Goal: Task Accomplishment & Management: Complete application form

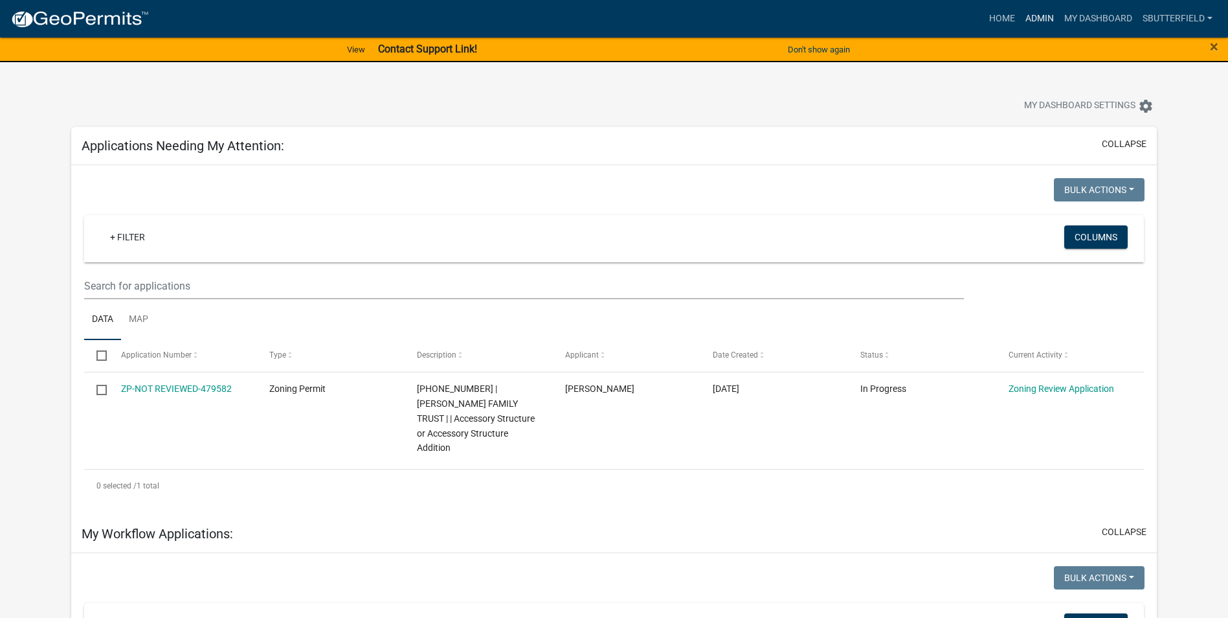
click at [1033, 18] on link "Admin" at bounding box center [1040, 18] width 39 height 25
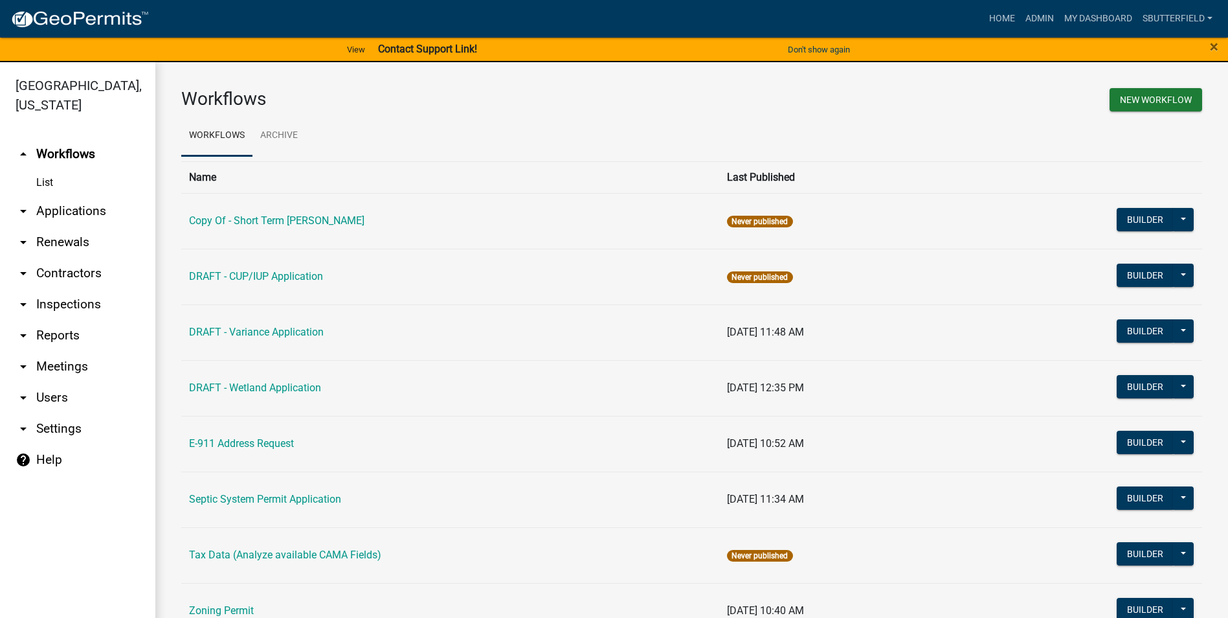
click at [25, 209] on icon "arrow_drop_down" at bounding box center [24, 211] width 16 height 16
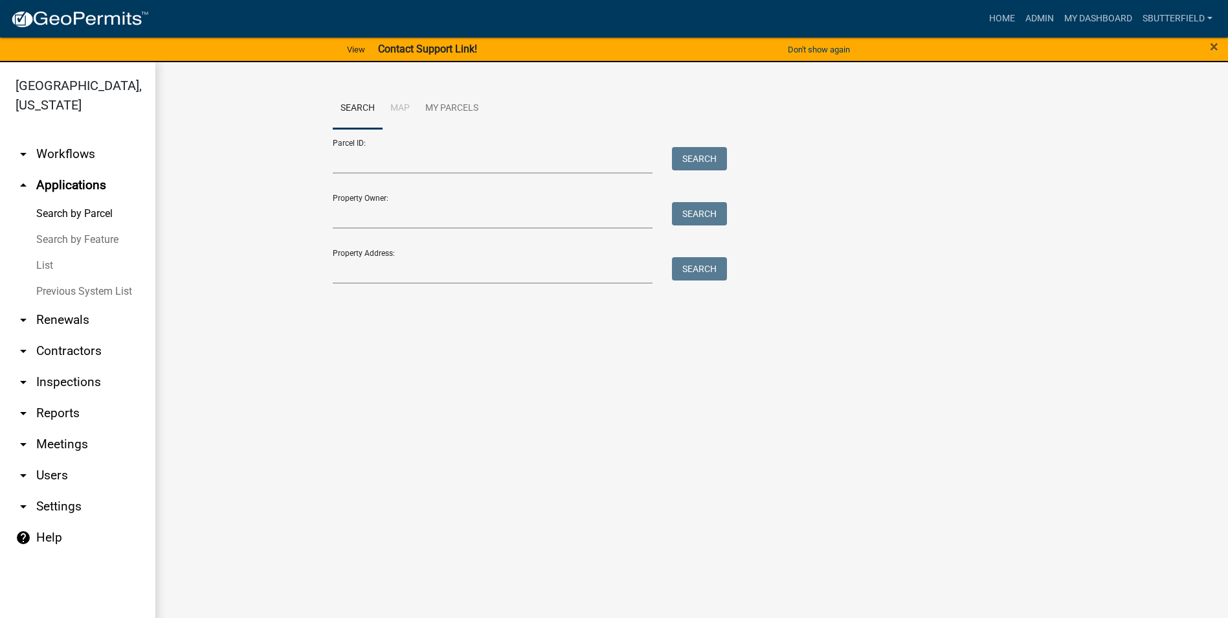
click at [54, 266] on link "List" at bounding box center [77, 266] width 155 height 26
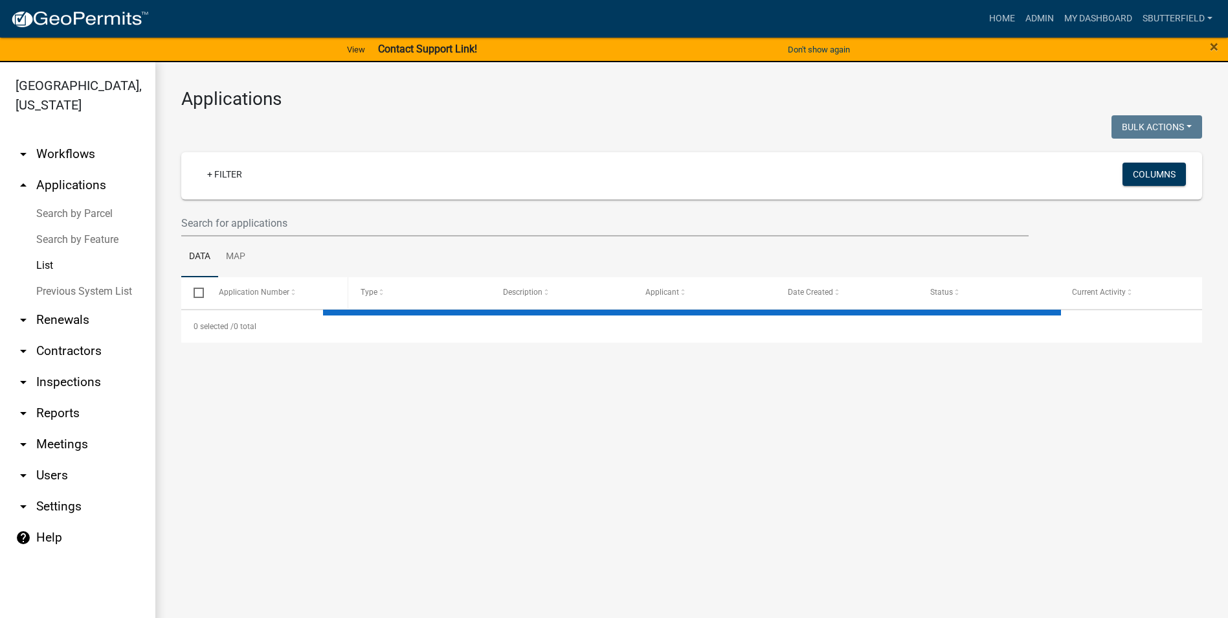
select select "1: 25"
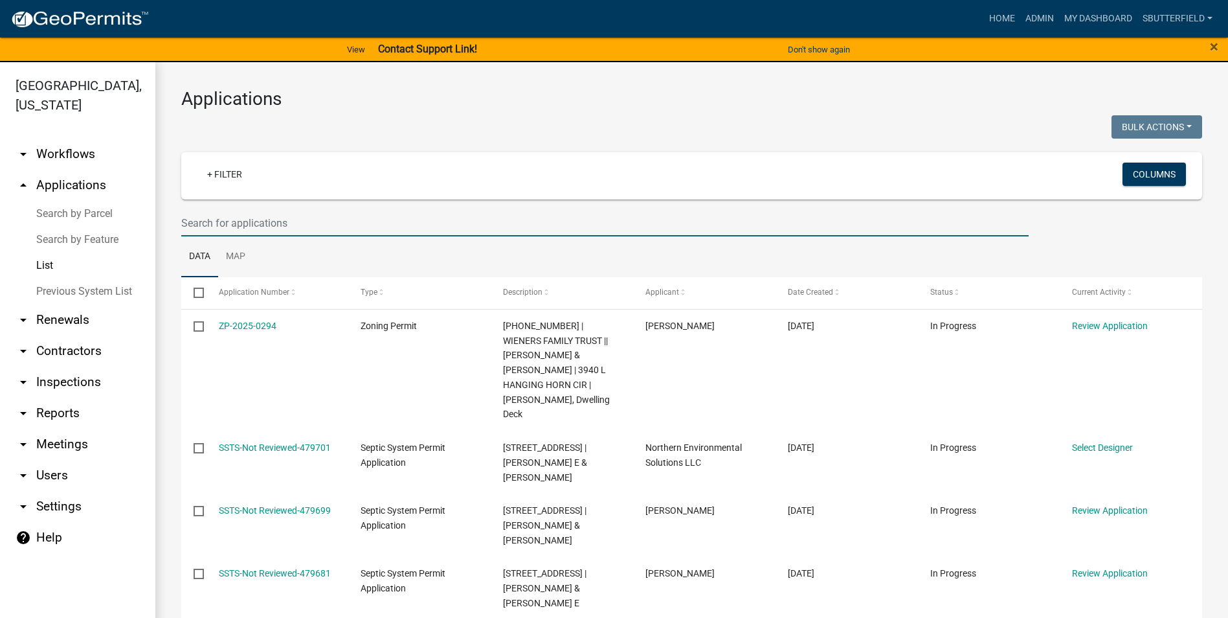
click at [288, 220] on input "text" at bounding box center [605, 223] width 848 height 27
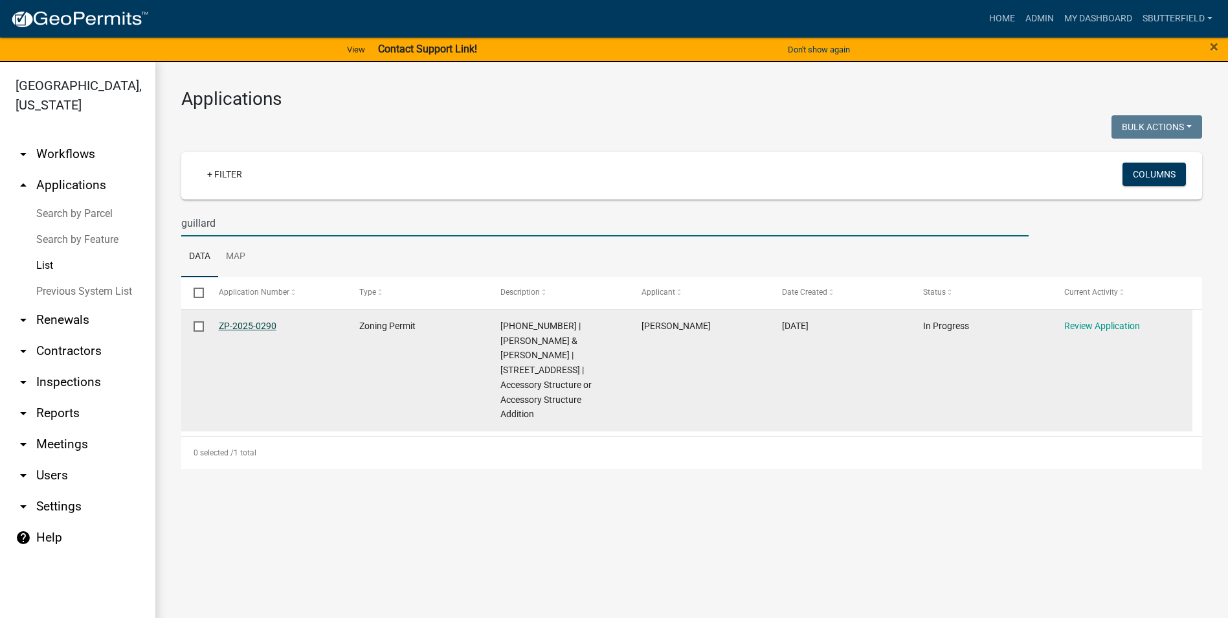
type input "guillard"
click at [265, 326] on link "ZP-2025-0290" at bounding box center [248, 326] width 58 height 10
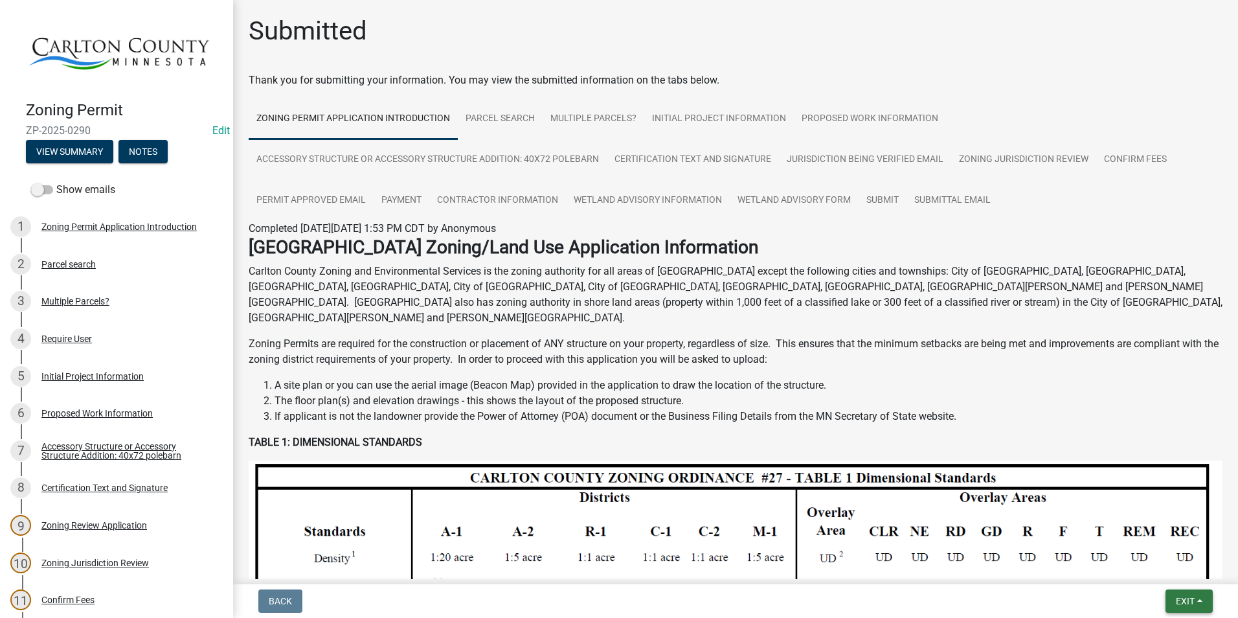
click at [1196, 598] on button "Exit" at bounding box center [1189, 600] width 47 height 23
click at [1158, 569] on button "Save & Exit" at bounding box center [1161, 567] width 104 height 31
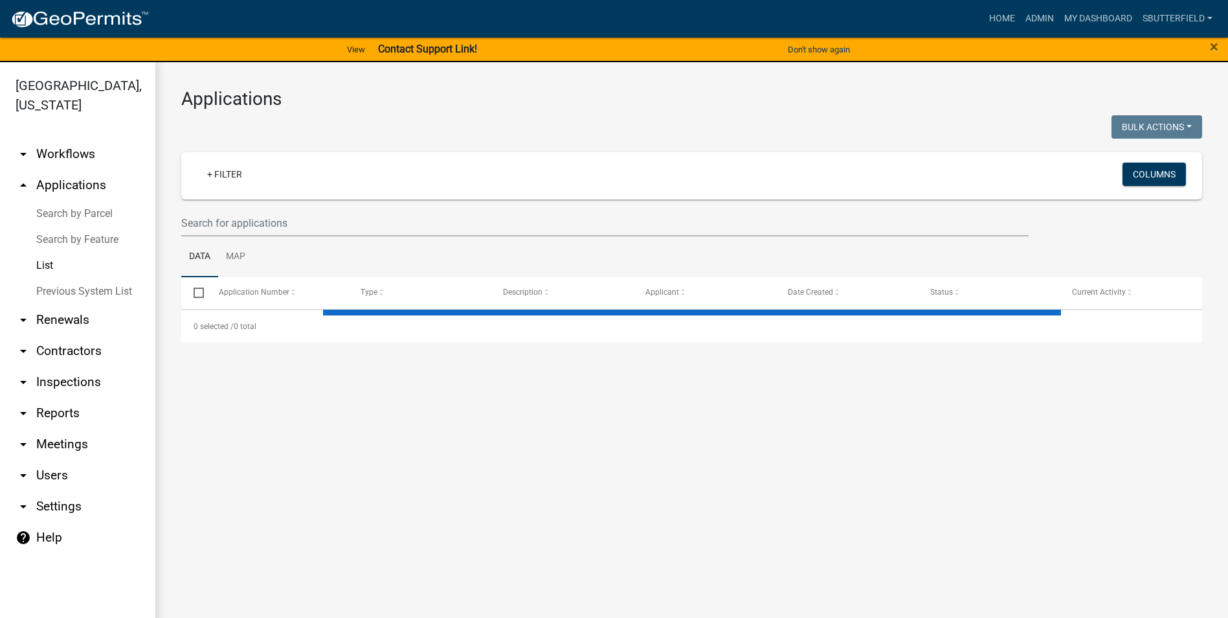
select select "1: 25"
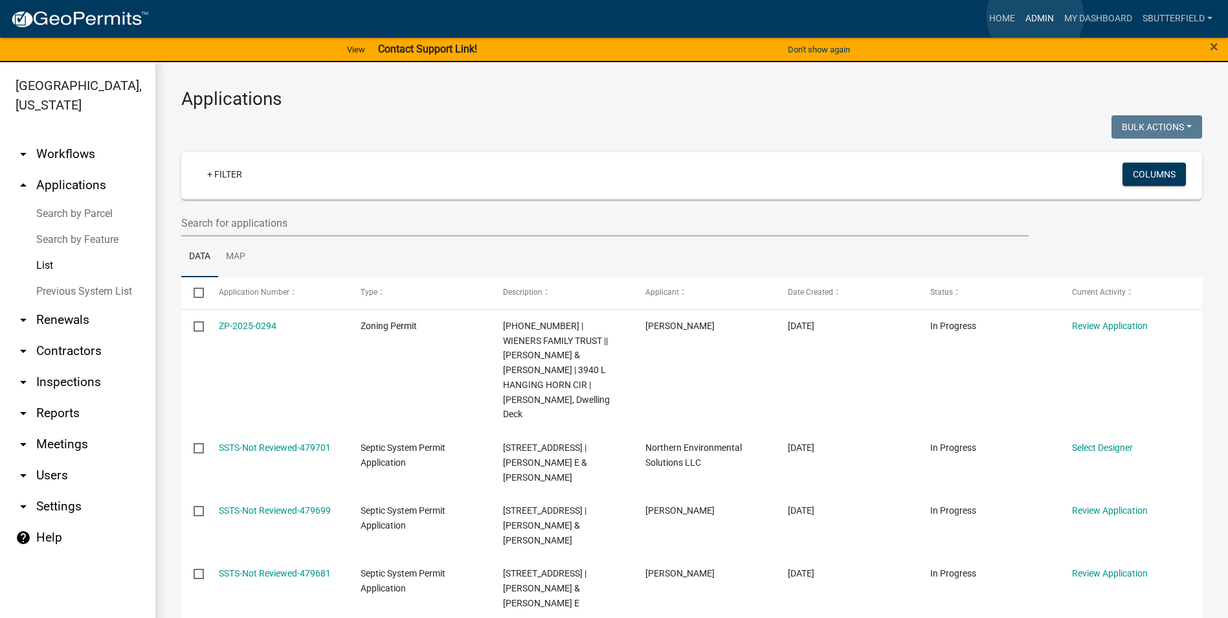
click at [1035, 16] on link "Admin" at bounding box center [1040, 18] width 39 height 25
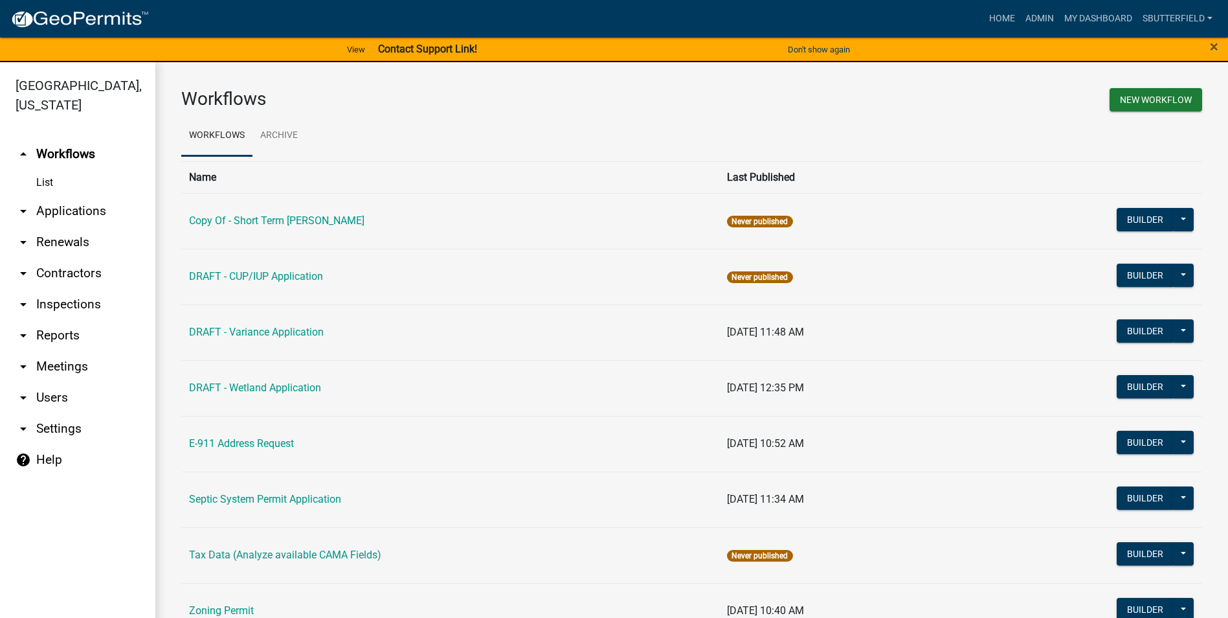
click at [25, 271] on icon "arrow_drop_down" at bounding box center [24, 273] width 16 height 16
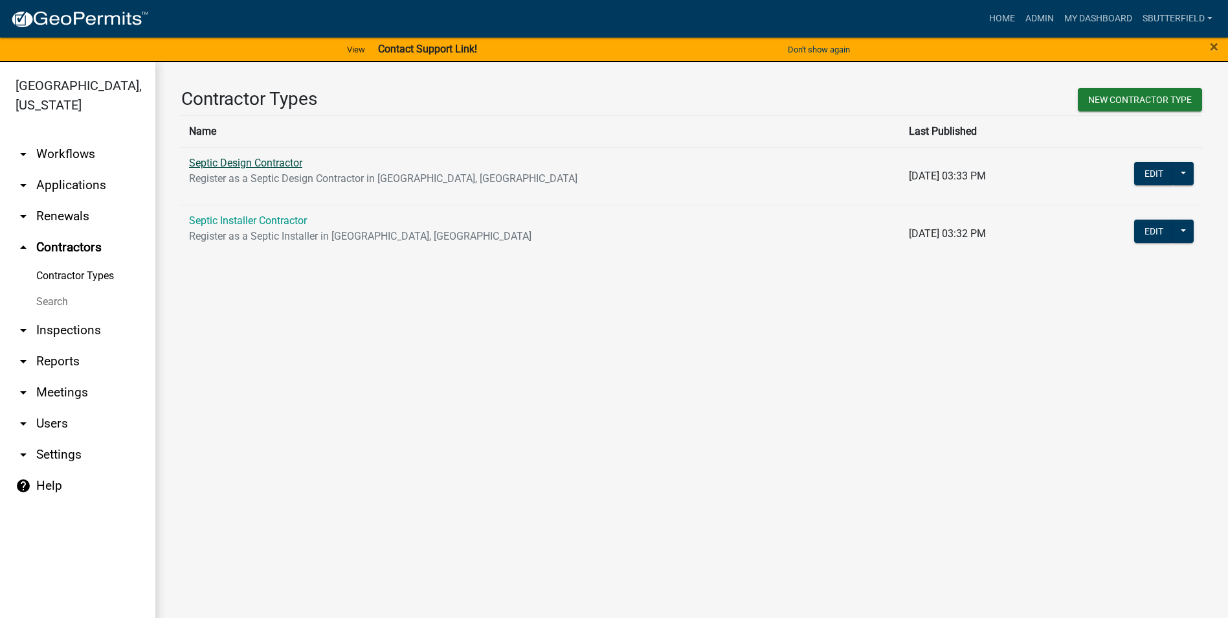
click at [266, 158] on link "Septic Design Contractor" at bounding box center [245, 163] width 113 height 12
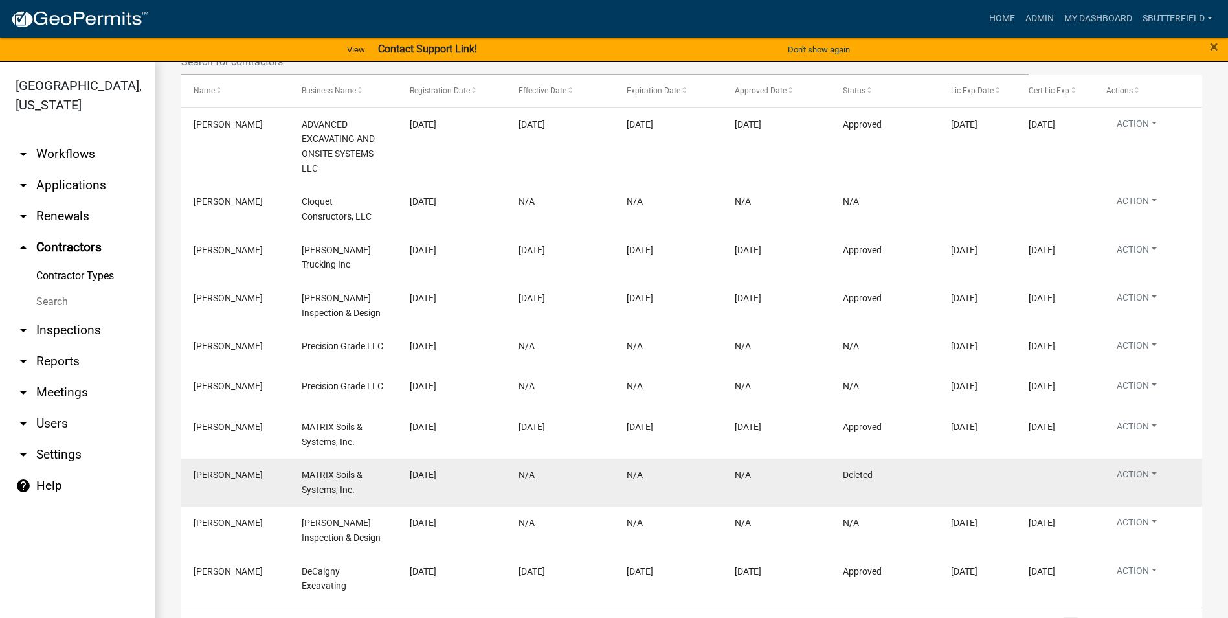
scroll to position [385, 0]
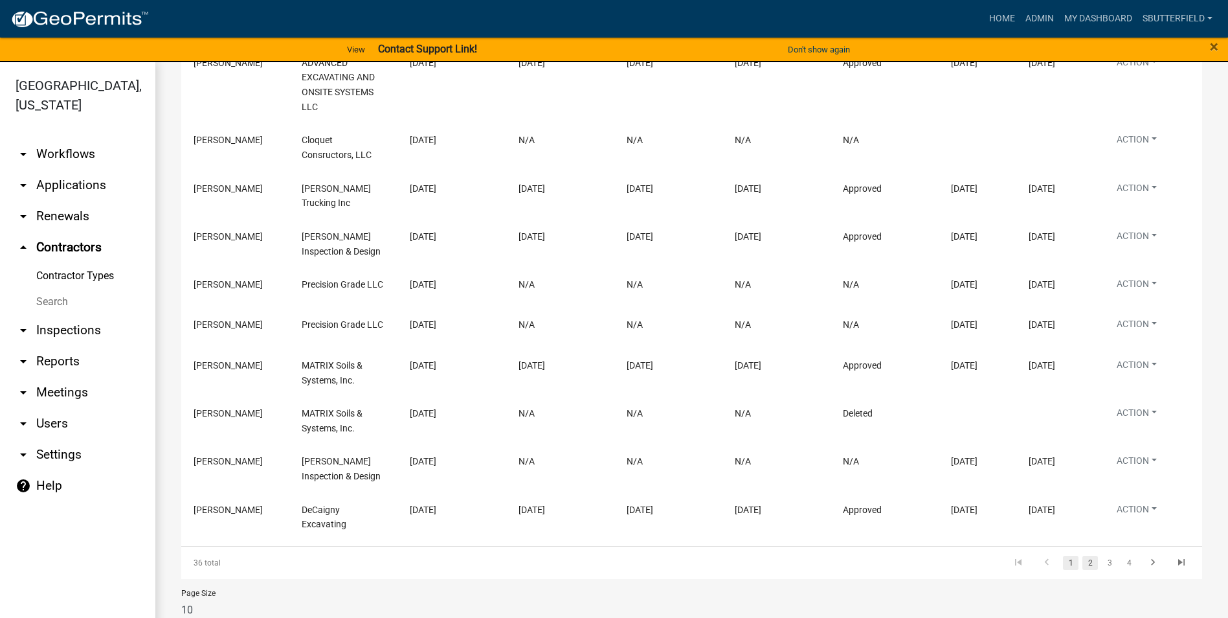
click at [1083, 556] on link "2" at bounding box center [1091, 563] width 16 height 14
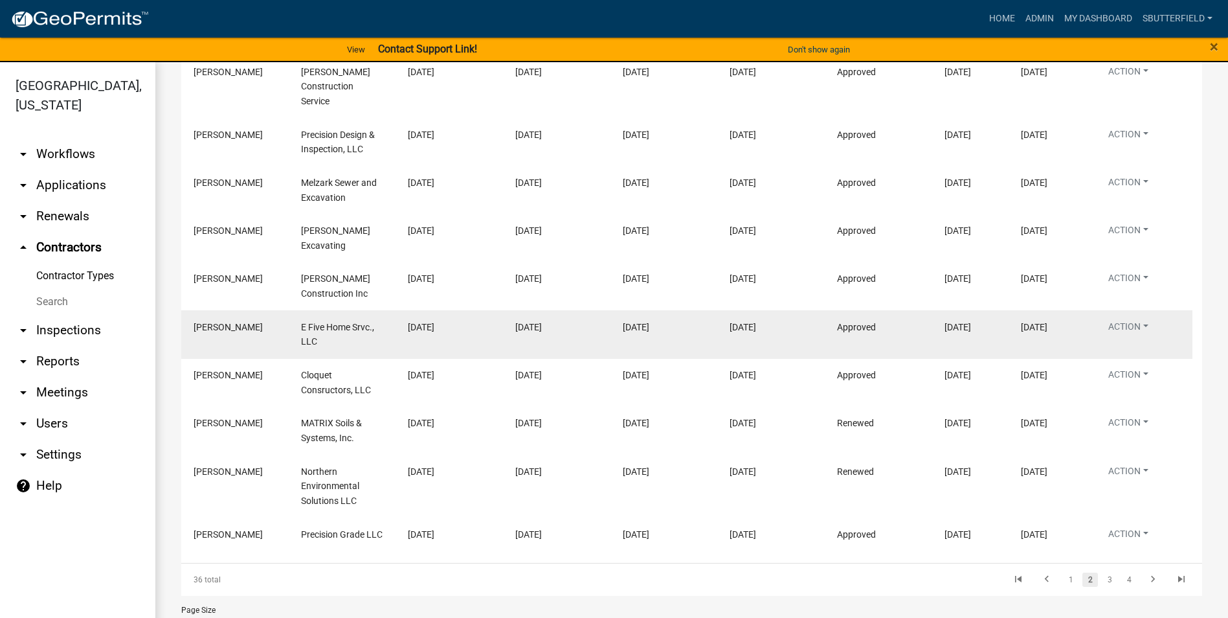
scroll to position [378, 0]
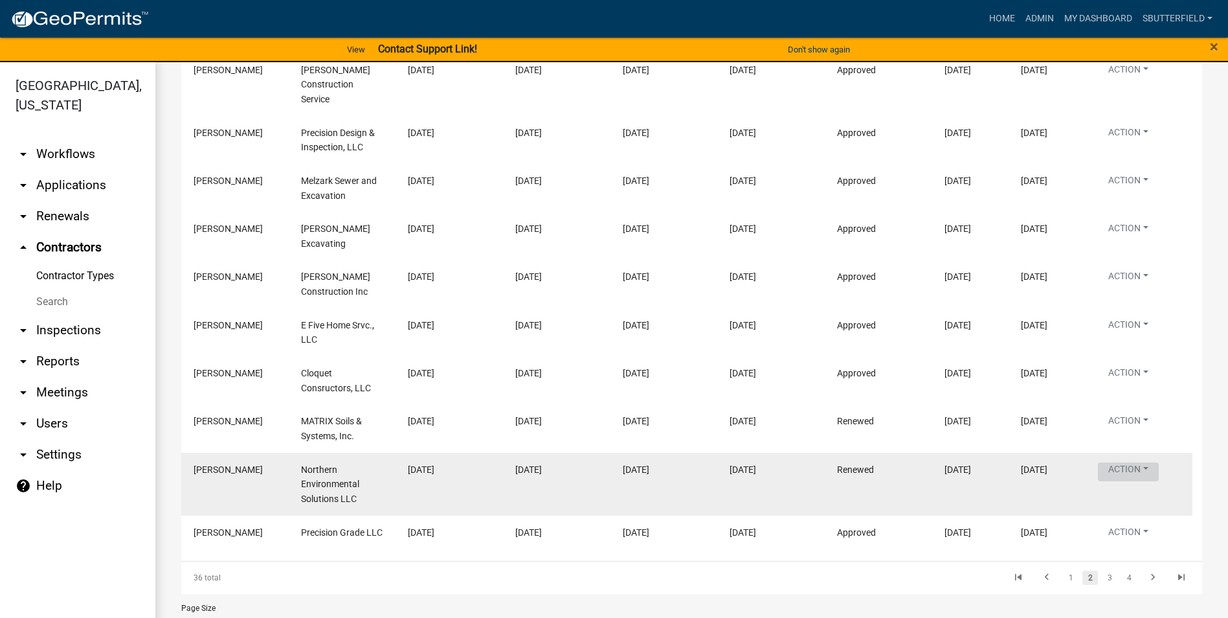
click at [1145, 462] on button "Action" at bounding box center [1128, 471] width 61 height 19
click at [226, 464] on span "[PERSON_NAME]" at bounding box center [228, 469] width 69 height 10
click at [1129, 462] on button "Action" at bounding box center [1128, 471] width 61 height 19
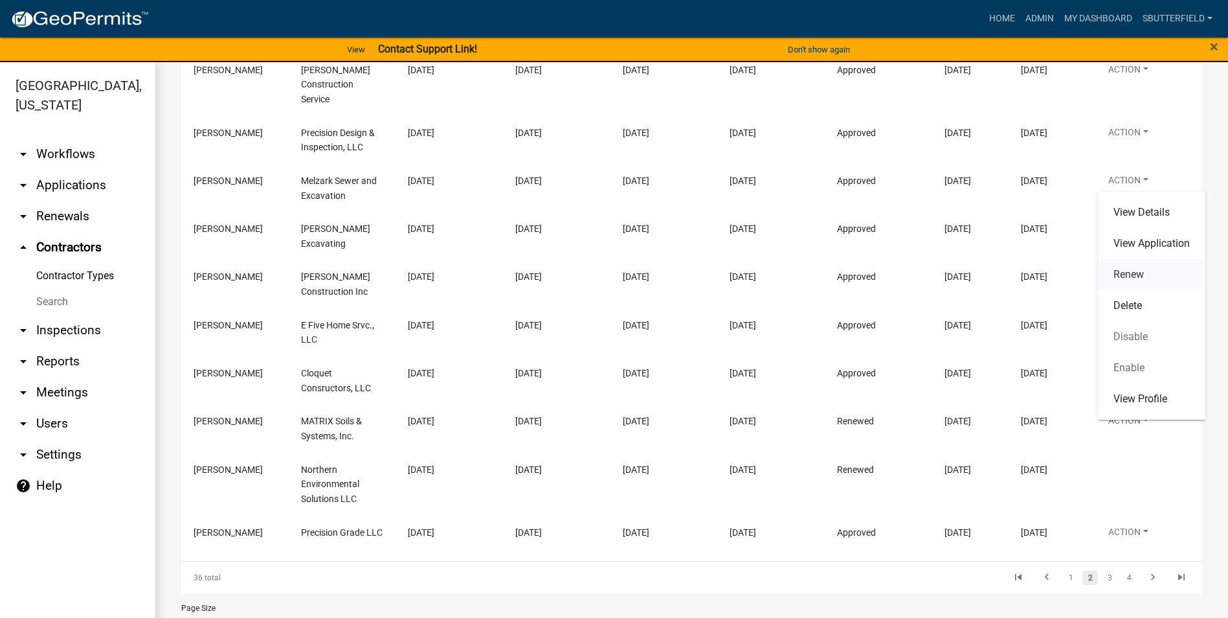
click at [1128, 271] on link "Renew" at bounding box center [1151, 274] width 107 height 31
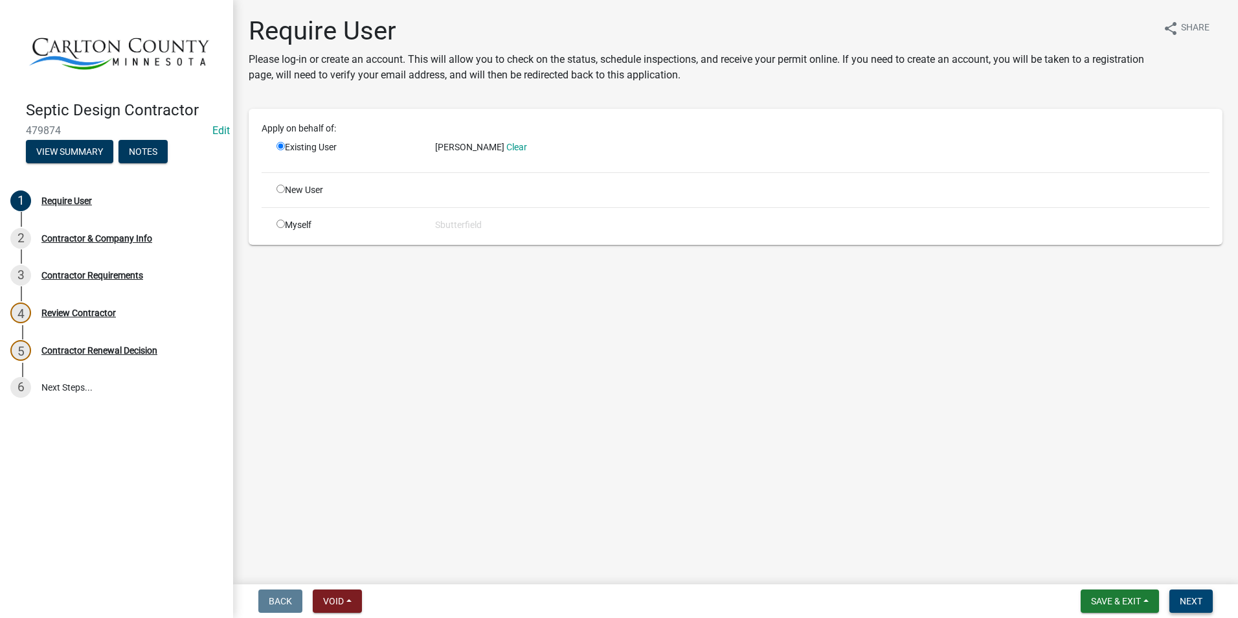
click at [1198, 599] on span "Next" at bounding box center [1191, 601] width 23 height 10
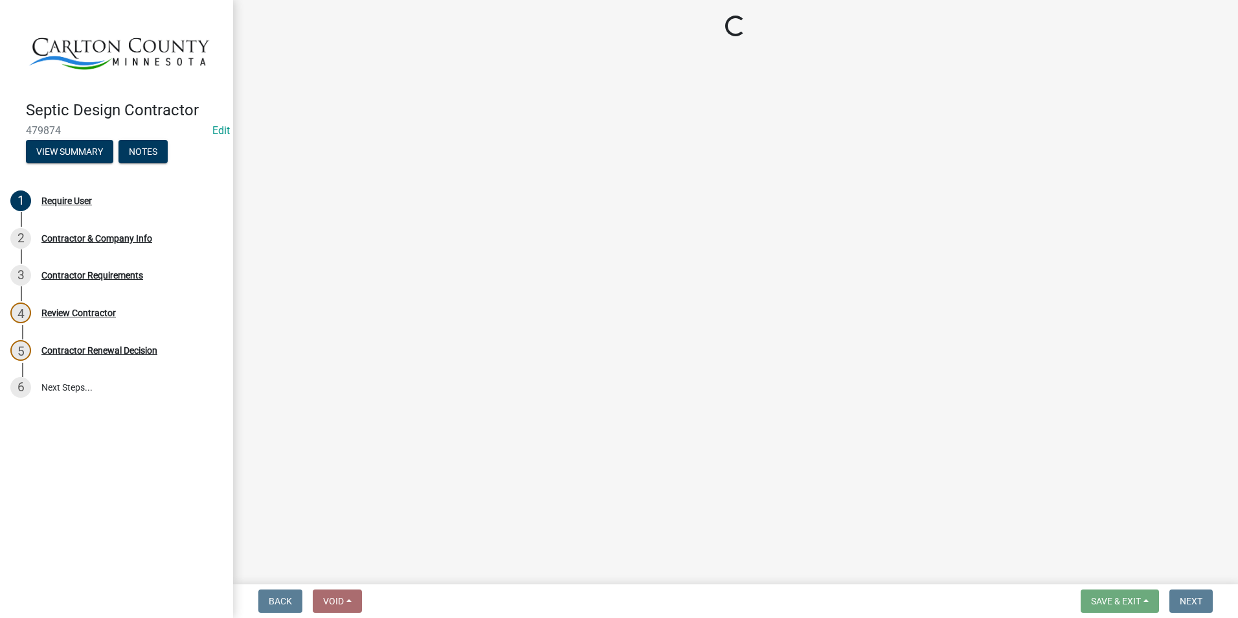
select select "MN"
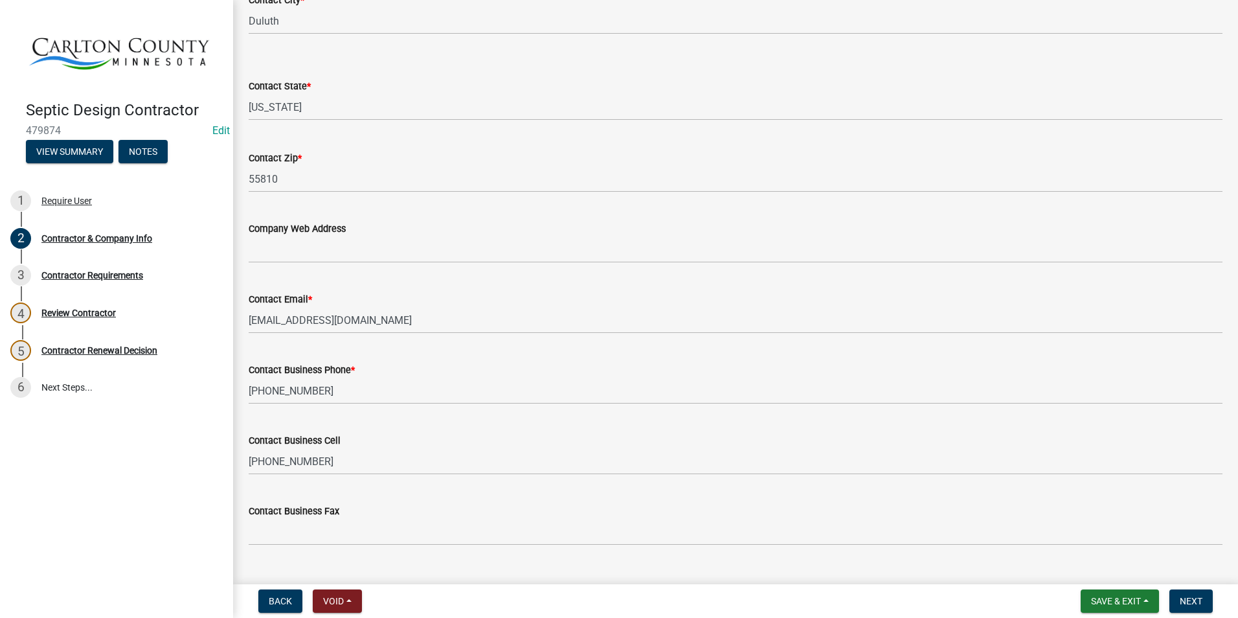
scroll to position [549, 0]
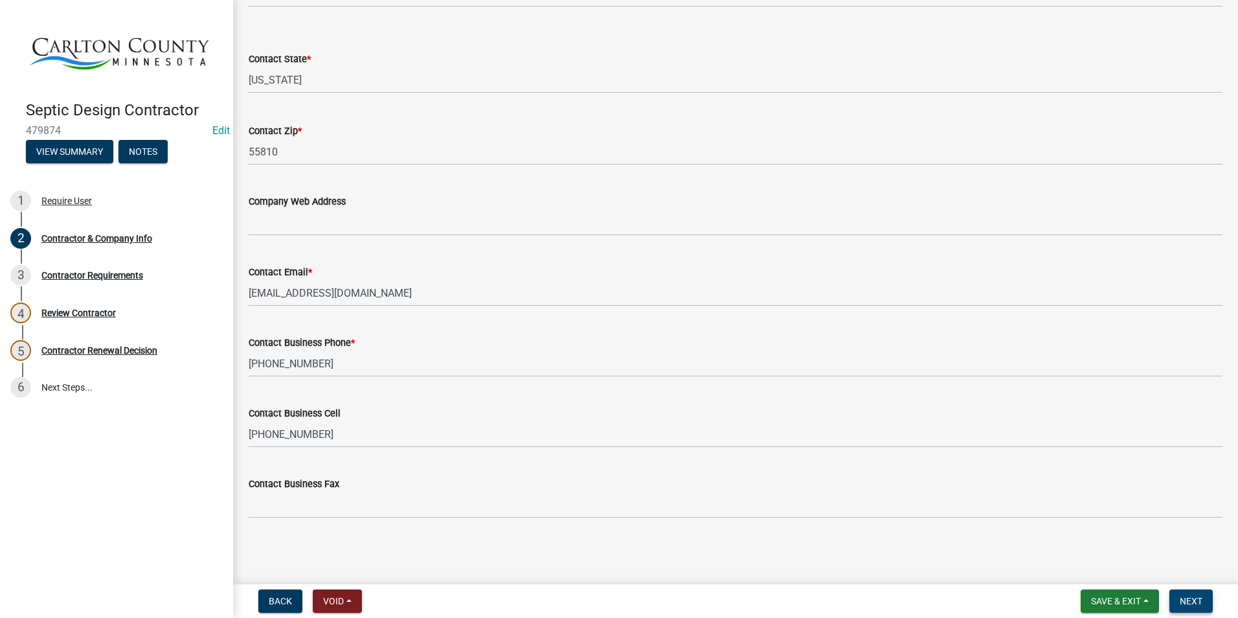
click at [1202, 603] on span "Next" at bounding box center [1191, 601] width 23 height 10
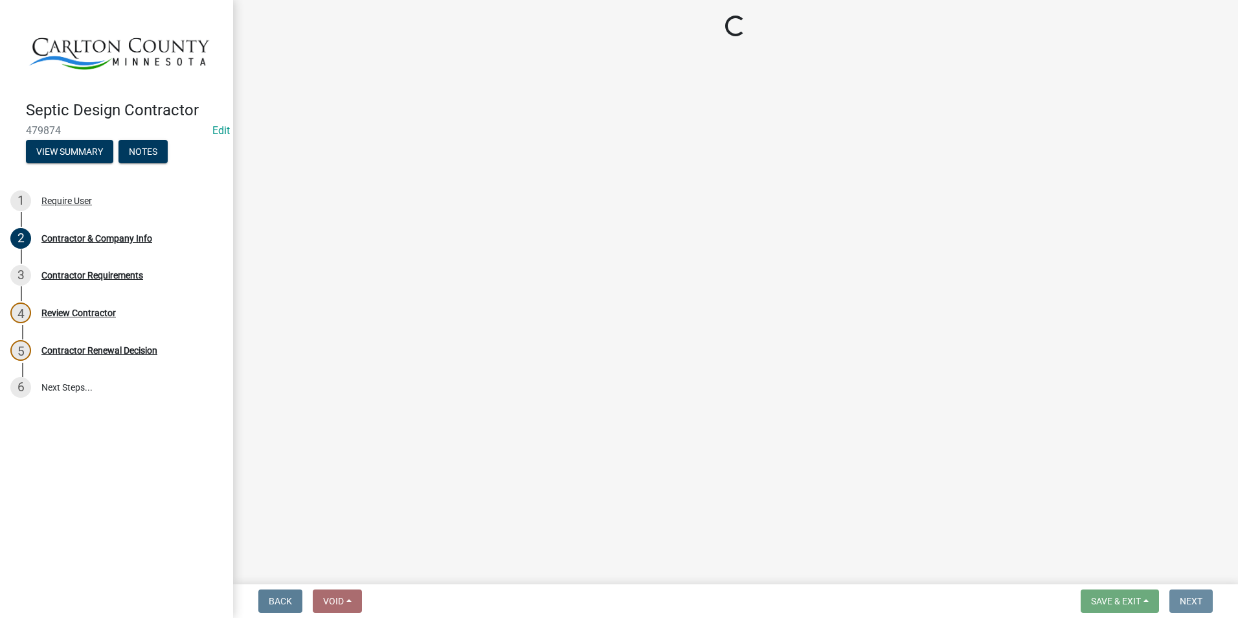
scroll to position [0, 0]
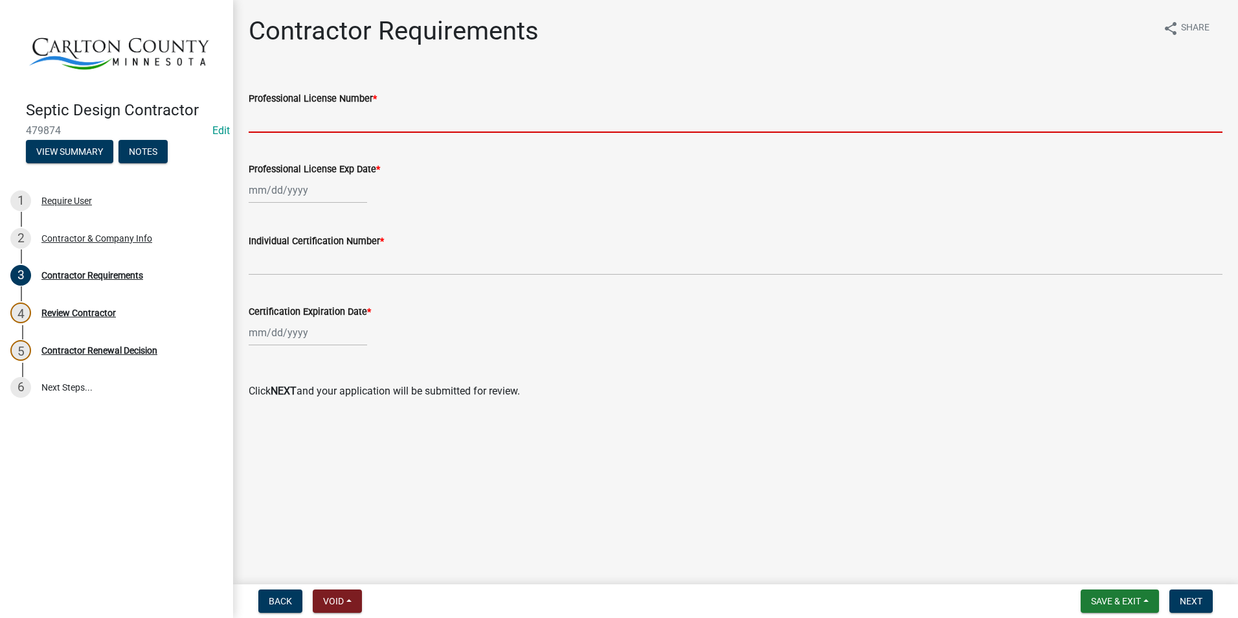
click at [298, 113] on input "Professional License Number *" at bounding box center [736, 119] width 974 height 27
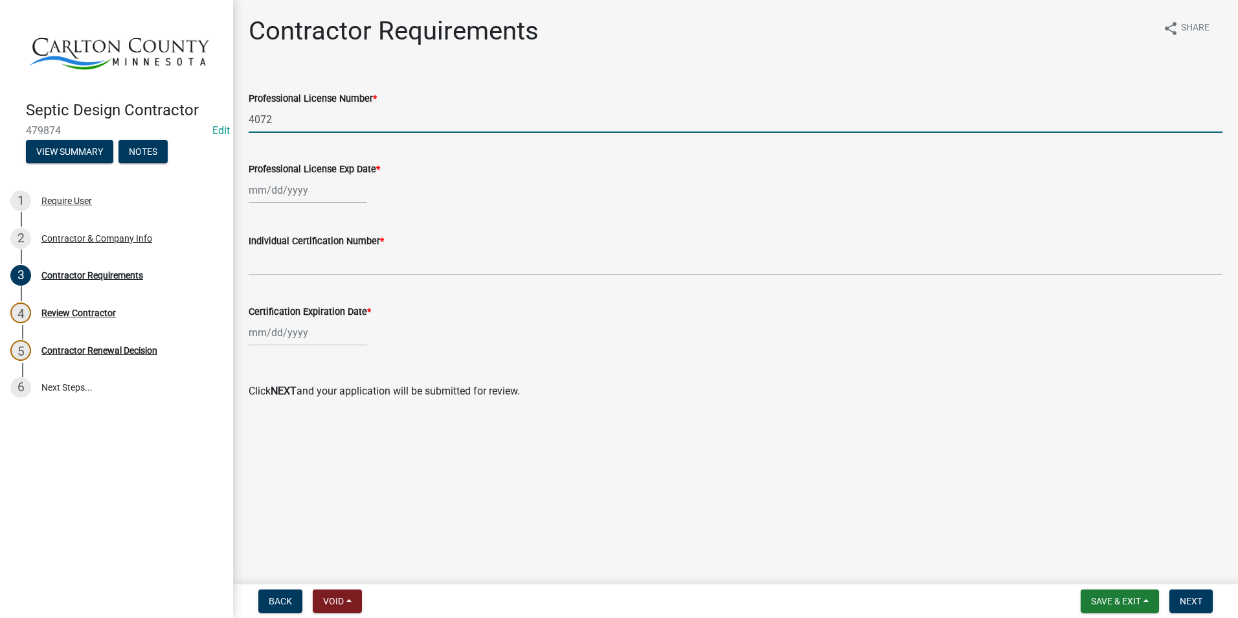
type input "4072"
click at [281, 185] on div at bounding box center [308, 190] width 118 height 27
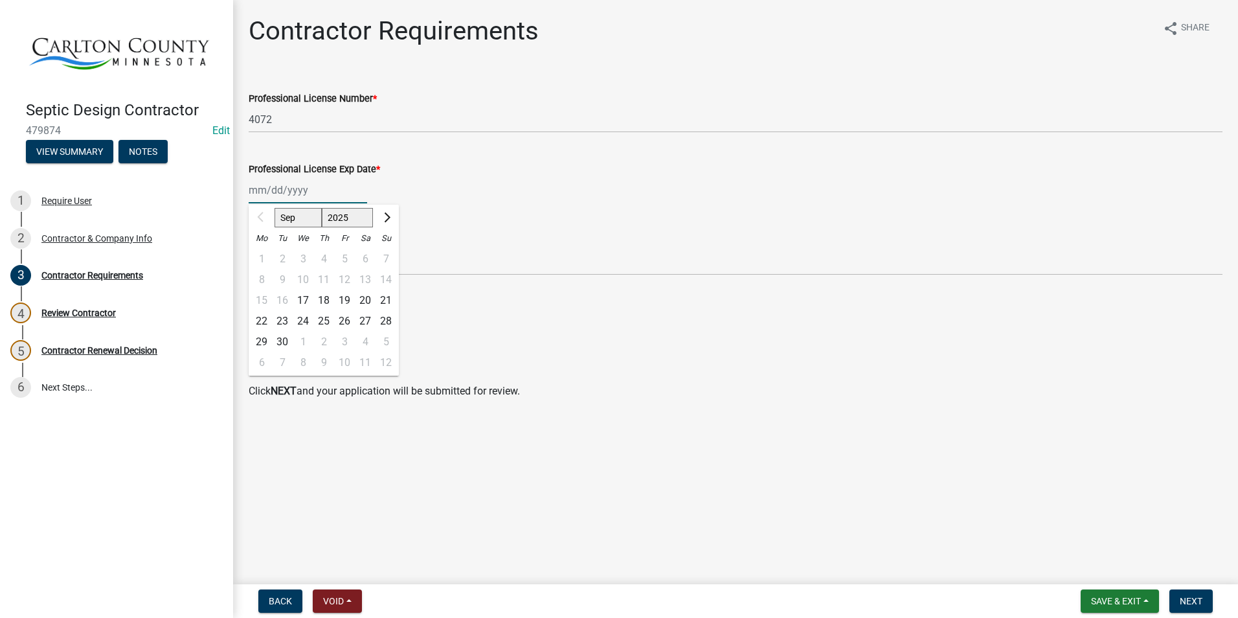
click at [311, 192] on input "Professional License Exp Date *" at bounding box center [308, 190] width 118 height 27
type input "08202027"
click at [385, 218] on span "Next month" at bounding box center [386, 217] width 10 height 10
select select "10"
click at [361, 216] on select "2025 2026 2027 2028 2029 2030 2031 2032 2033 2034 2035 2036 2037 2038 2039 2040…" at bounding box center [348, 217] width 52 height 19
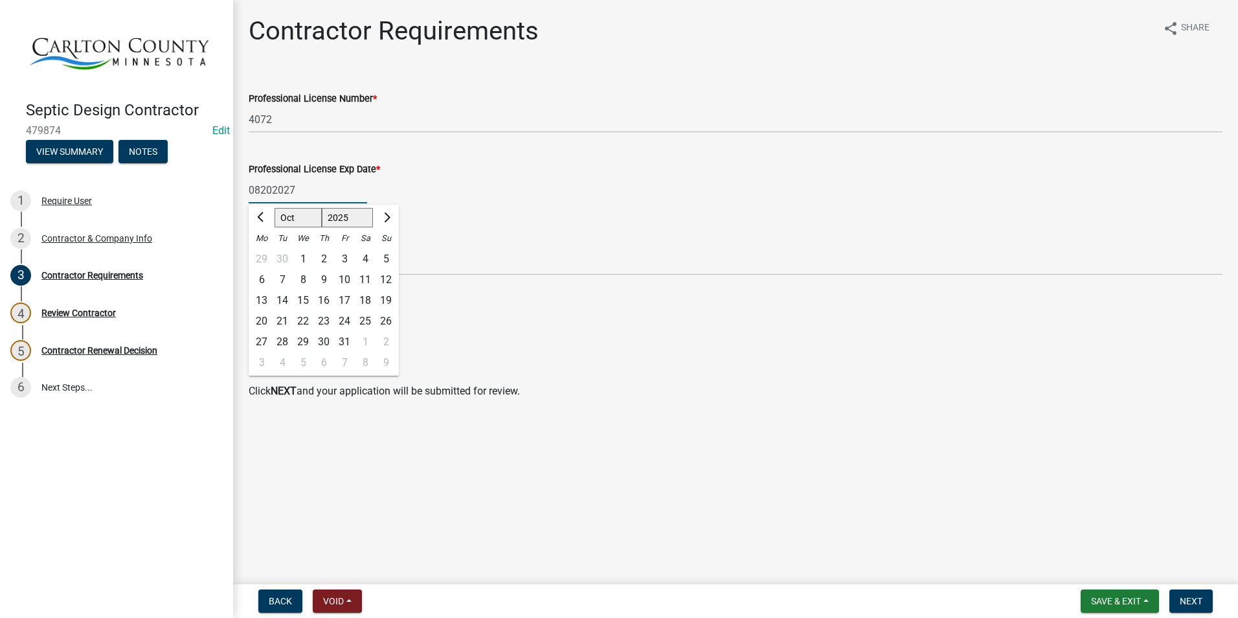
select select "2027"
click at [322, 208] on select "2025 2026 2027 2028 2029 2030 2031 2032 2033 2034 2035 2036 2037 2038 2039 2040…" at bounding box center [348, 217] width 52 height 19
click at [256, 214] on button "Previous month" at bounding box center [262, 217] width 16 height 21
select select "9"
click at [265, 319] on div "20" at bounding box center [261, 321] width 21 height 21
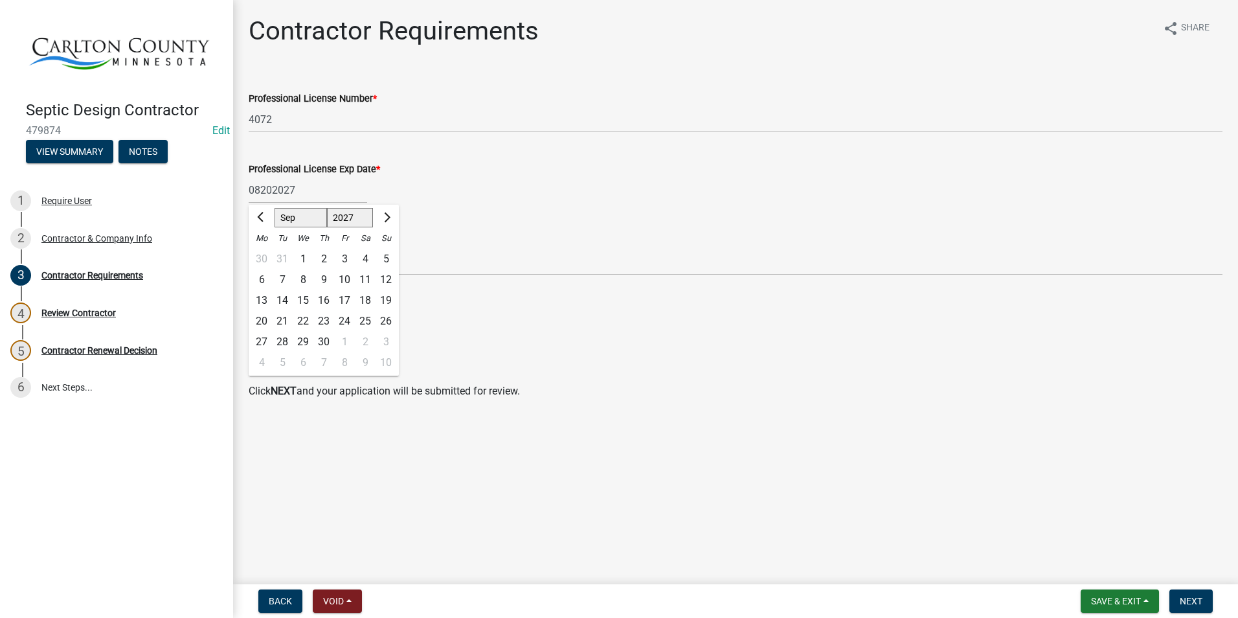
type input "[DATE]"
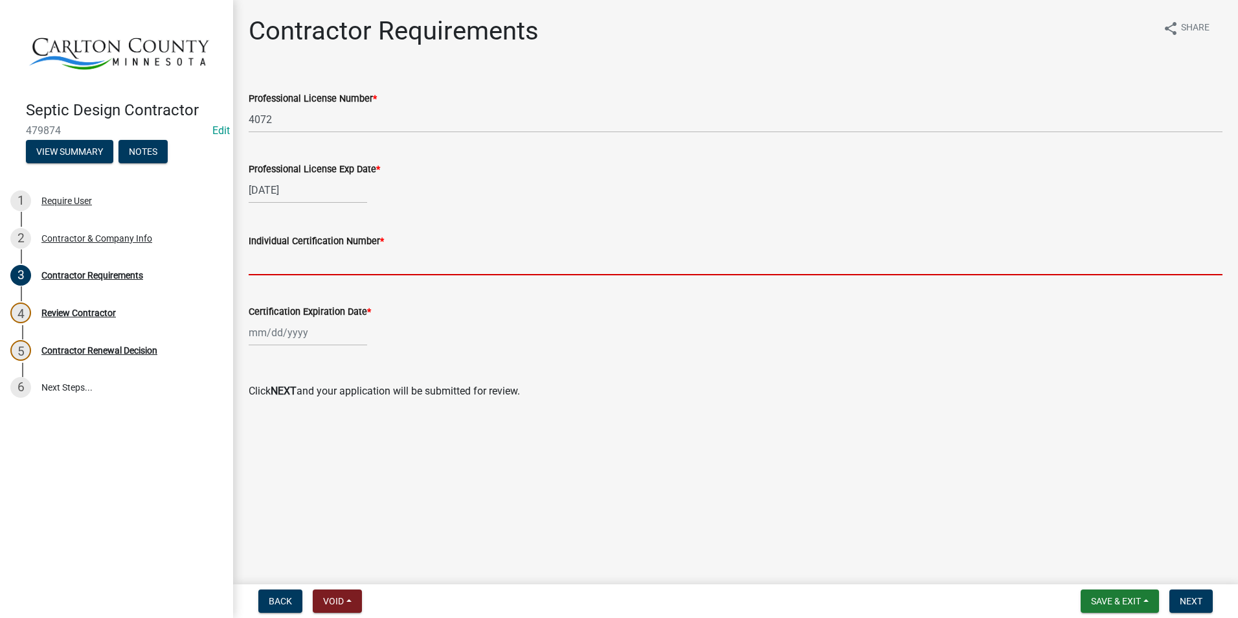
click at [339, 262] on input "Individual Certification Number *" at bounding box center [736, 262] width 974 height 27
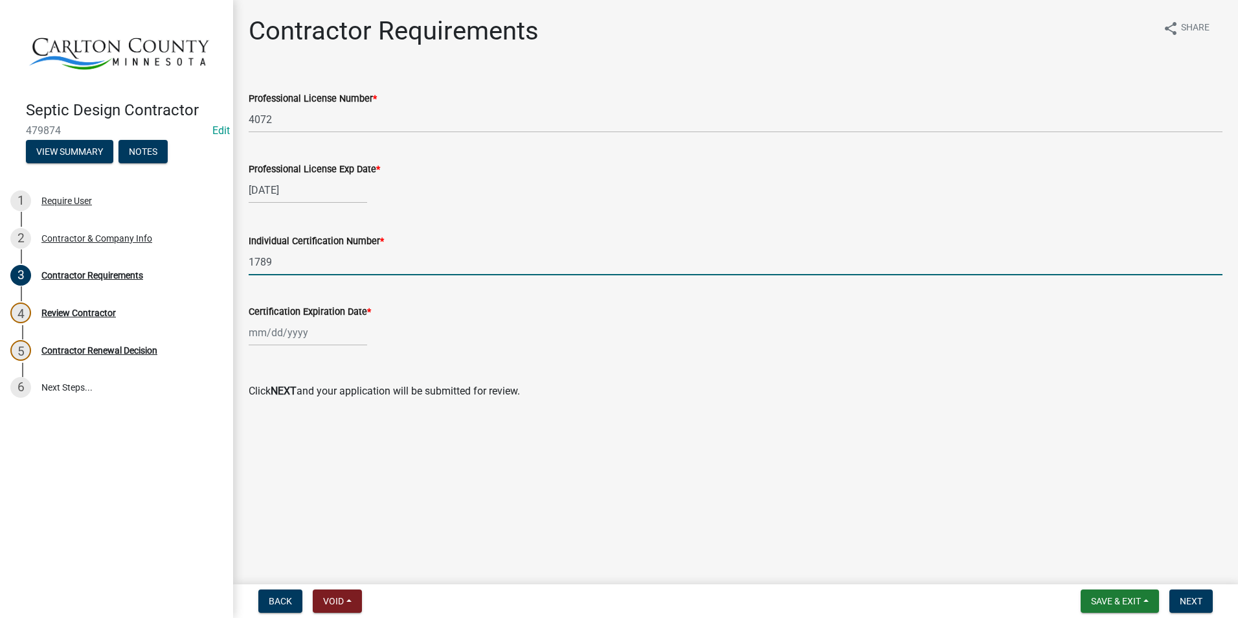
type input "1789"
click at [268, 333] on div at bounding box center [308, 332] width 118 height 27
select select "9"
select select "2025"
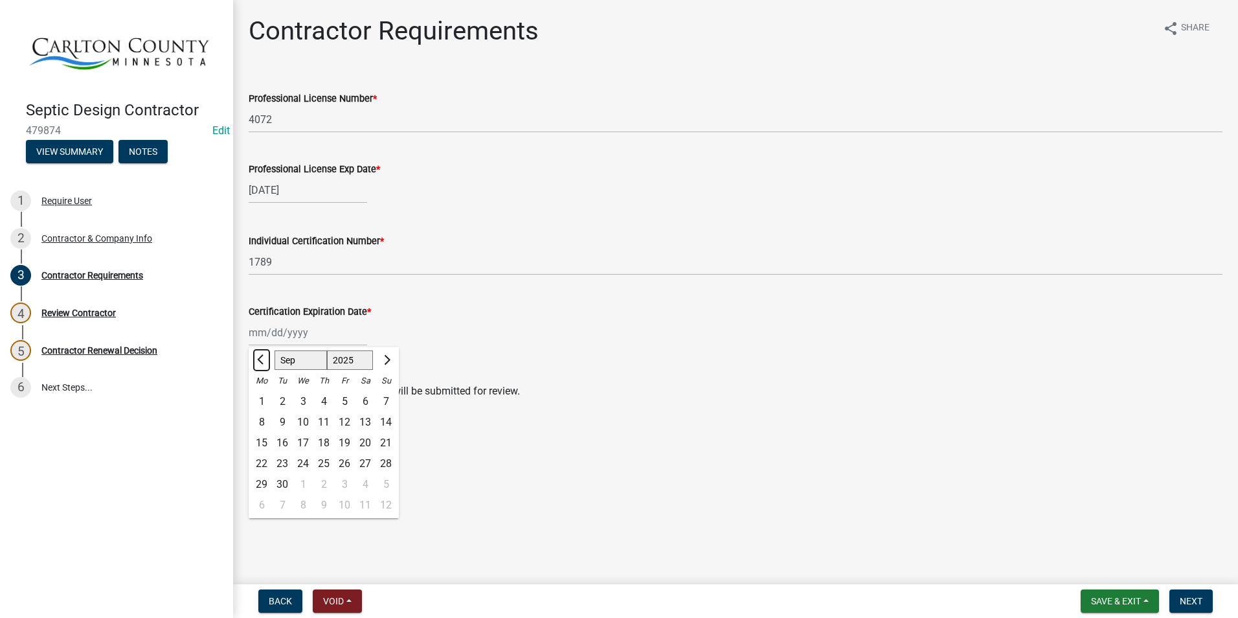
click at [265, 360] on span "Previous month" at bounding box center [262, 360] width 10 height 10
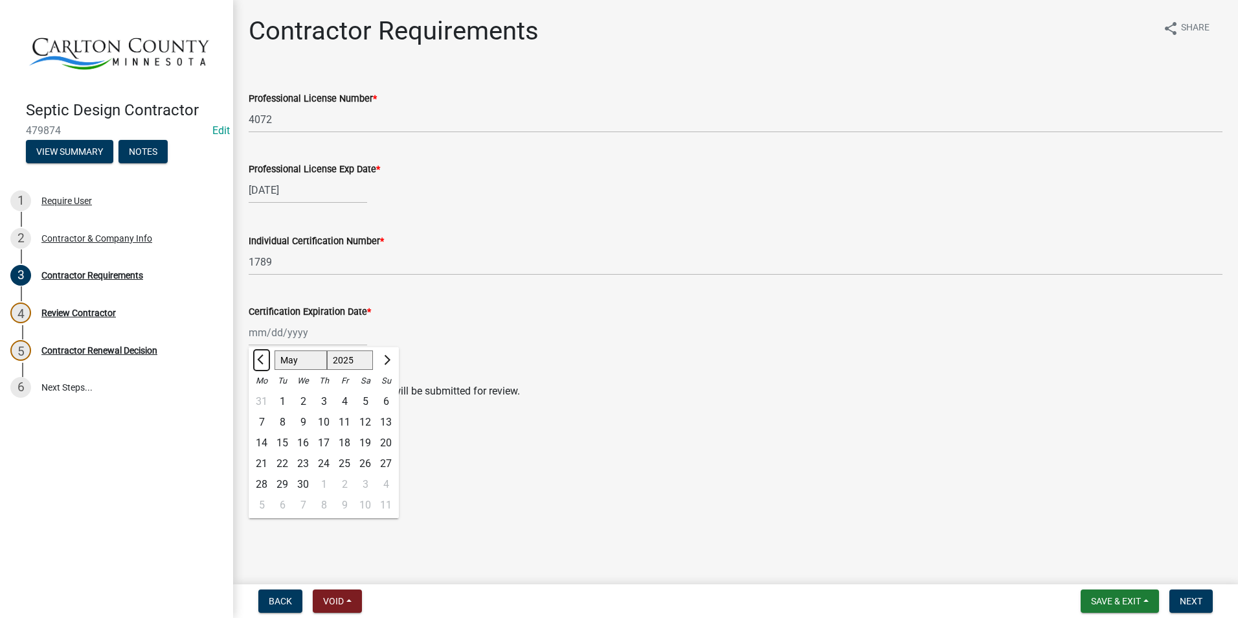
select select "4"
click at [322, 462] on div "24" at bounding box center [323, 463] width 21 height 21
type input "04/24/2025"
click at [316, 332] on div "04/24/2025" at bounding box center [308, 332] width 118 height 27
select select "4"
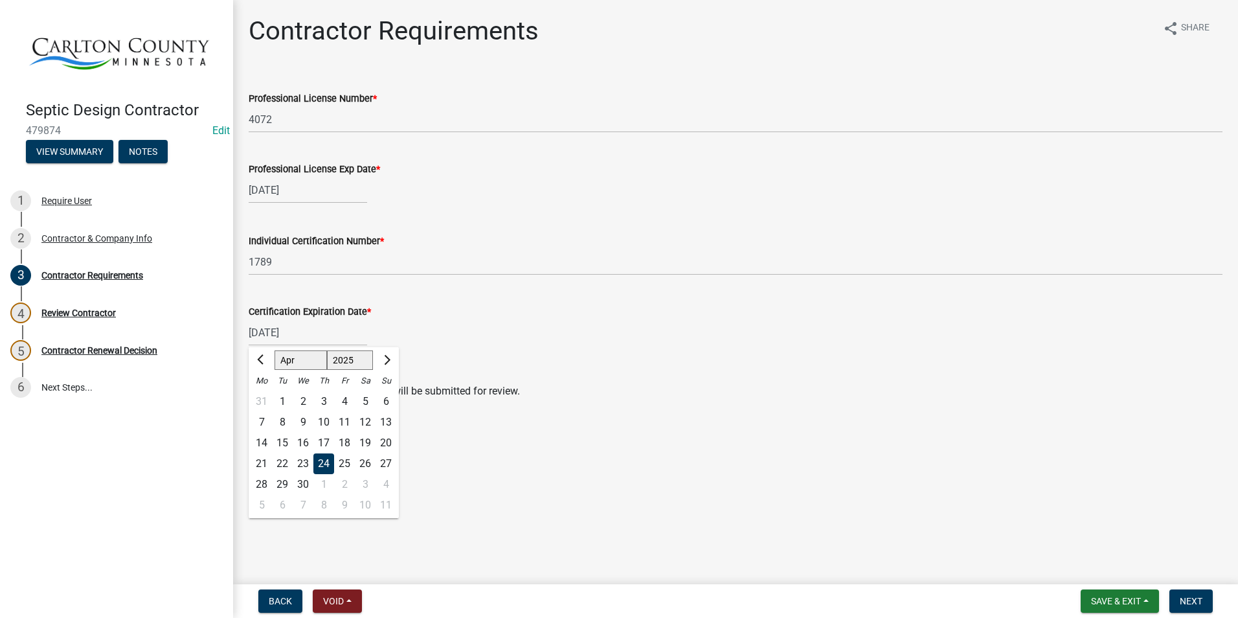
click at [367, 359] on select "1525 1526 1527 1528 1529 1530 1531 1532 1533 1534 1535 1536 1537 1538 1539 1540…" at bounding box center [350, 359] width 47 height 19
select select "2028"
click at [327, 350] on select "1525 1526 1527 1528 1529 1530 1531 1532 1533 1534 1535 1536 1537 1538 1539 1540…" at bounding box center [350, 359] width 47 height 19
click at [264, 482] on div "24" at bounding box center [261, 484] width 21 height 21
type input "[DATE]"
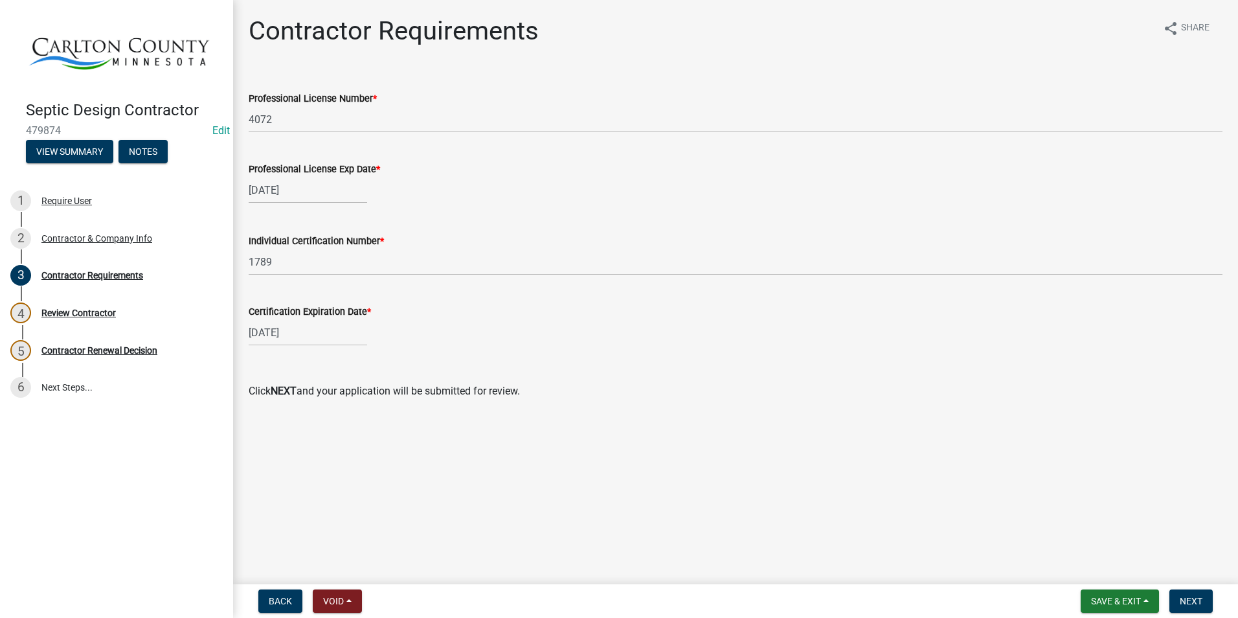
click at [1058, 617] on html "Internet Explorer does NOT work with GeoPermits. Get a new browser for more sec…" at bounding box center [619, 309] width 1238 height 618
click at [1191, 591] on button "Next" at bounding box center [1190, 600] width 43 height 23
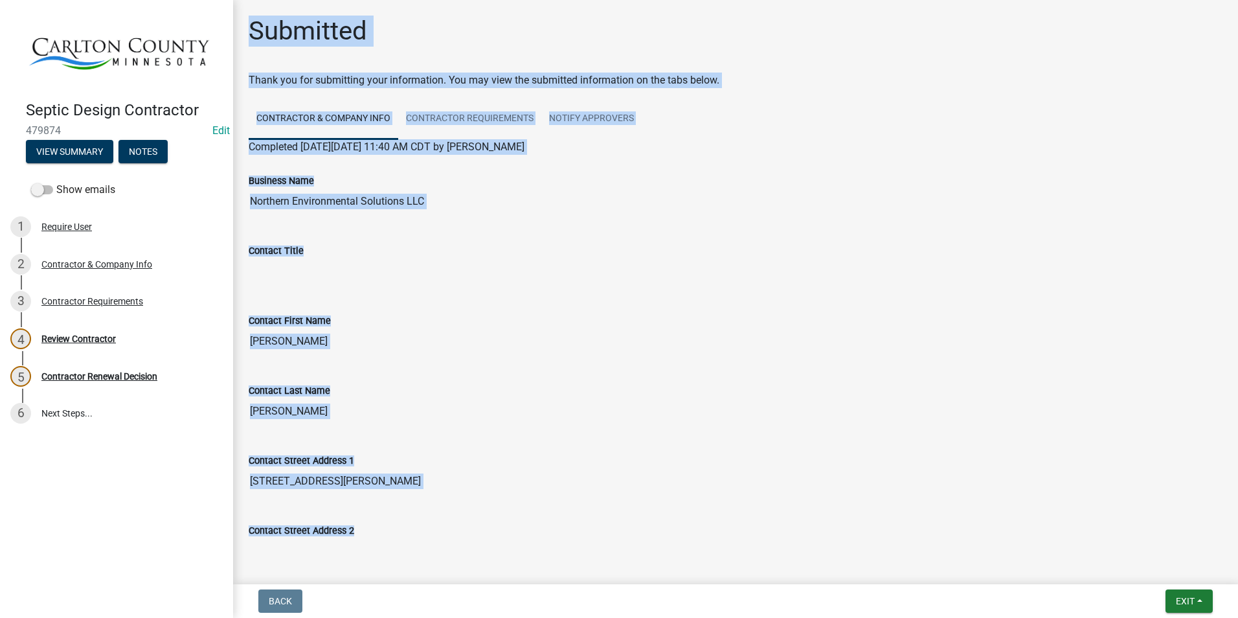
click at [692, 337] on input "Mike" at bounding box center [736, 341] width 974 height 26
click at [823, 501] on div "Contact Street Address 1 3867 Sandberg Rd" at bounding box center [735, 469] width 993 height 70
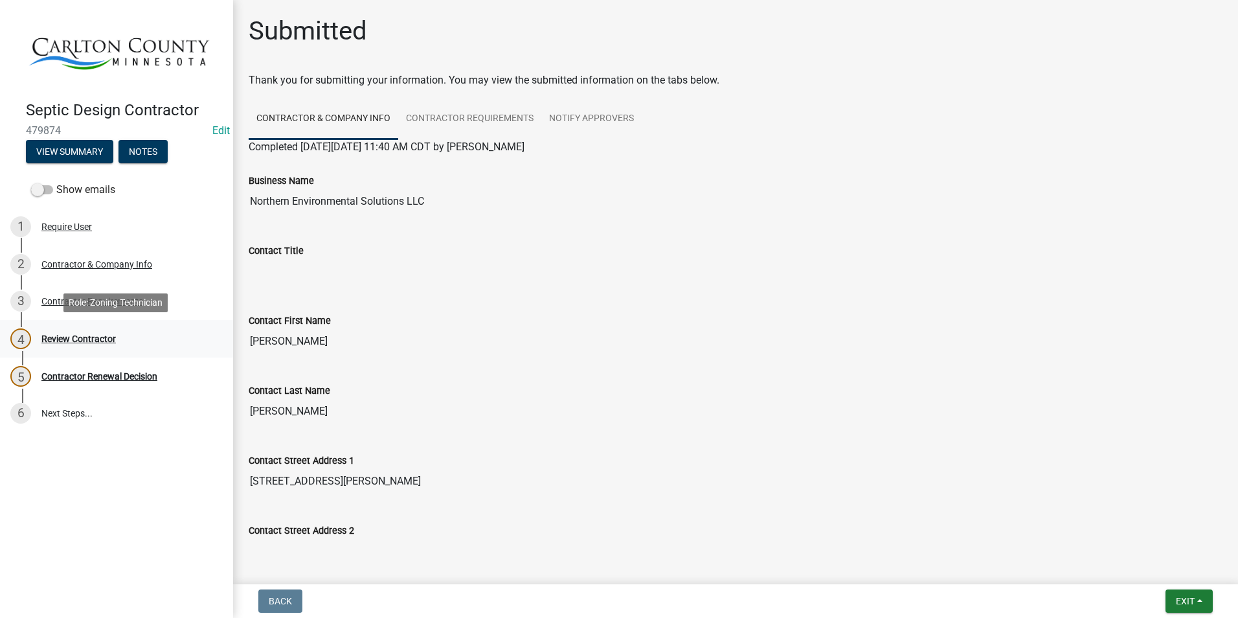
click at [100, 340] on div "Review Contractor" at bounding box center [78, 338] width 74 height 9
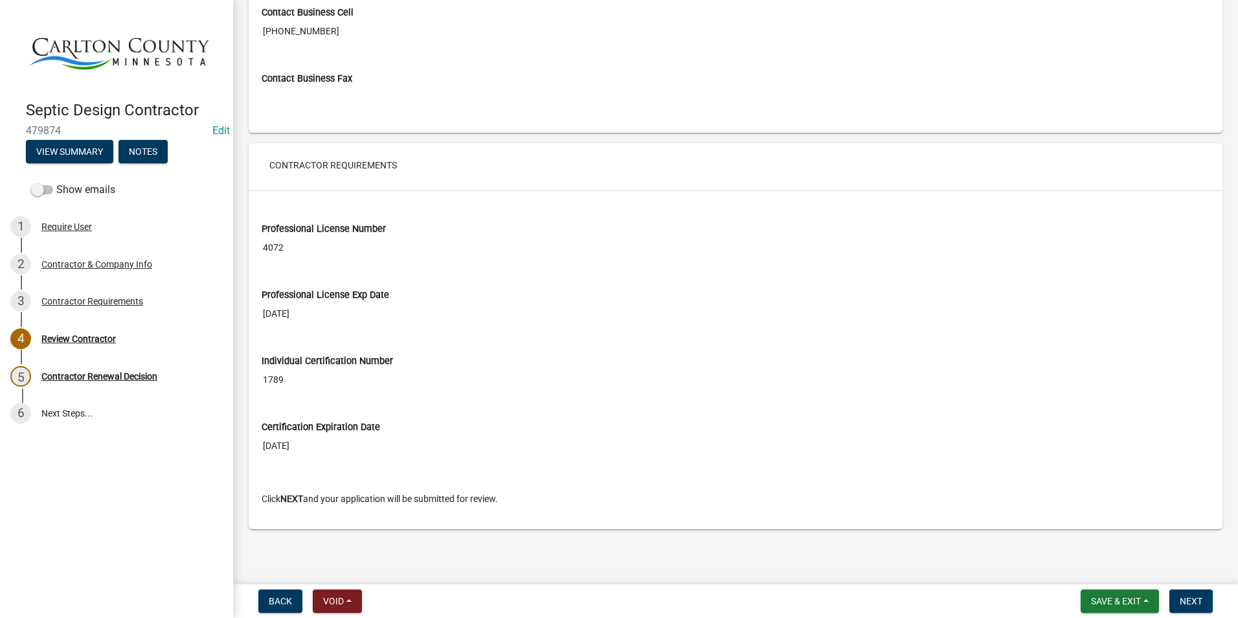
scroll to position [939, 0]
click at [86, 376] on div "Contractor Renewal Decision" at bounding box center [99, 376] width 116 height 9
click at [1134, 600] on span "Save & Exit" at bounding box center [1116, 601] width 50 height 10
click at [1119, 569] on button "Save & Exit" at bounding box center [1107, 567] width 104 height 31
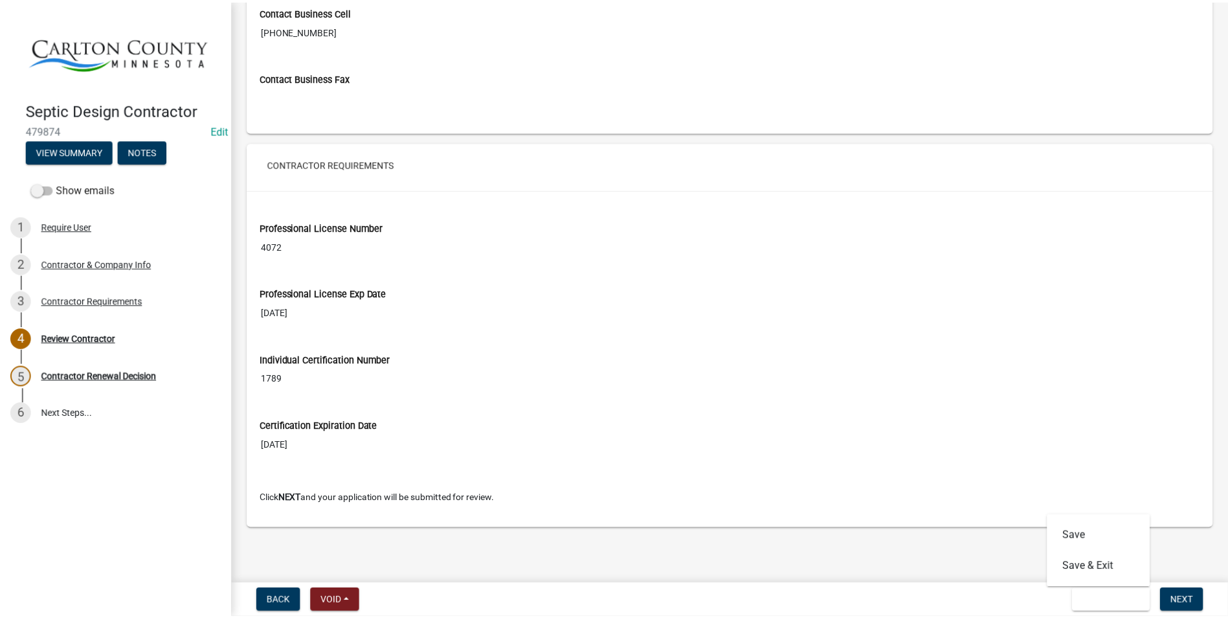
scroll to position [0, 0]
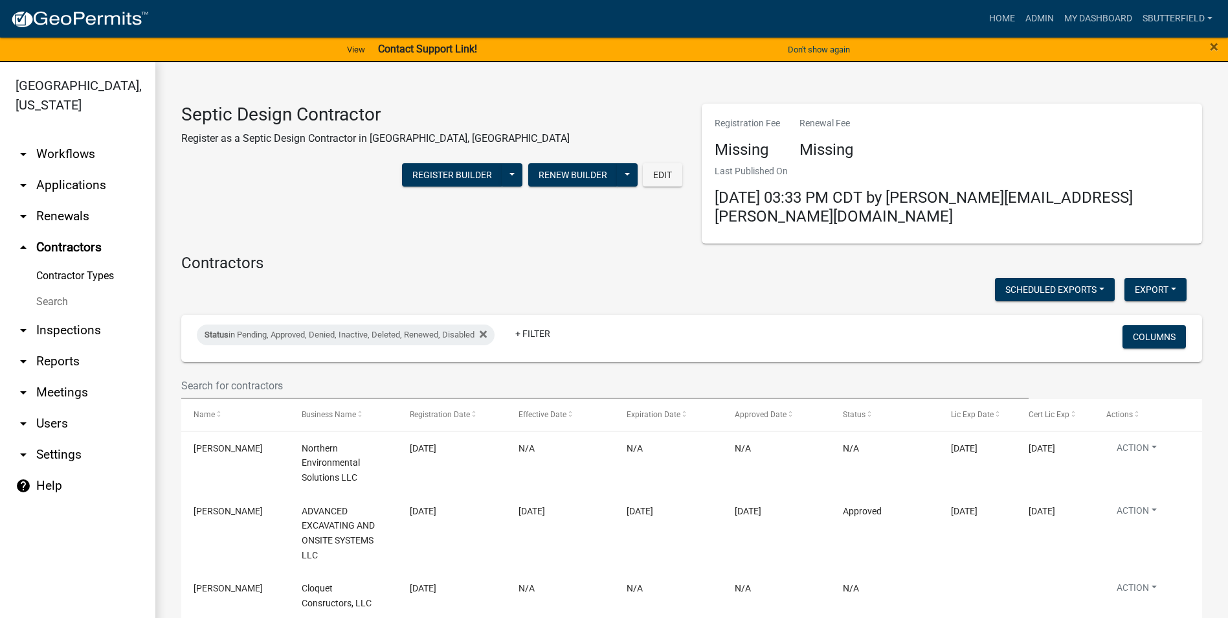
click at [60, 328] on link "arrow_drop_down Inspections" at bounding box center [77, 330] width 155 height 31
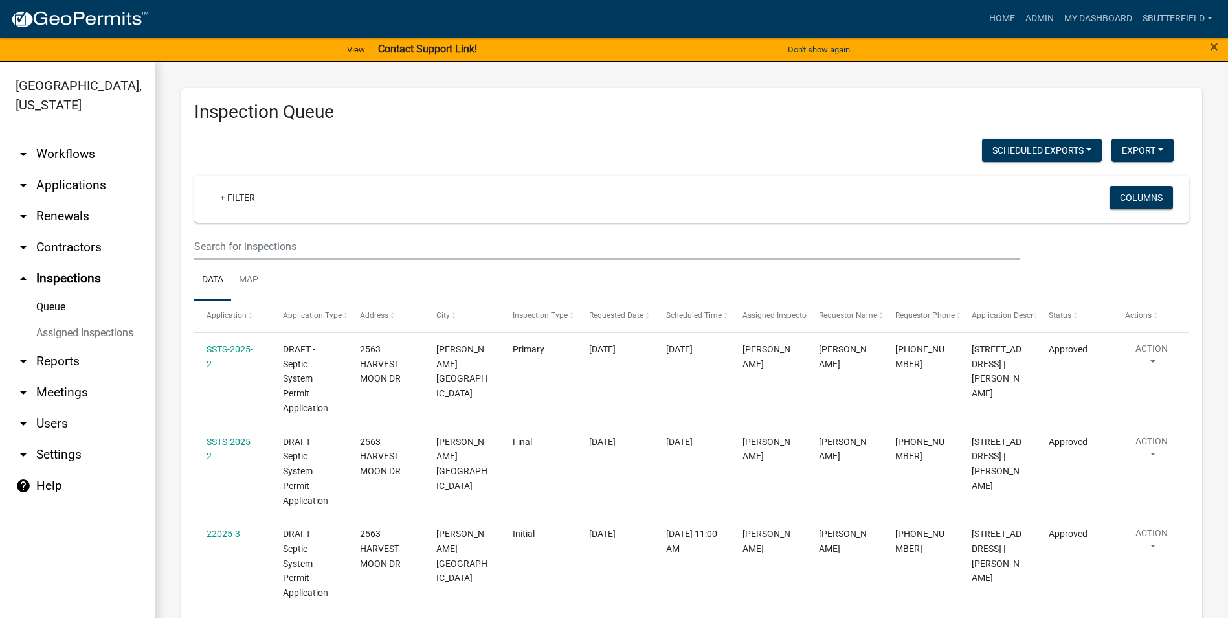
click at [67, 245] on link "arrow_drop_down Contractors" at bounding box center [77, 247] width 155 height 31
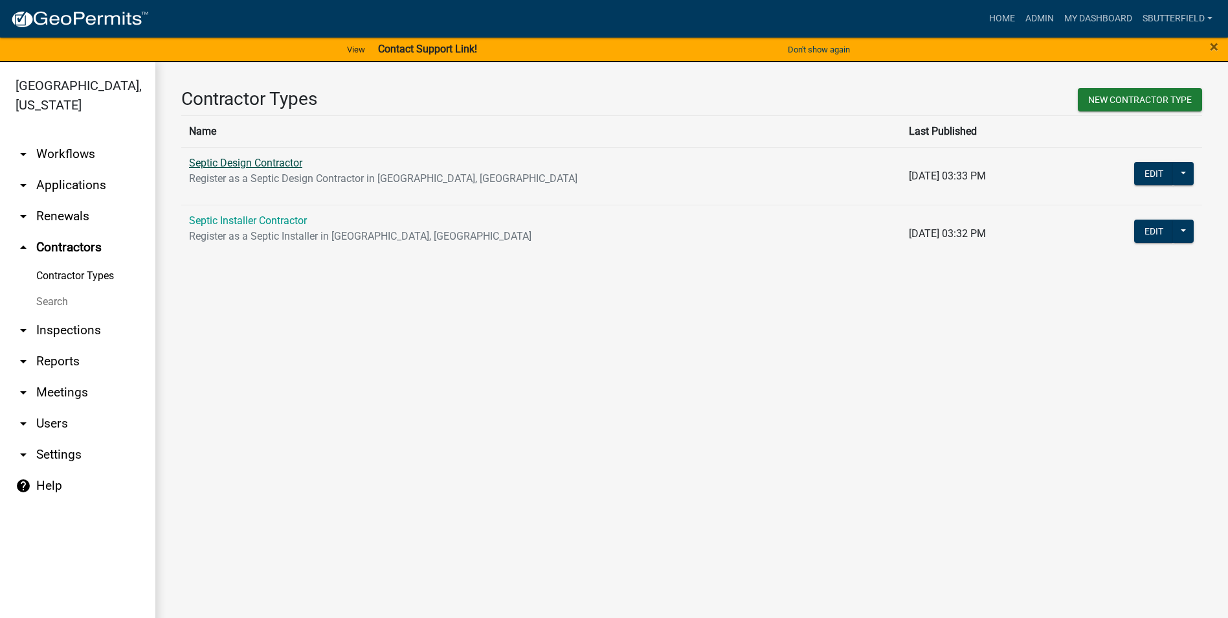
click at [264, 161] on link "Septic Design Contractor" at bounding box center [245, 163] width 113 height 12
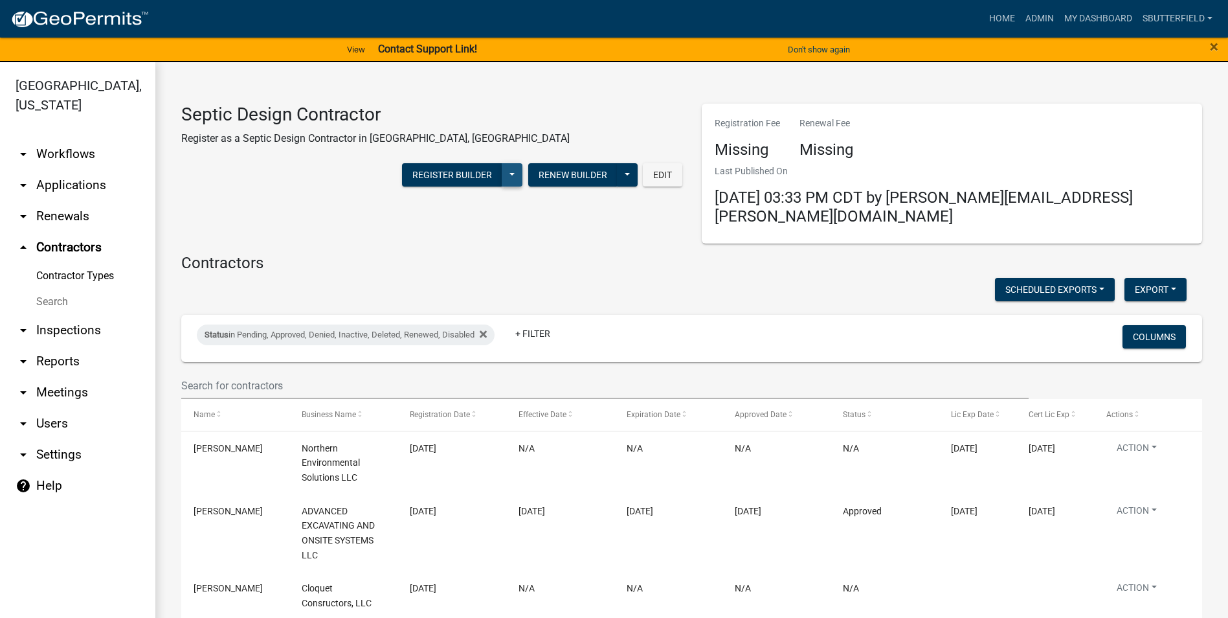
click at [502, 176] on button at bounding box center [512, 174] width 21 height 23
click at [622, 170] on button at bounding box center [627, 174] width 21 height 23
click at [659, 172] on button "Edit" at bounding box center [662, 174] width 39 height 23
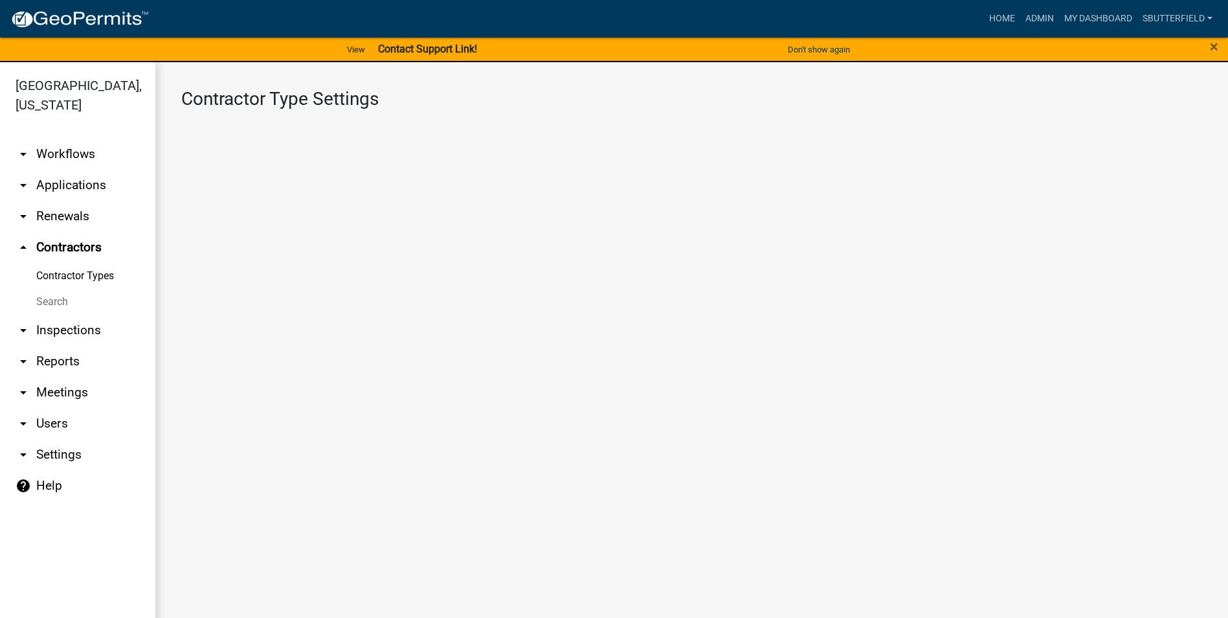
select select "1: 4ef63fe7-b19a-425e-ac95-467e066f44a3"
select select "3: Object"
select select
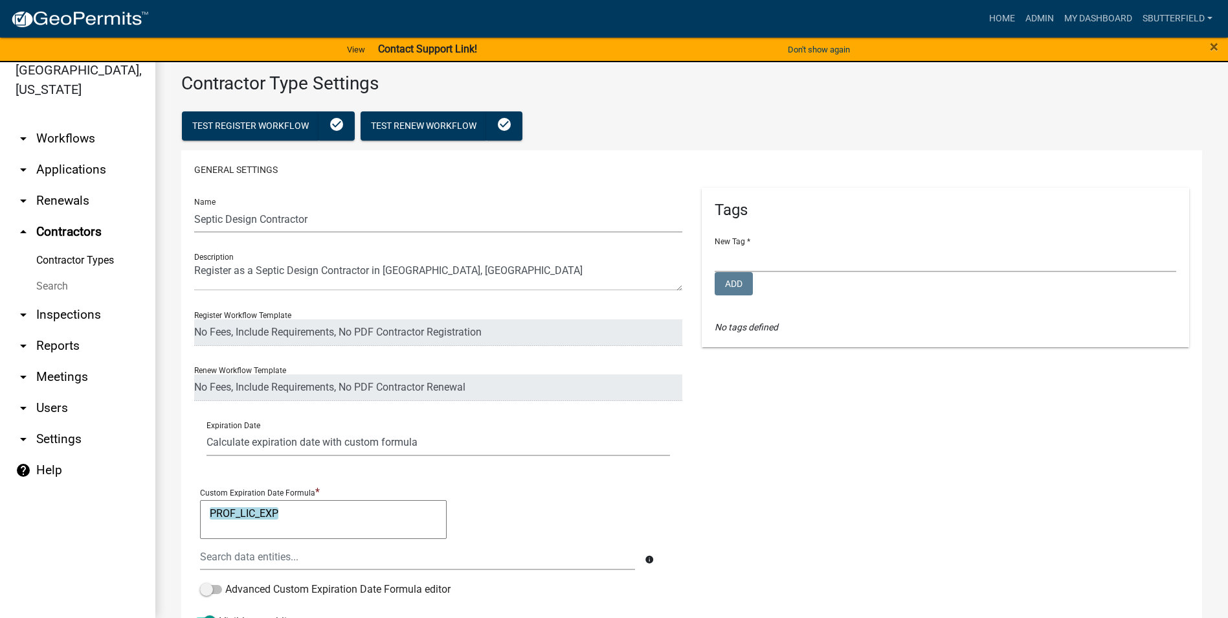
click at [74, 229] on link "arrow_drop_up Contractors" at bounding box center [77, 231] width 155 height 31
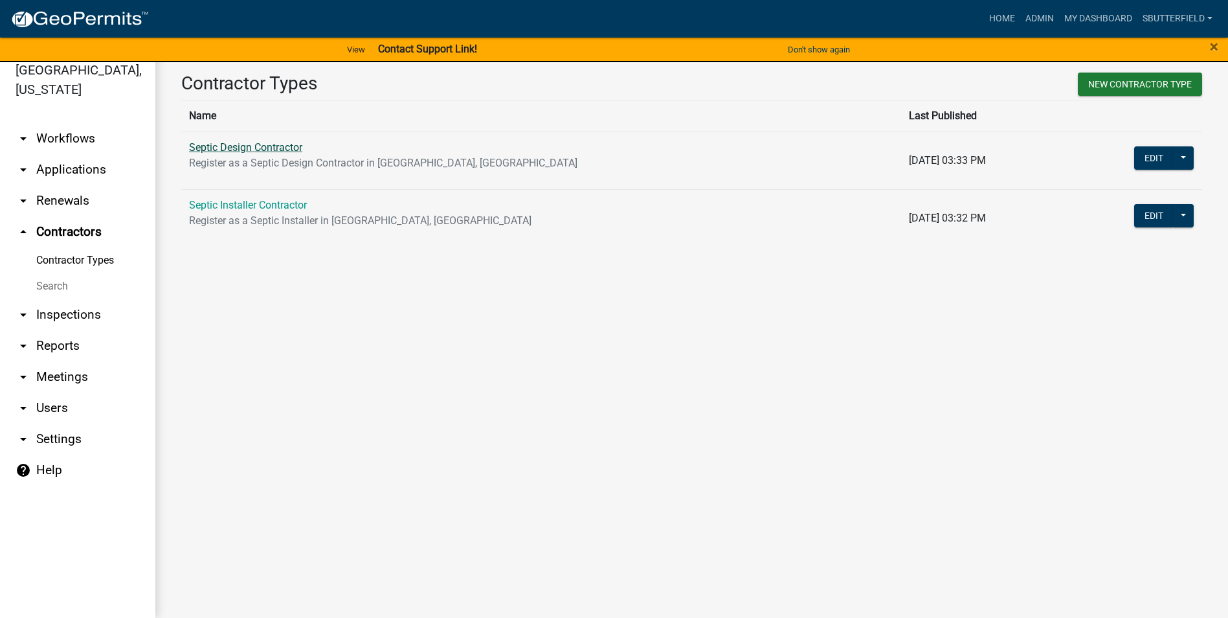
click at [263, 149] on link "Septic Design Contractor" at bounding box center [245, 147] width 113 height 12
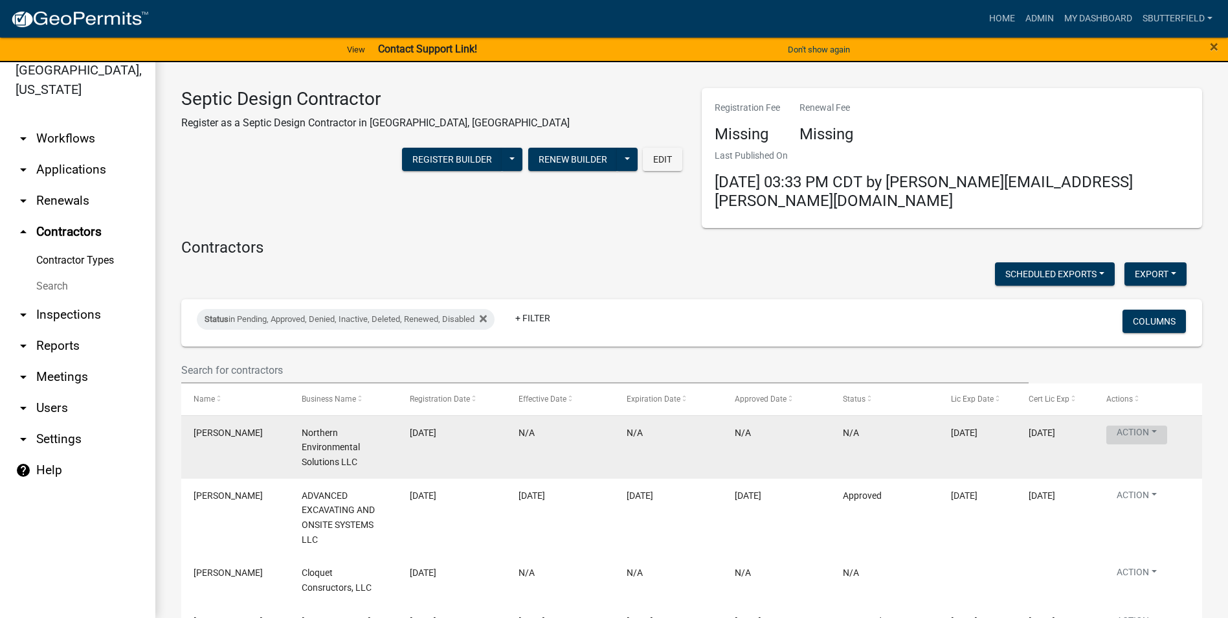
click at [1144, 425] on button "Action" at bounding box center [1137, 434] width 61 height 19
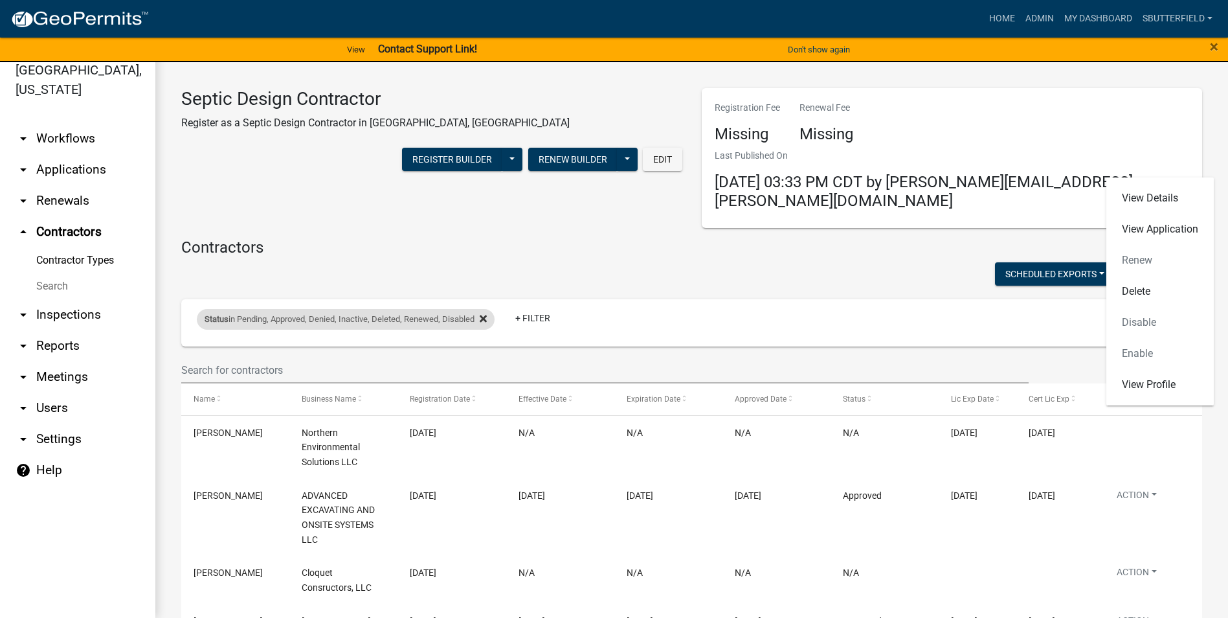
click at [487, 313] on icon at bounding box center [483, 318] width 7 height 10
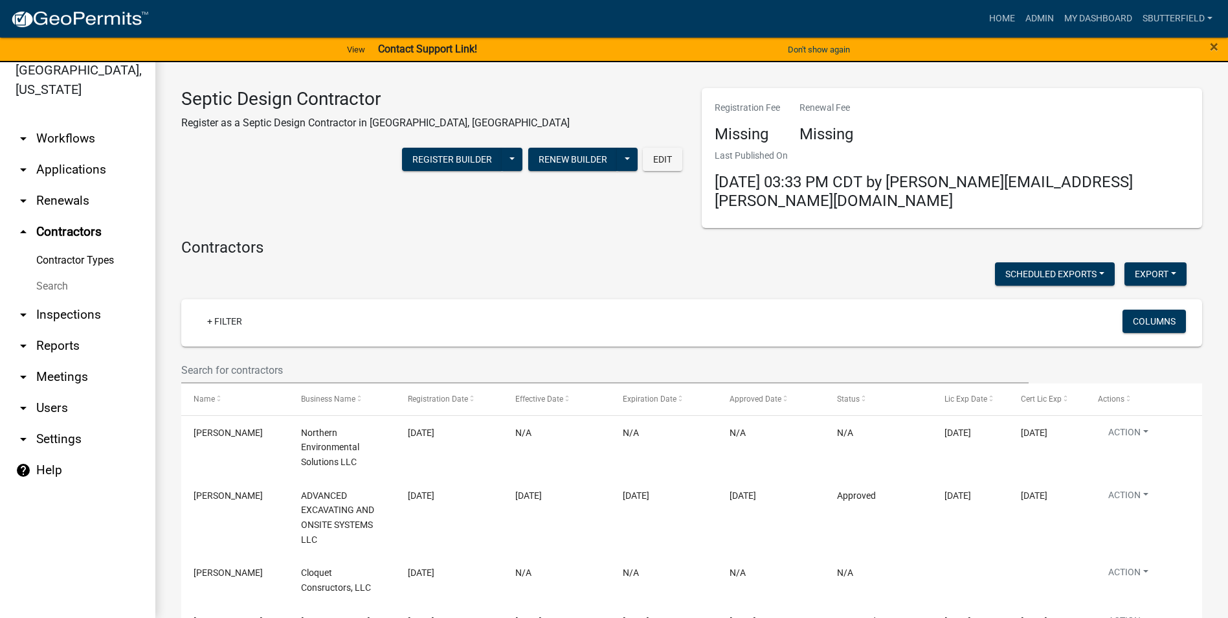
click at [83, 256] on link "Contractor Types" at bounding box center [77, 260] width 155 height 26
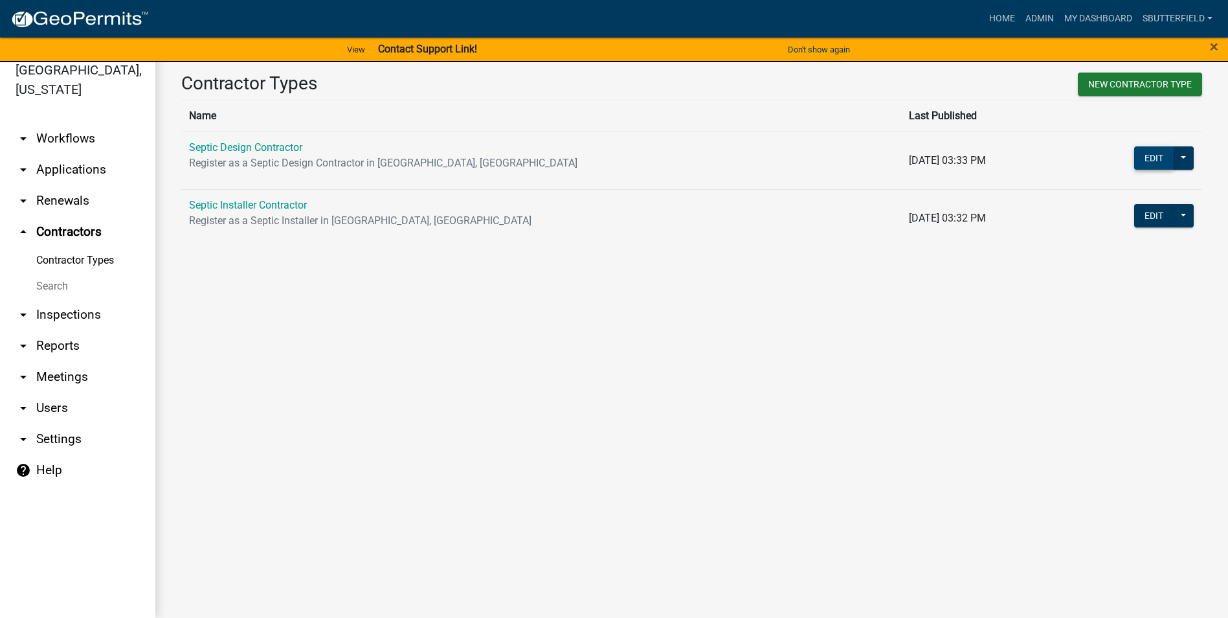
click at [1164, 155] on button "Edit" at bounding box center [1153, 157] width 39 height 23
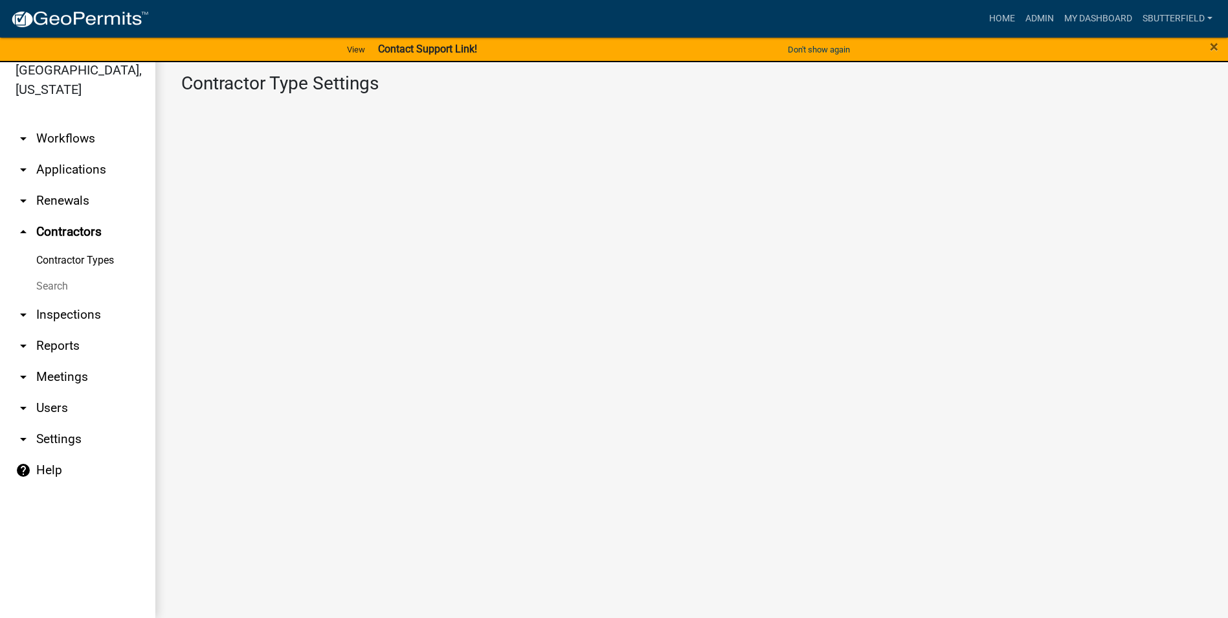
select select "1: 4ef63fe7-b19a-425e-ac95-467e066f44a3"
select select "3: Object"
select select
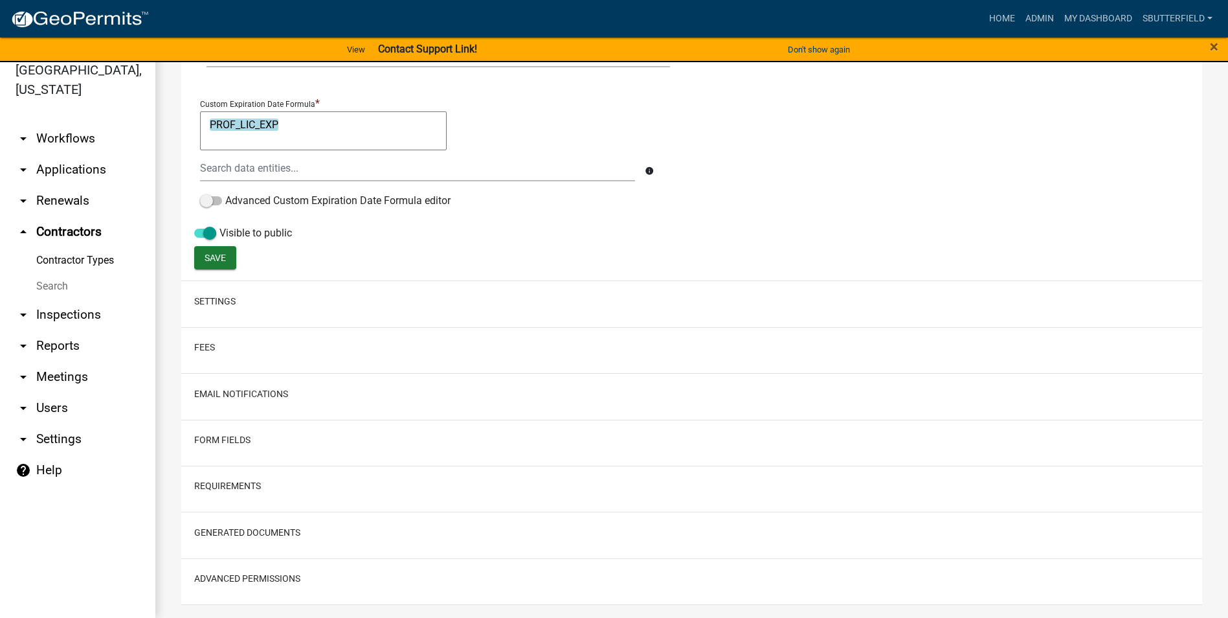
scroll to position [413, 0]
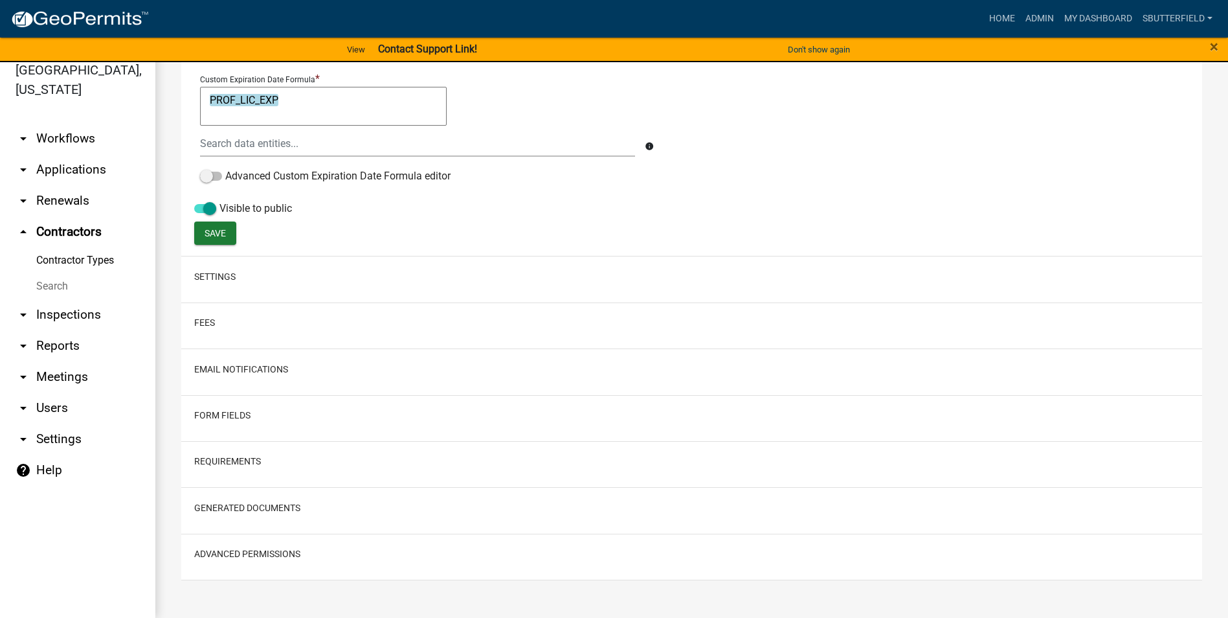
click at [72, 256] on link "Contractor Types" at bounding box center [77, 260] width 155 height 26
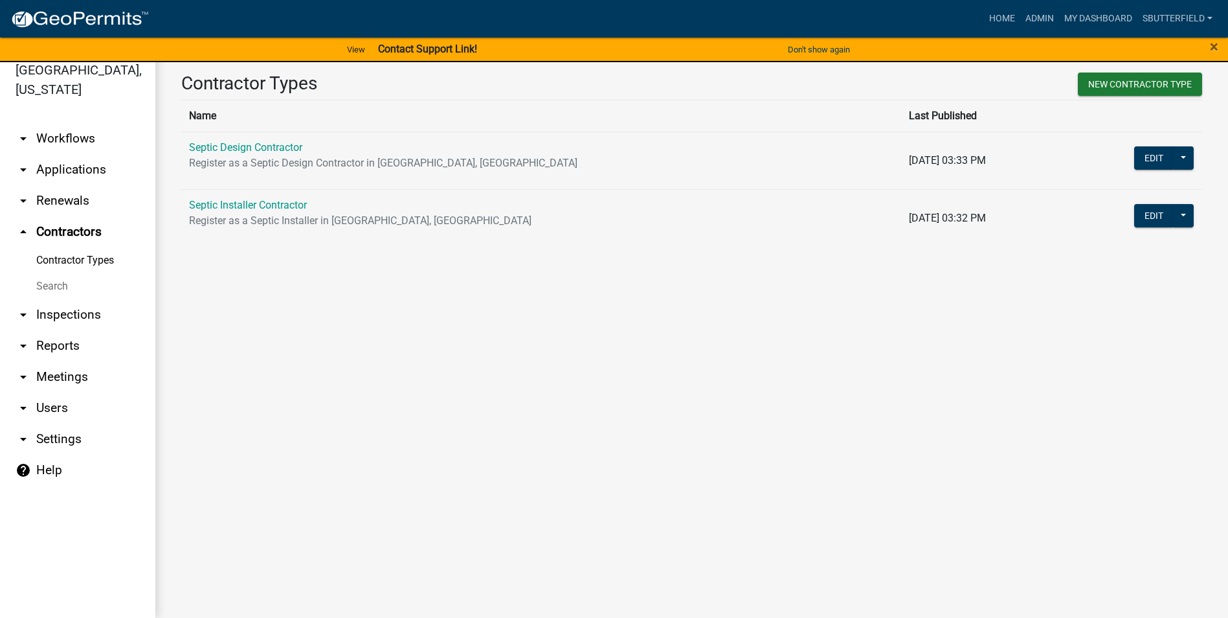
click at [70, 229] on link "arrow_drop_up Contractors" at bounding box center [77, 231] width 155 height 31
click at [232, 148] on link "Septic Design Contractor" at bounding box center [245, 147] width 113 height 12
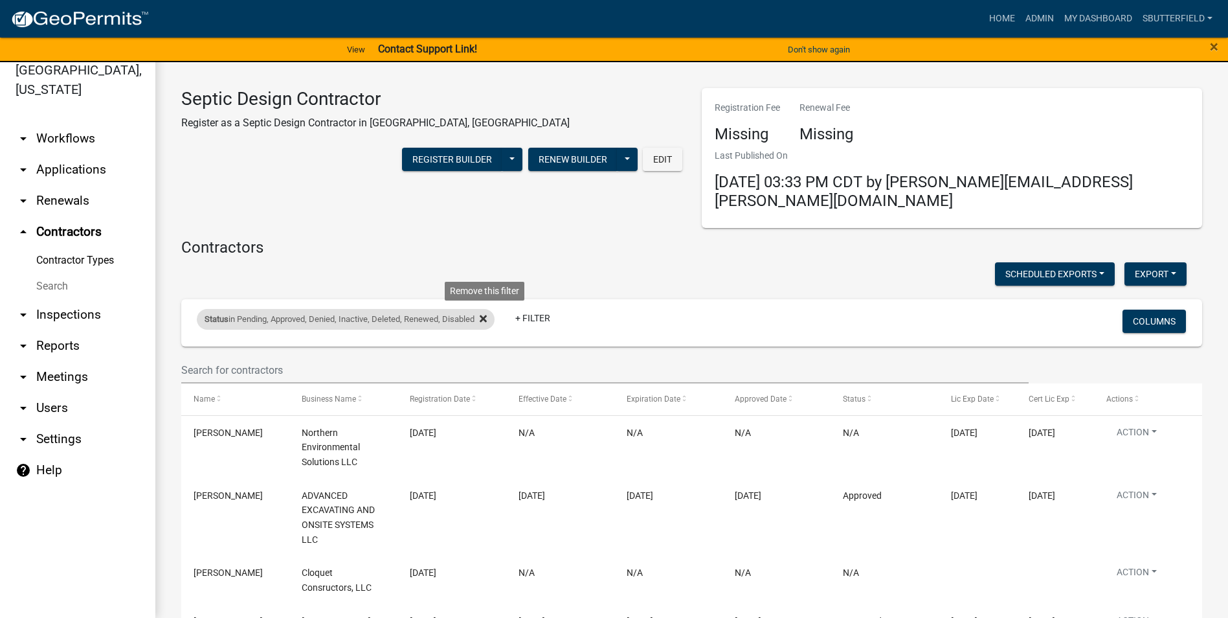
click at [487, 315] on icon at bounding box center [483, 318] width 7 height 7
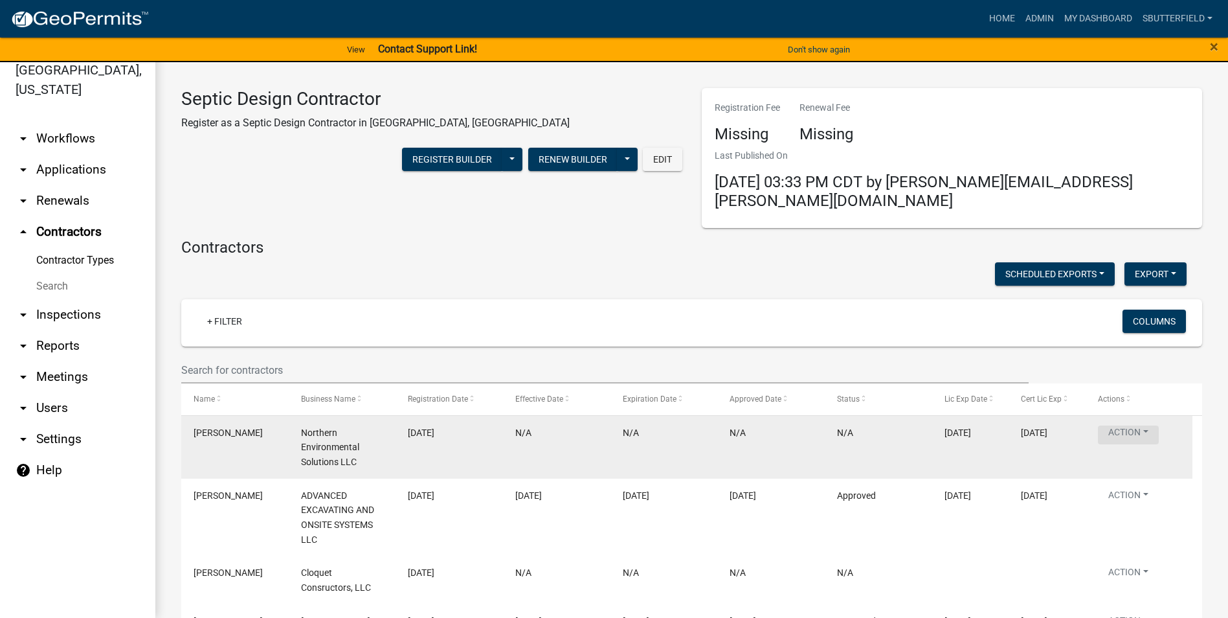
click at [1148, 425] on button "Action" at bounding box center [1128, 434] width 61 height 19
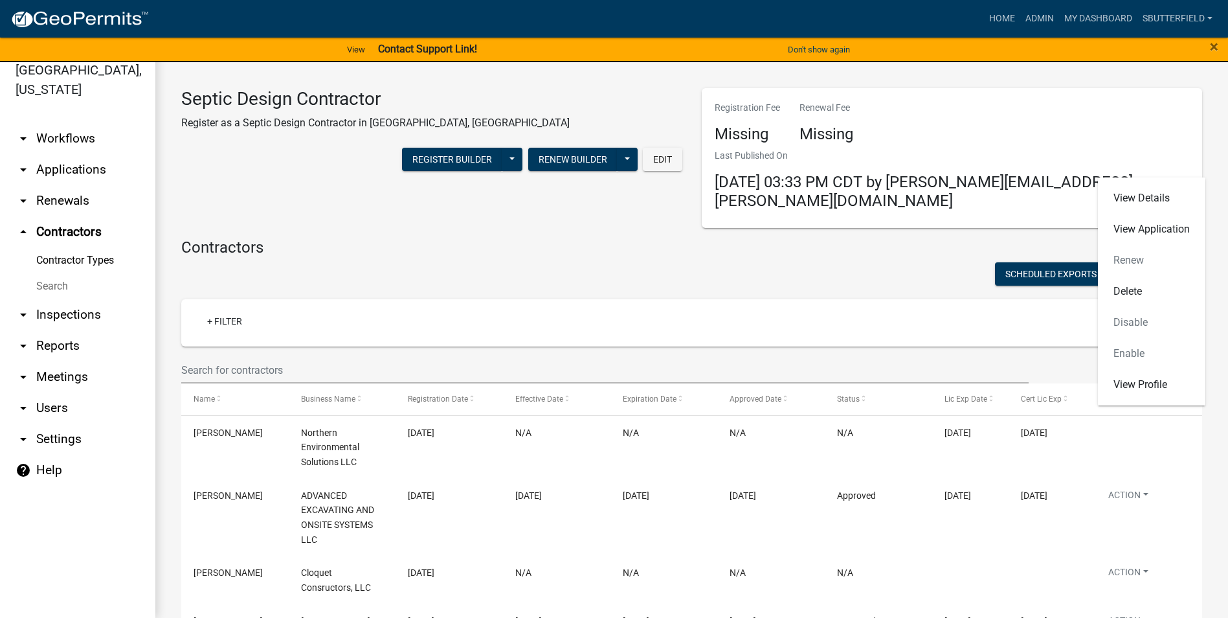
click at [1125, 260] on div "View Details View Application Renew Delete Disable Enable View Profile" at bounding box center [1151, 291] width 107 height 228
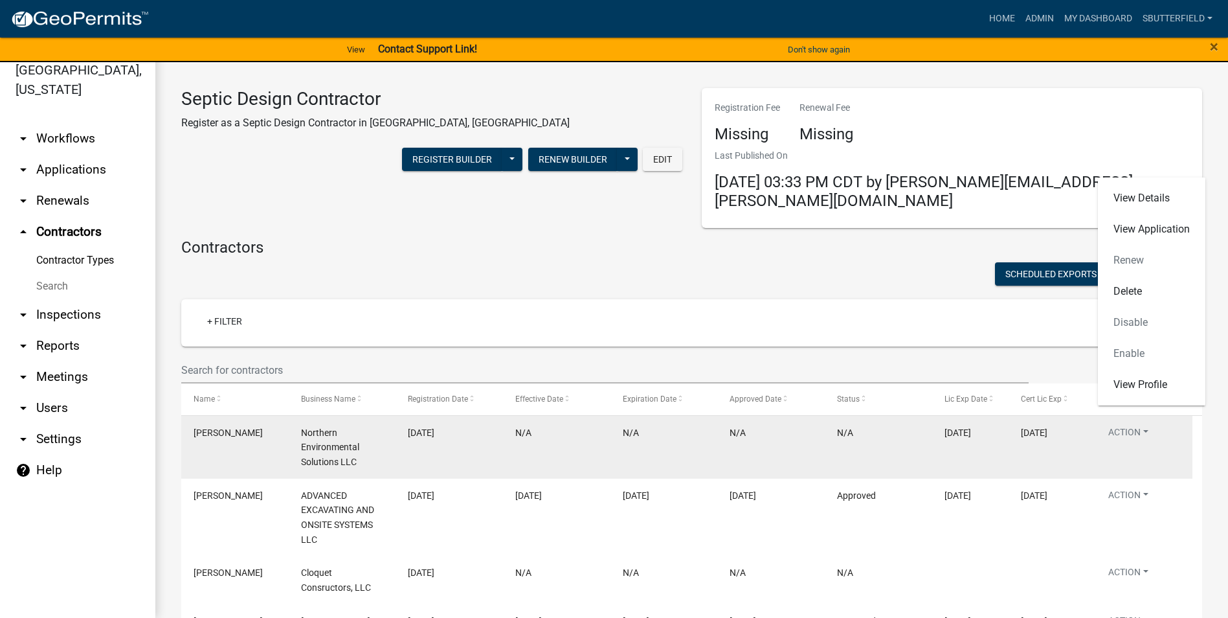
click at [1142, 425] on button "Action" at bounding box center [1128, 434] width 61 height 19
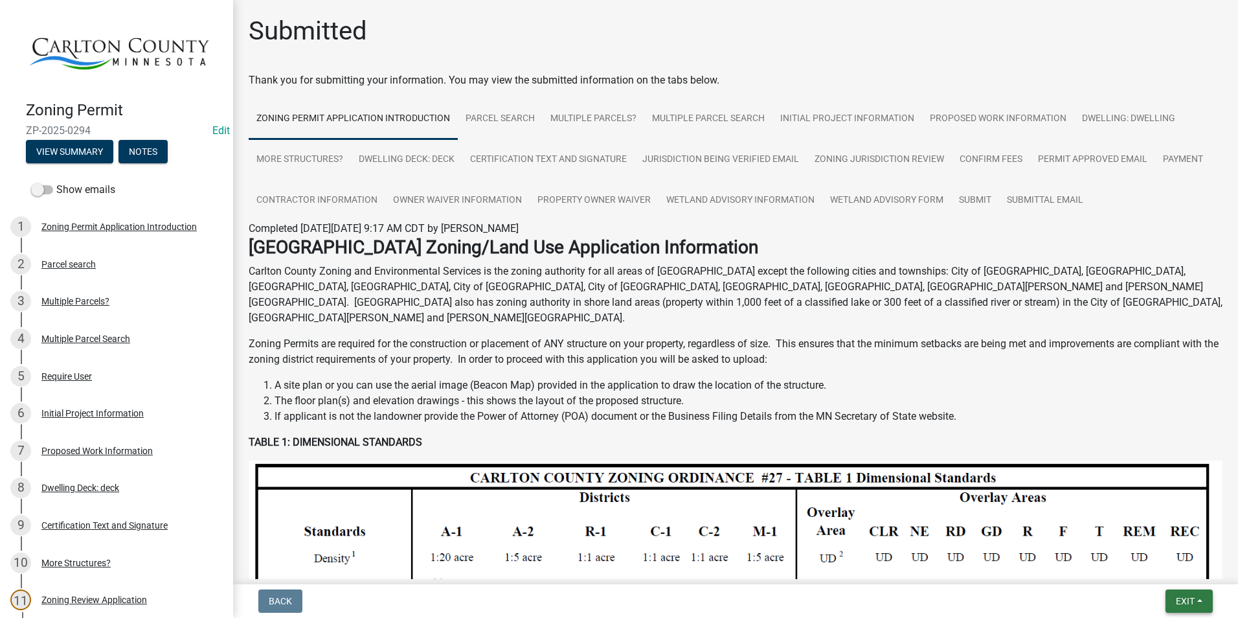
click at [1182, 600] on span "Exit" at bounding box center [1185, 601] width 19 height 10
click at [1174, 570] on button "Save & Exit" at bounding box center [1161, 567] width 104 height 31
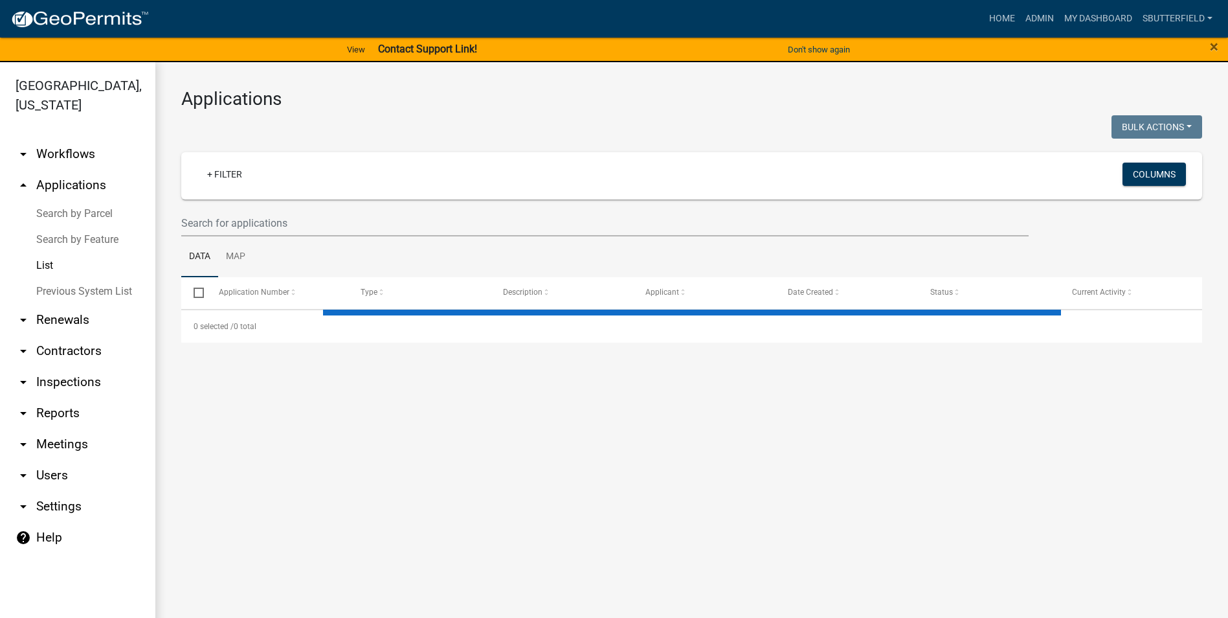
select select "1: 25"
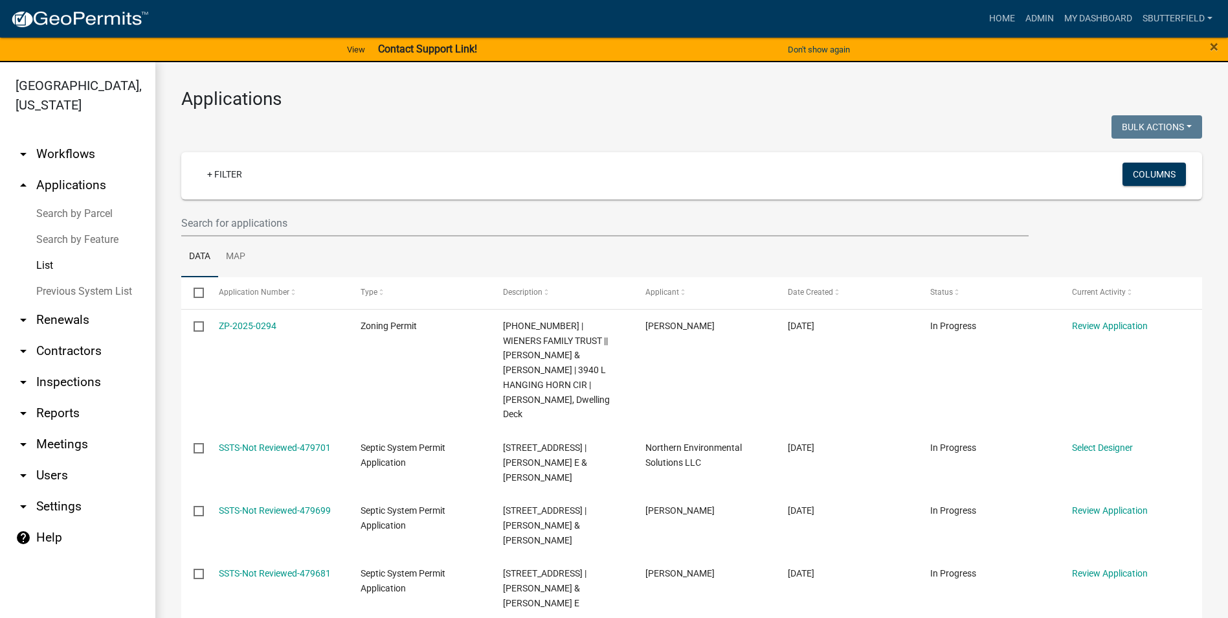
click at [47, 260] on link "List" at bounding box center [77, 266] width 155 height 26
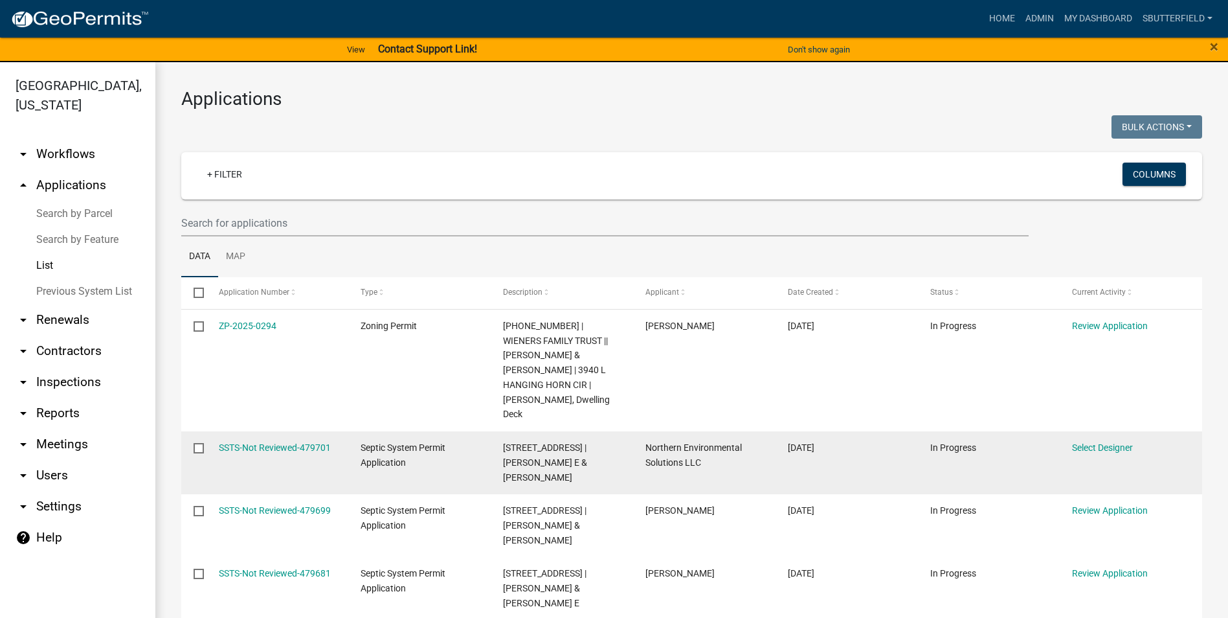
click at [201, 443] on input "checkbox" at bounding box center [198, 447] width 8 height 8
checkbox input "true"
click at [249, 442] on link "SSTS-Not Reviewed-479701" at bounding box center [275, 447] width 112 height 10
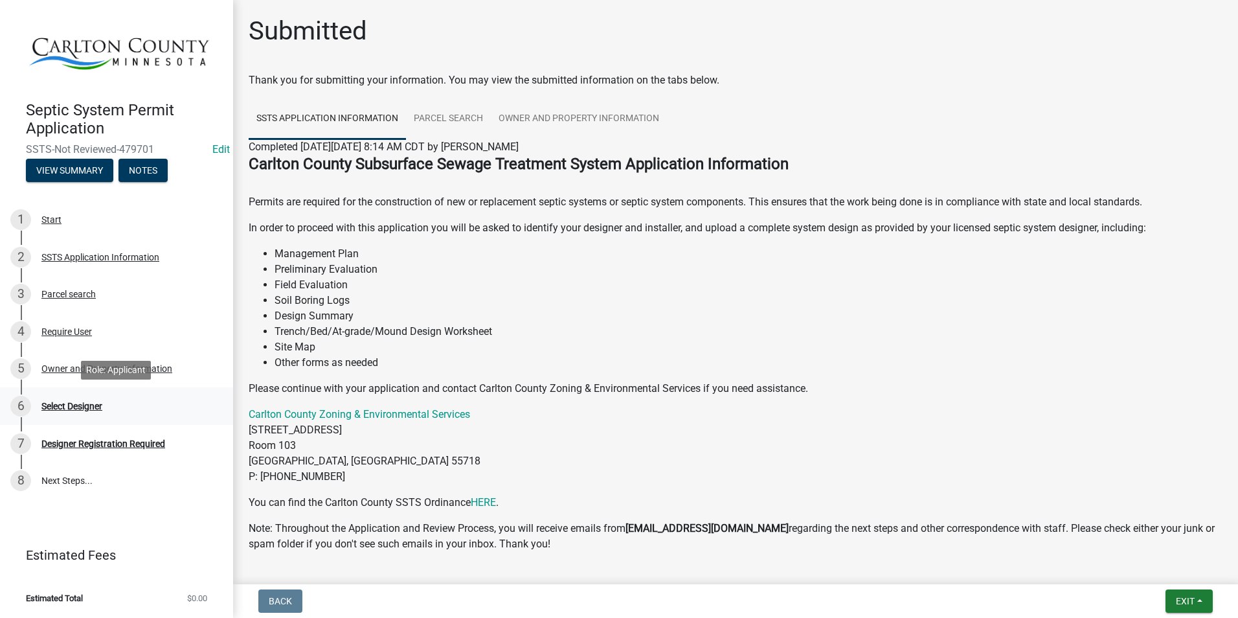
click at [62, 405] on div "Select Designer" at bounding box center [71, 405] width 61 height 9
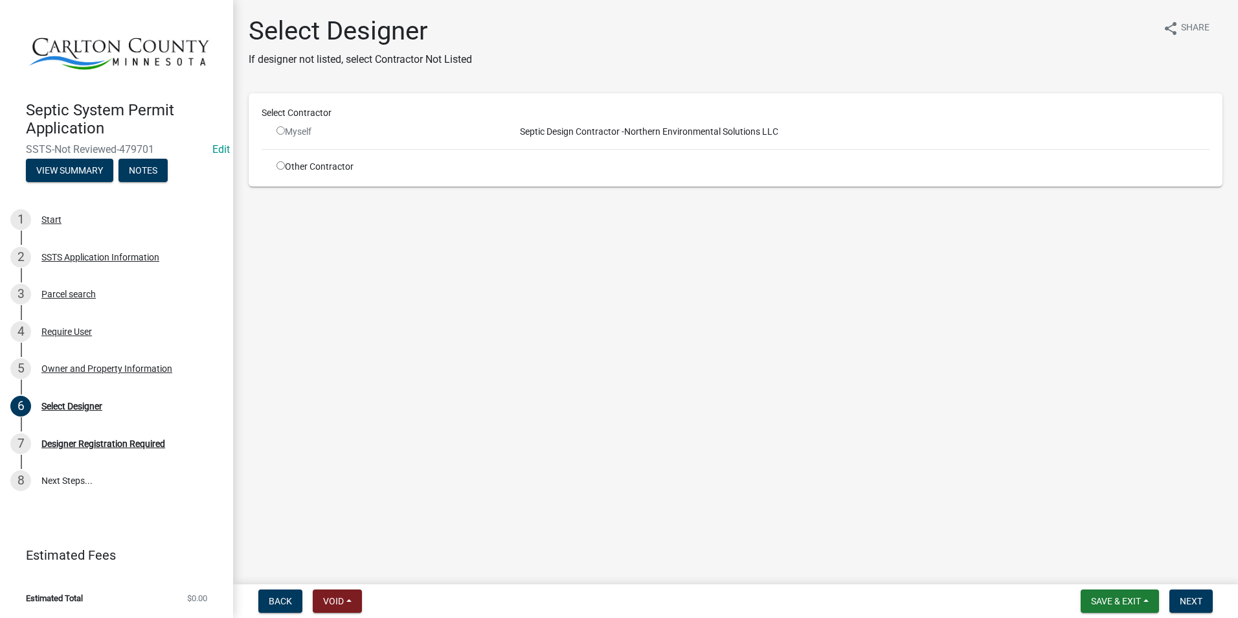
click at [282, 127] on input "radio" at bounding box center [280, 130] width 8 height 8
click at [281, 130] on input "radio" at bounding box center [280, 130] width 8 height 8
radio input "false"
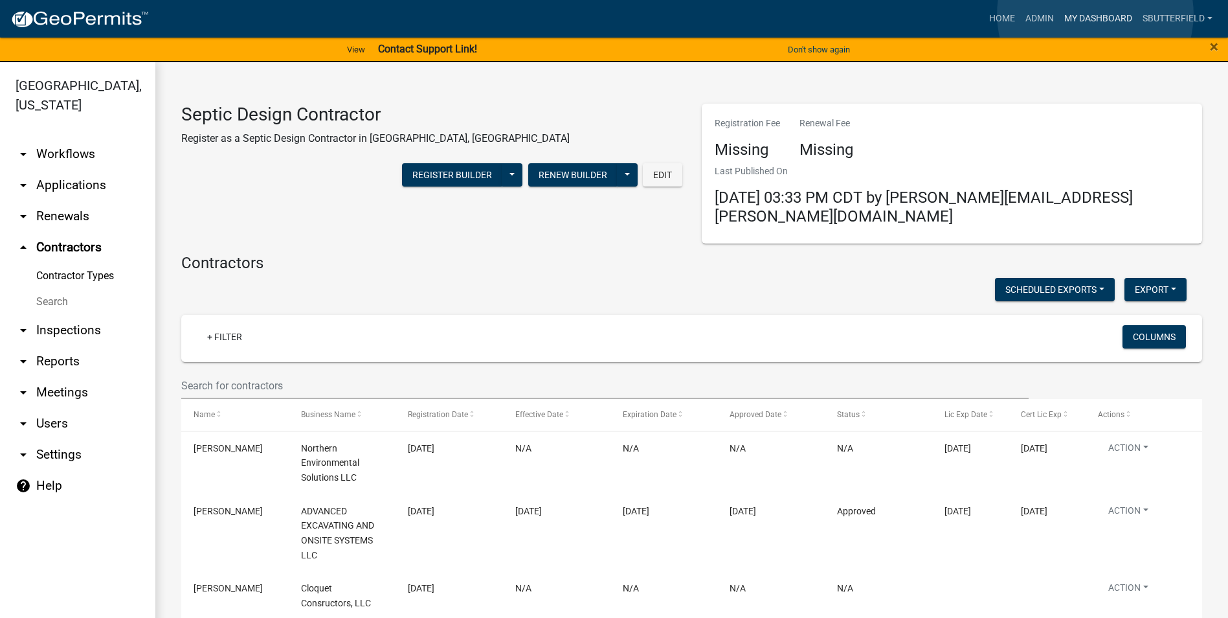
click at [1096, 14] on link "My Dashboard" at bounding box center [1098, 18] width 78 height 25
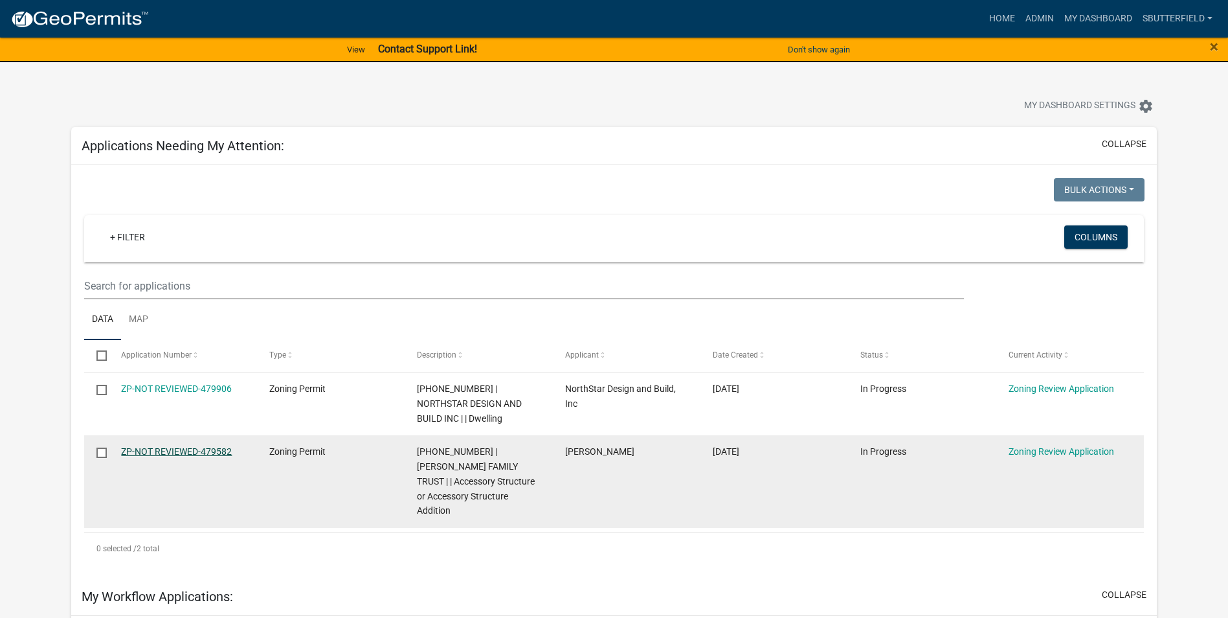
click at [187, 450] on link "ZP-NOT REVIEWED-479582" at bounding box center [176, 451] width 111 height 10
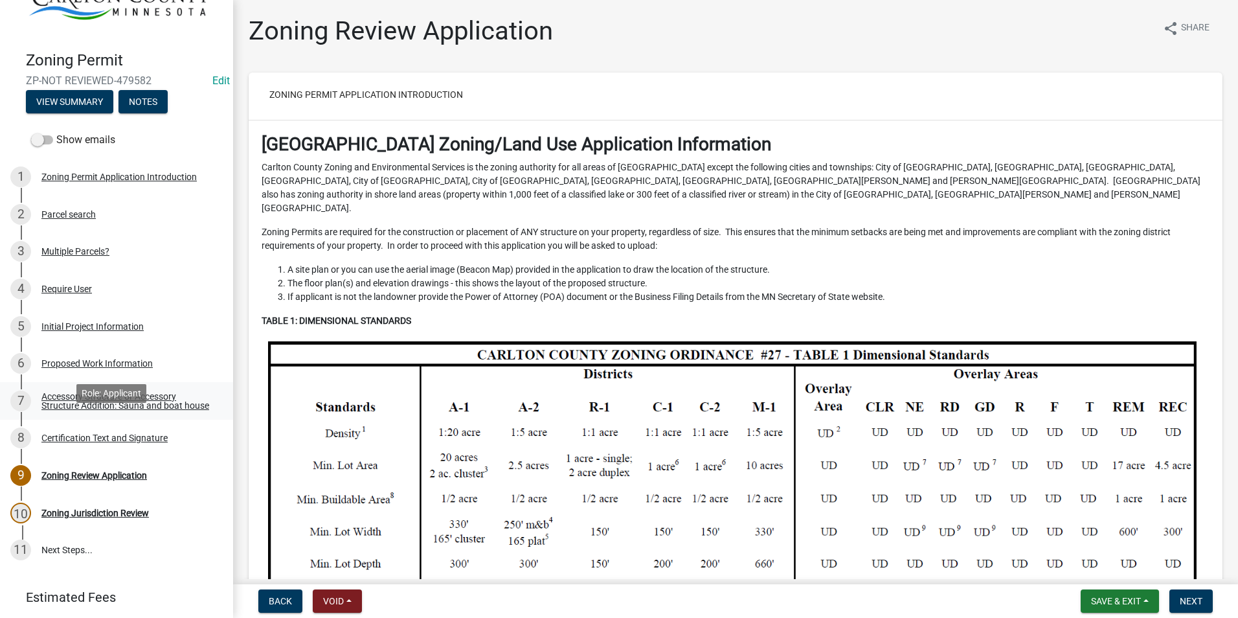
scroll to position [95, 0]
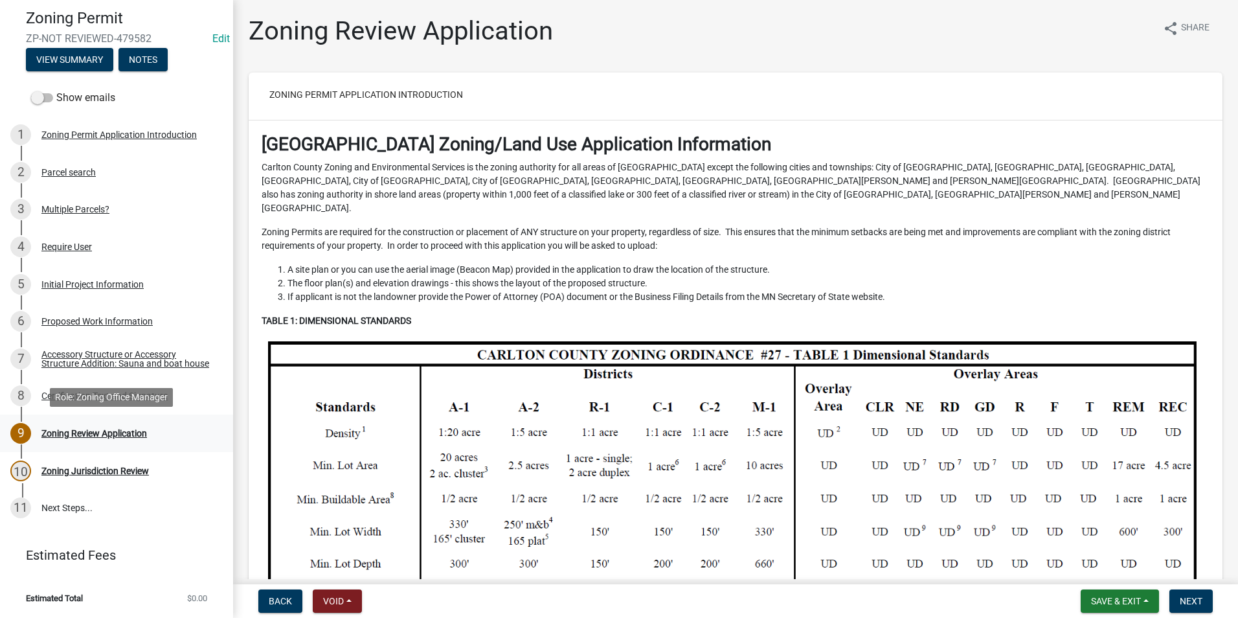
click at [124, 429] on div "Zoning Review Application" at bounding box center [94, 433] width 106 height 9
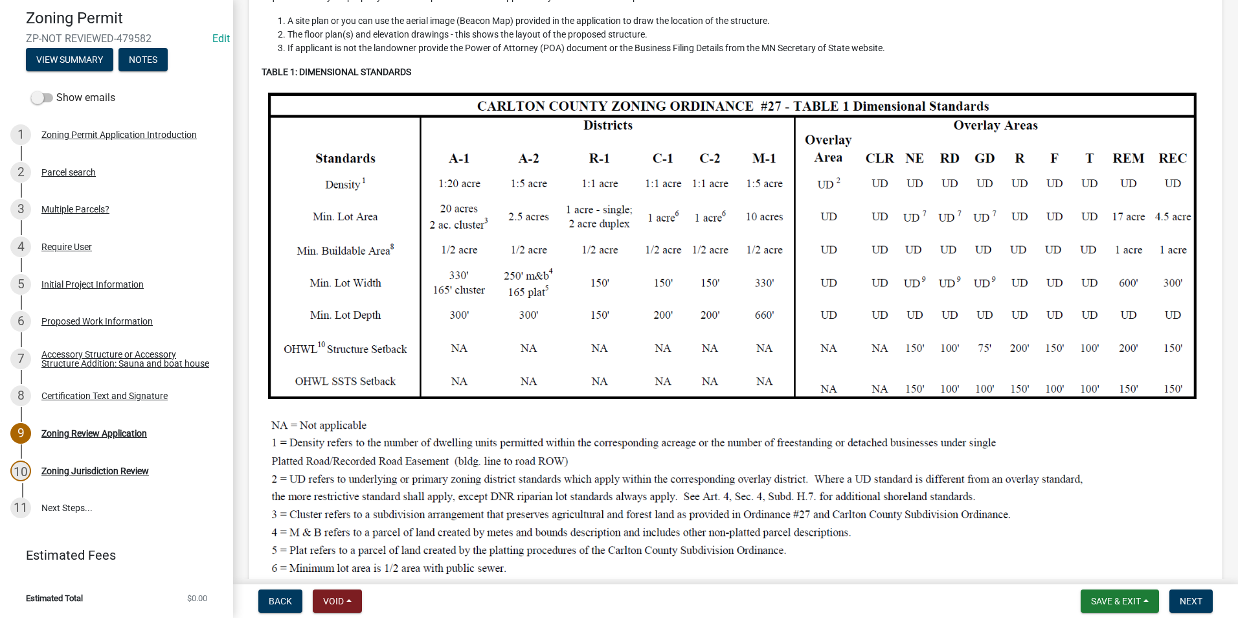
scroll to position [259, 0]
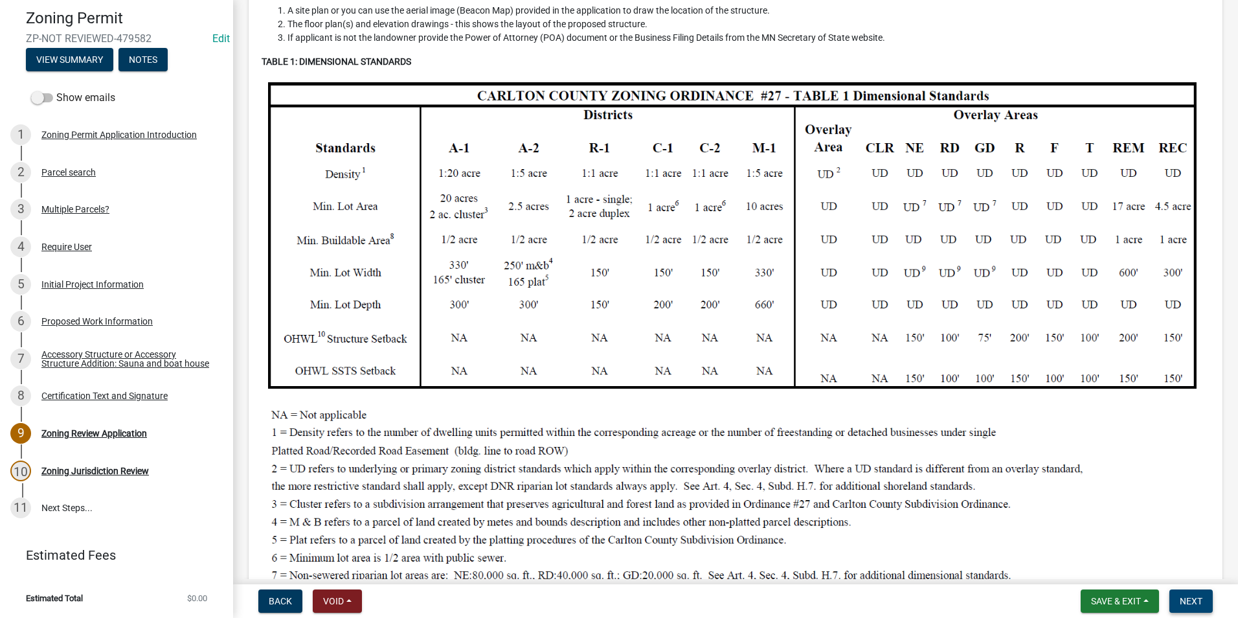
click at [1187, 591] on button "Next" at bounding box center [1190, 600] width 43 height 23
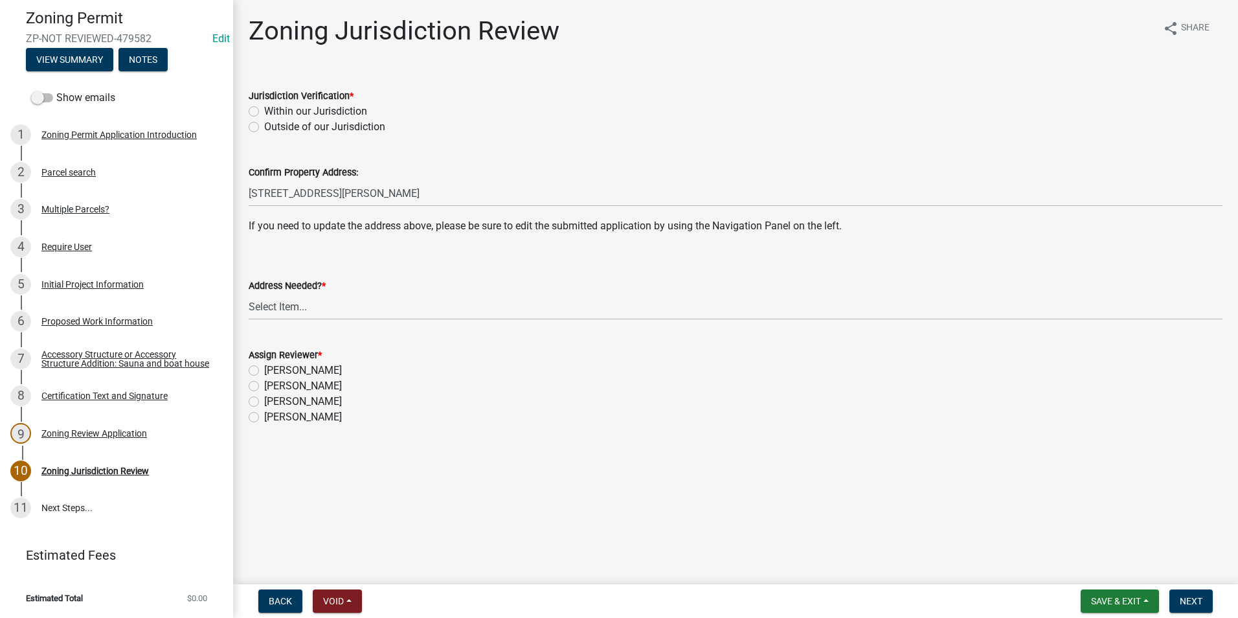
click at [264, 109] on label "Within our Jurisdiction" at bounding box center [315, 112] width 103 height 16
click at [264, 109] on input "Within our Jurisdiction" at bounding box center [268, 108] width 8 height 8
radio input "true"
click at [315, 308] on select "Select Item... Yes No" at bounding box center [736, 306] width 974 height 27
click at [249, 293] on select "Select Item... Yes No" at bounding box center [736, 306] width 974 height 27
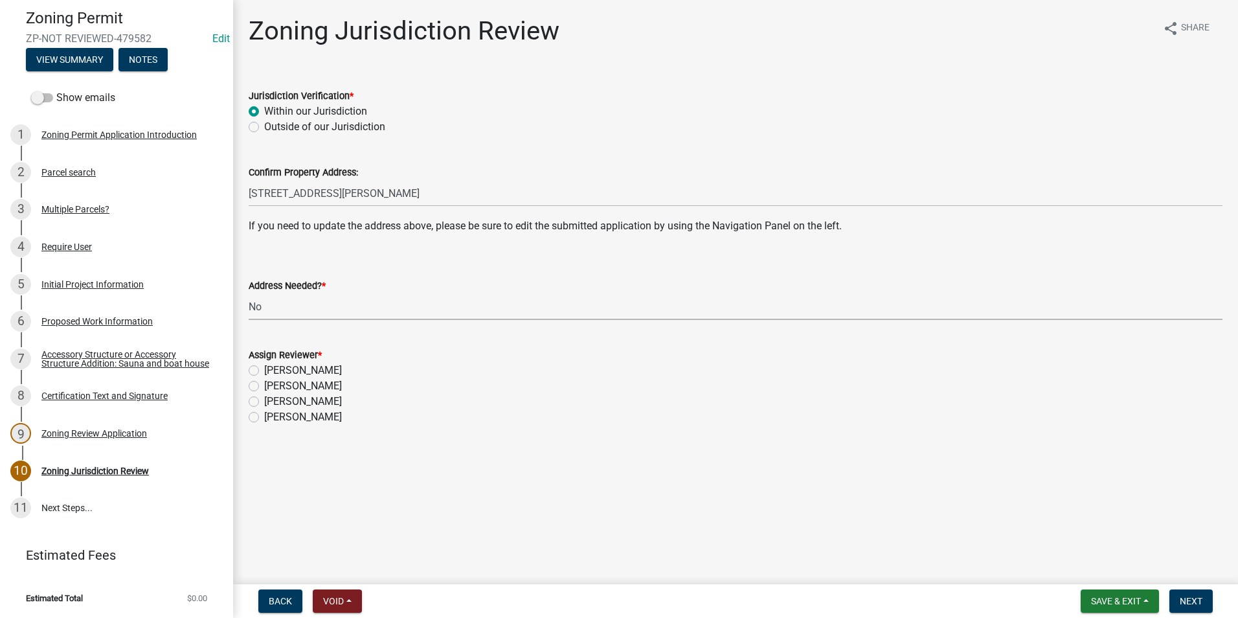
select select "aade736b-b8ba-42e5-ae4c-e00a265c1909"
click at [264, 384] on label "[PERSON_NAME]" at bounding box center [303, 386] width 78 height 16
click at [264, 384] on input "[PERSON_NAME]" at bounding box center [268, 382] width 8 height 8
radio input "true"
click at [1192, 594] on button "Next" at bounding box center [1190, 600] width 43 height 23
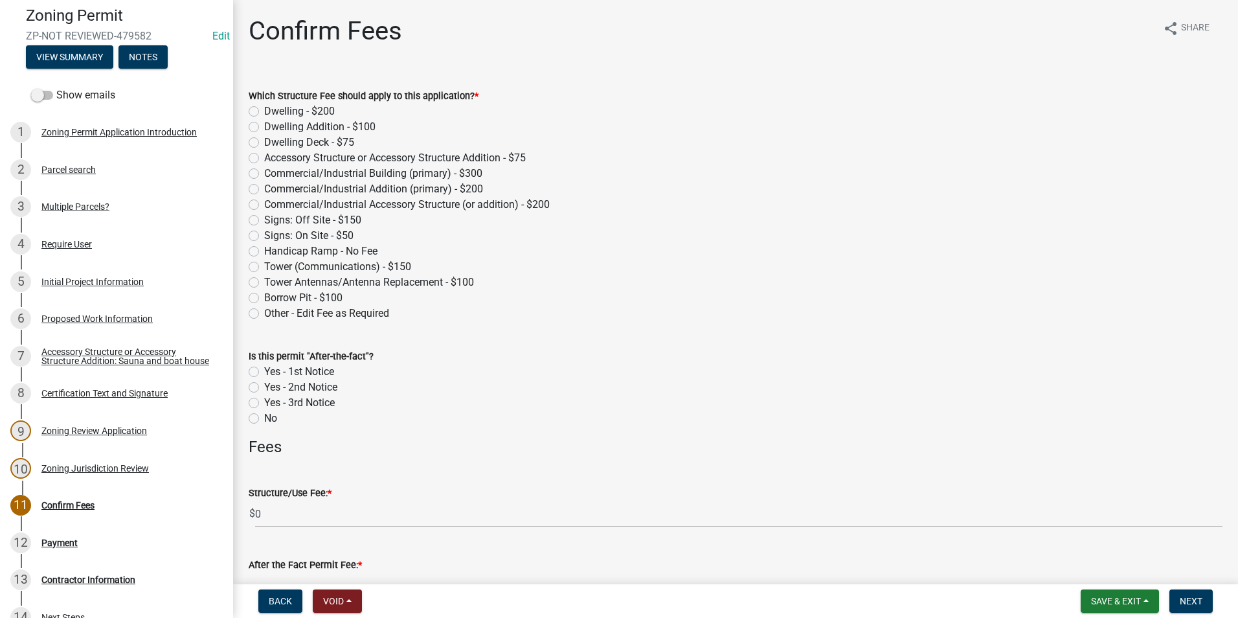
click at [264, 155] on label "Accessory Structure or Accessory Structure Addition - $75" at bounding box center [395, 158] width 262 height 16
click at [264, 155] on input "Accessory Structure or Accessory Structure Addition - $75" at bounding box center [268, 154] width 8 height 8
radio input "true"
click at [1195, 596] on span "Next" at bounding box center [1191, 601] width 23 height 10
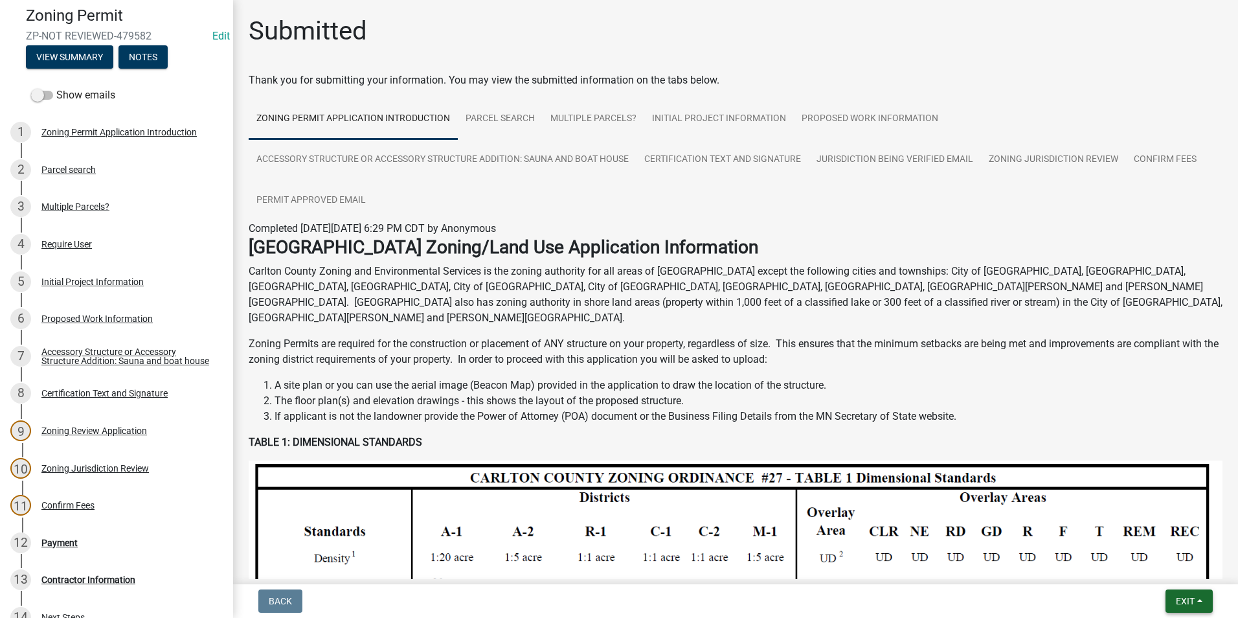
click at [1176, 601] on span "Exit" at bounding box center [1185, 601] width 19 height 10
click at [1144, 567] on button "Save & Exit" at bounding box center [1161, 567] width 104 height 31
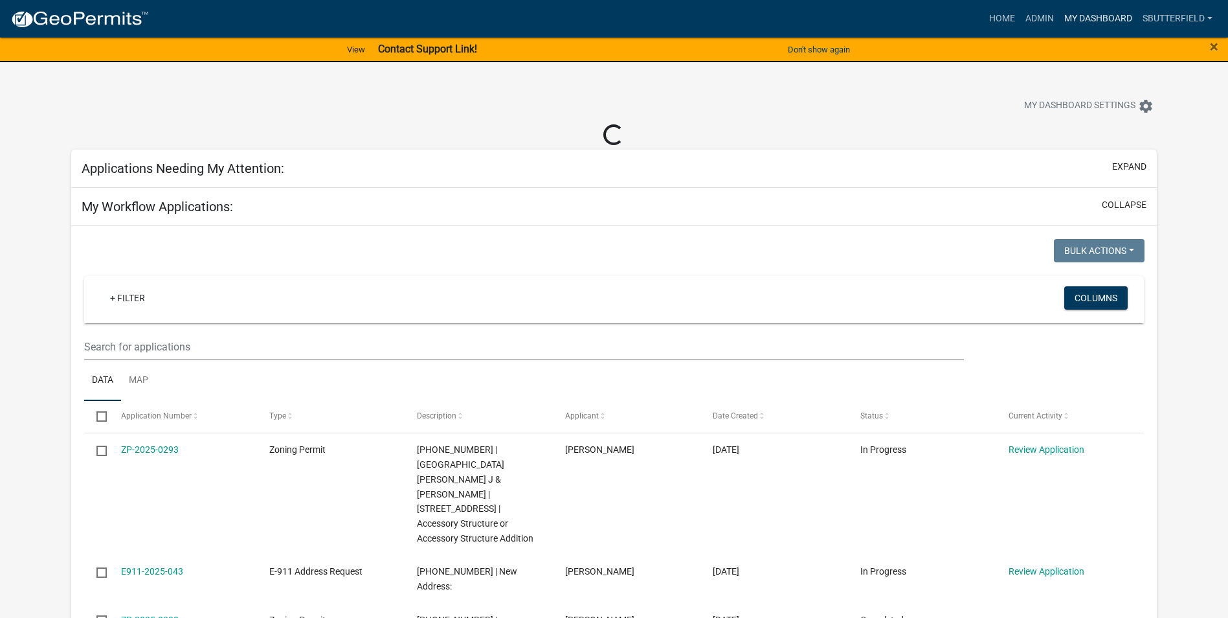
click at [1090, 18] on link "My Dashboard" at bounding box center [1098, 18] width 78 height 25
click at [1089, 19] on link "My Dashboard" at bounding box center [1098, 18] width 78 height 25
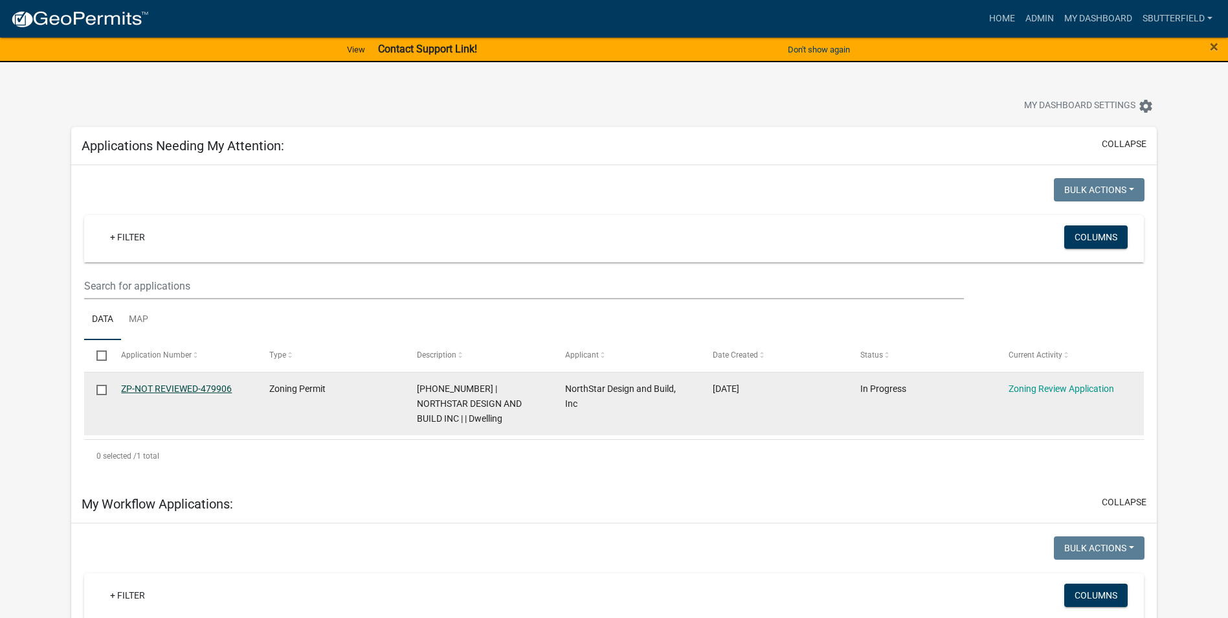
click at [155, 387] on link "ZP-NOT REVIEWED-479906" at bounding box center [176, 388] width 111 height 10
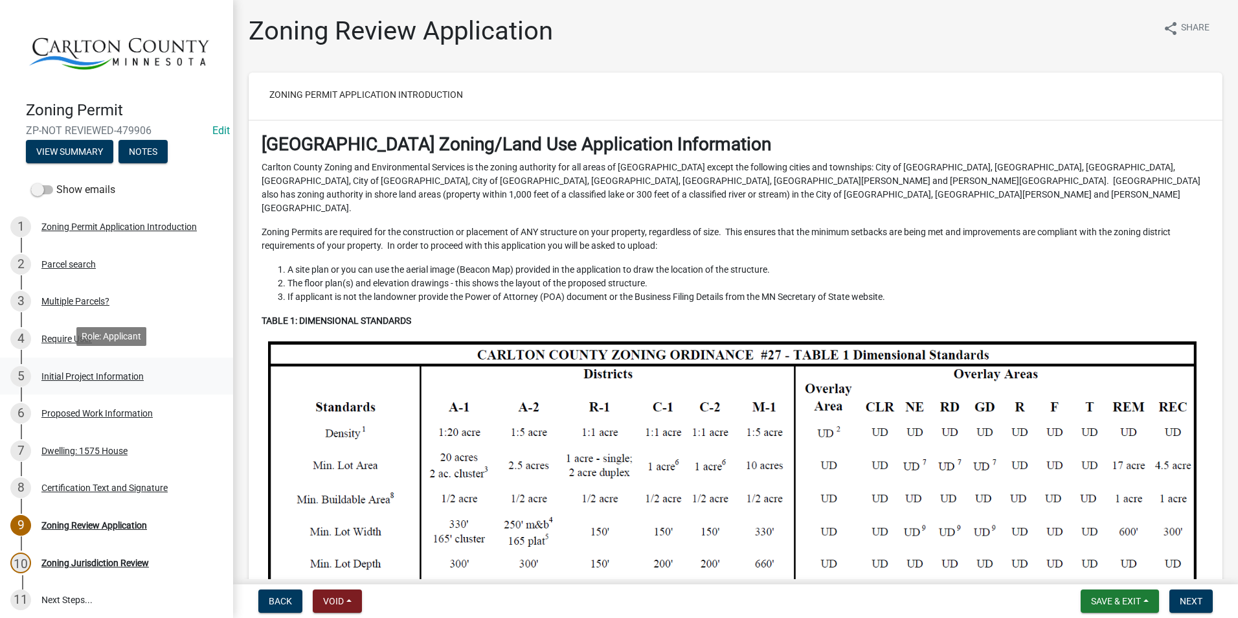
click at [99, 372] on div "Initial Project Information" at bounding box center [92, 376] width 102 height 9
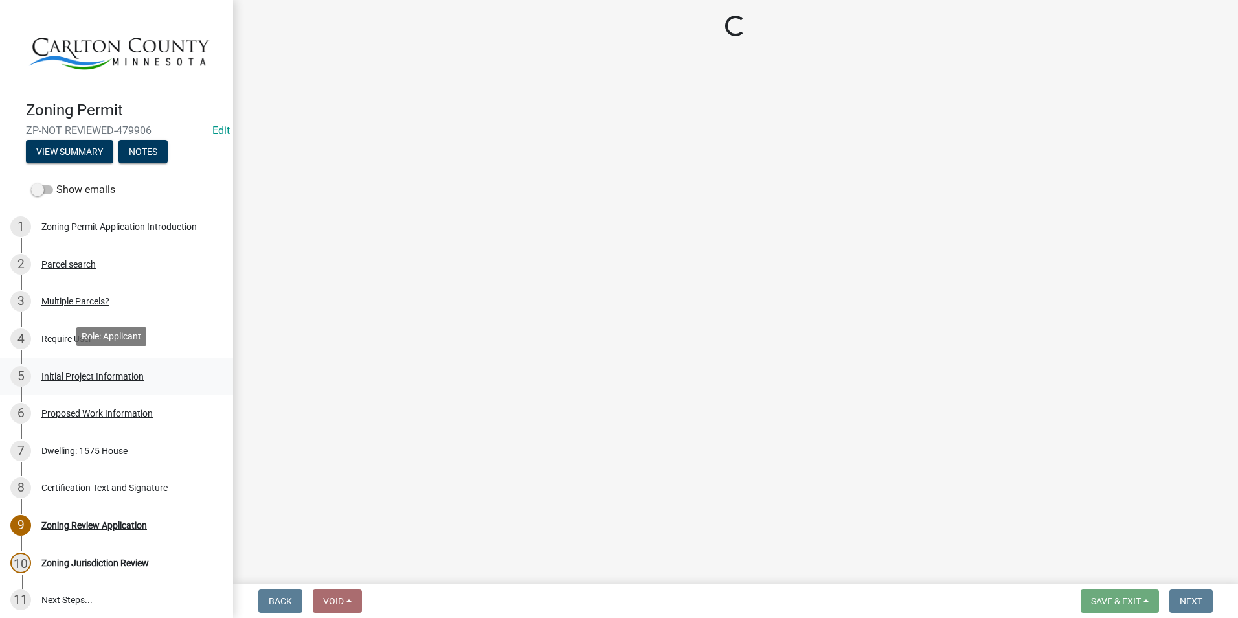
select select "33d21d3a-ebb3-419e-8315-ef7213d04586"
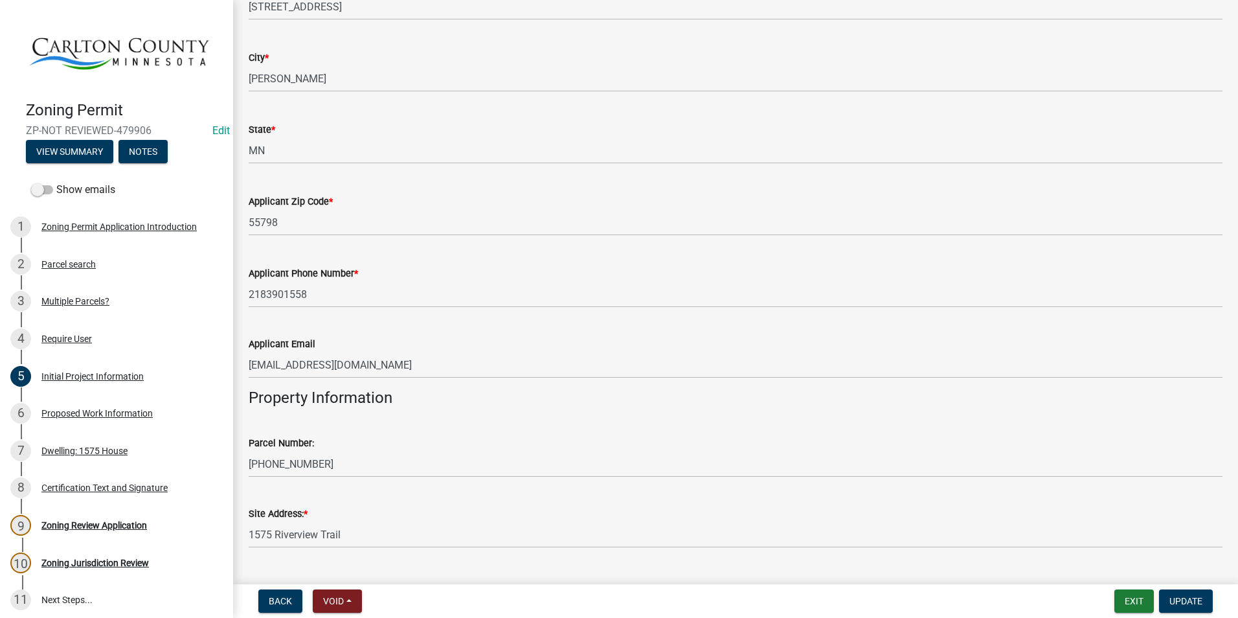
scroll to position [907, 0]
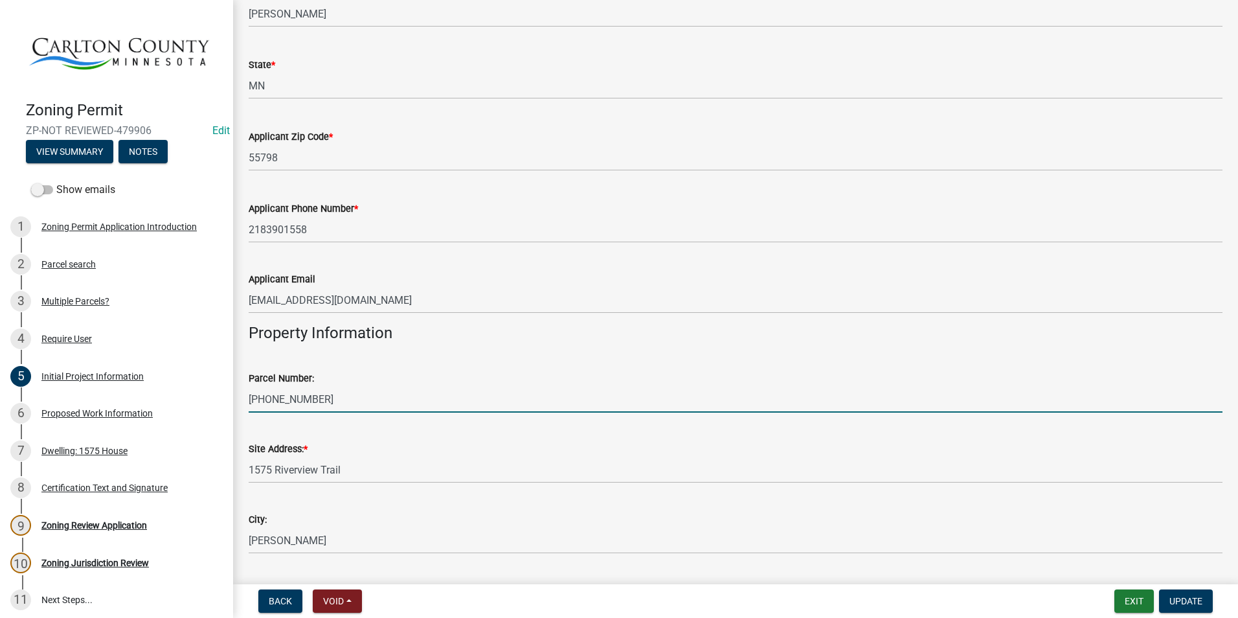
drag, startPoint x: 310, startPoint y: 397, endPoint x: 247, endPoint y: 402, distance: 63.0
click at [247, 402] on div "Parcel Number: [PHONE_NUMBER]" at bounding box center [735, 382] width 993 height 60
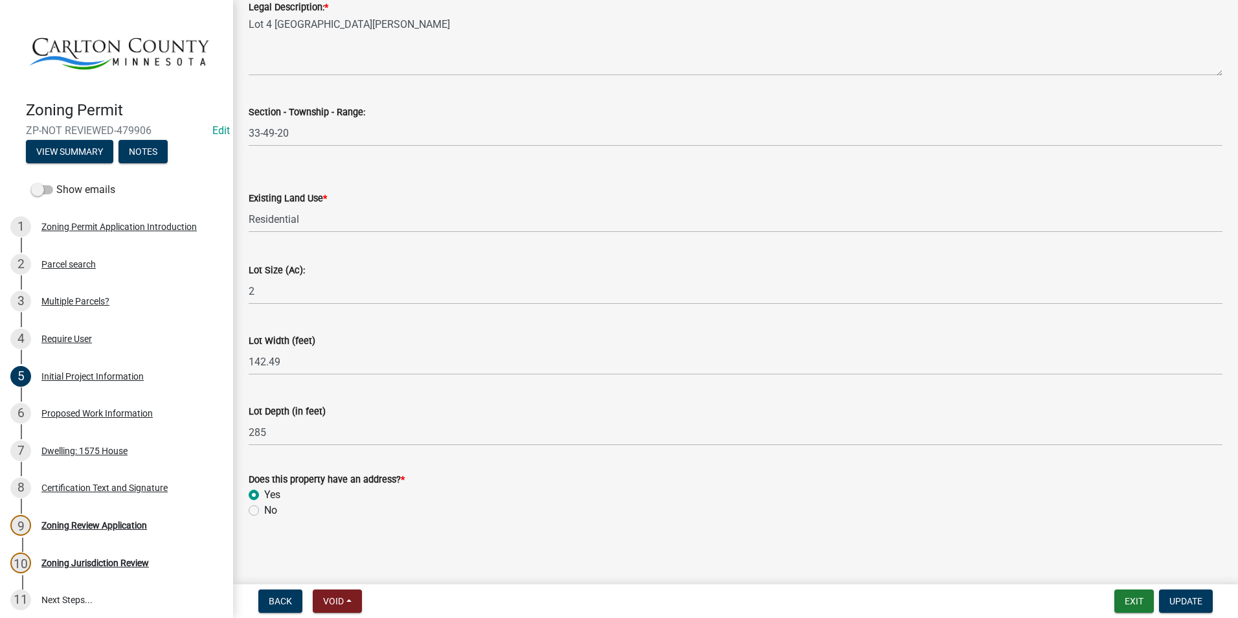
scroll to position [1632, 0]
click at [1189, 599] on span "Update" at bounding box center [1185, 601] width 33 height 10
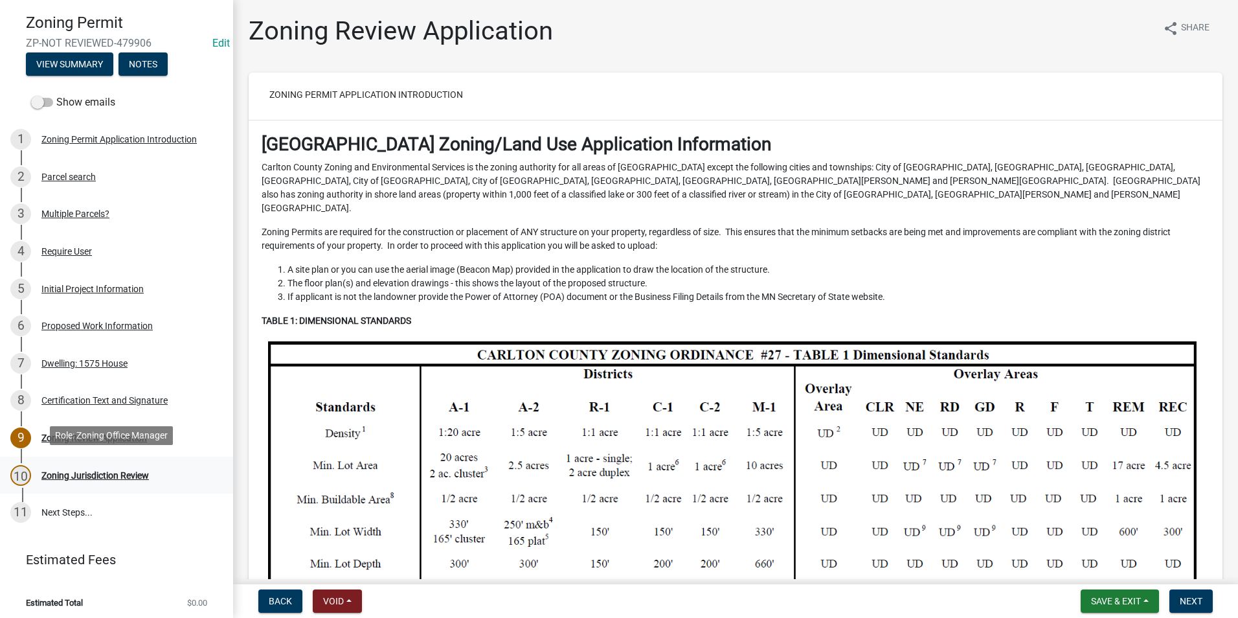
scroll to position [88, 0]
click at [1203, 602] on button "Next" at bounding box center [1190, 600] width 43 height 23
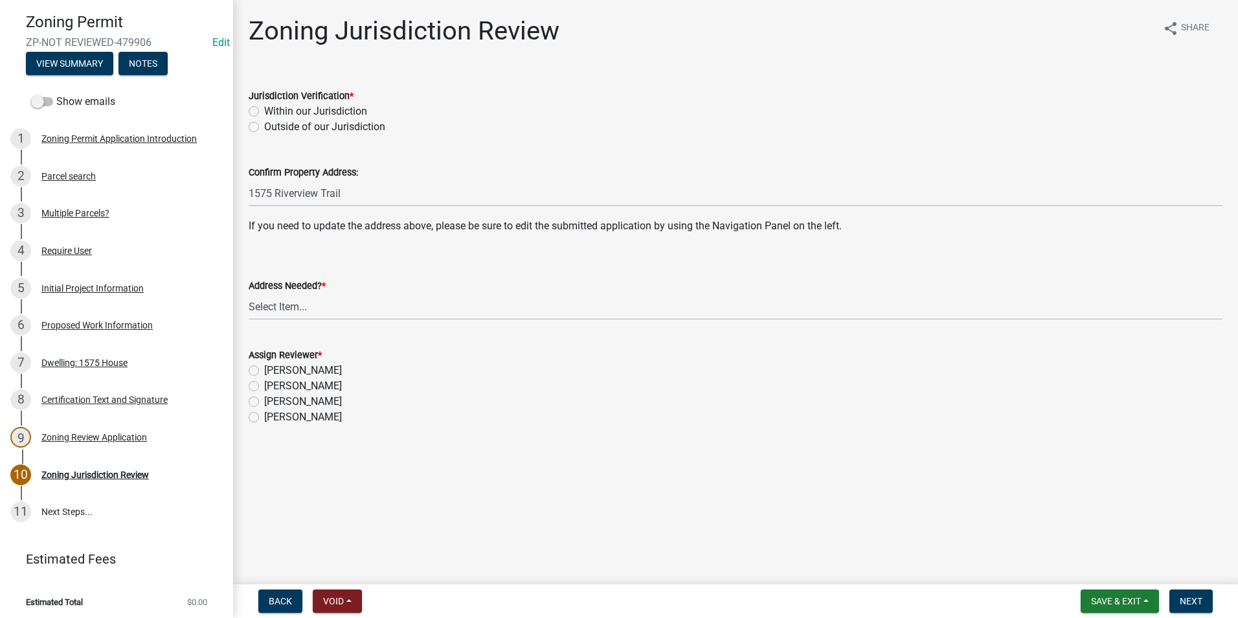
click at [264, 111] on label "Within our Jurisdiction" at bounding box center [315, 112] width 103 height 16
click at [264, 111] on input "Within our Jurisdiction" at bounding box center [268, 108] width 8 height 8
radio input "true"
click at [303, 308] on select "Select Item... Yes No" at bounding box center [736, 306] width 974 height 27
click at [249, 293] on select "Select Item... Yes No" at bounding box center [736, 306] width 974 height 27
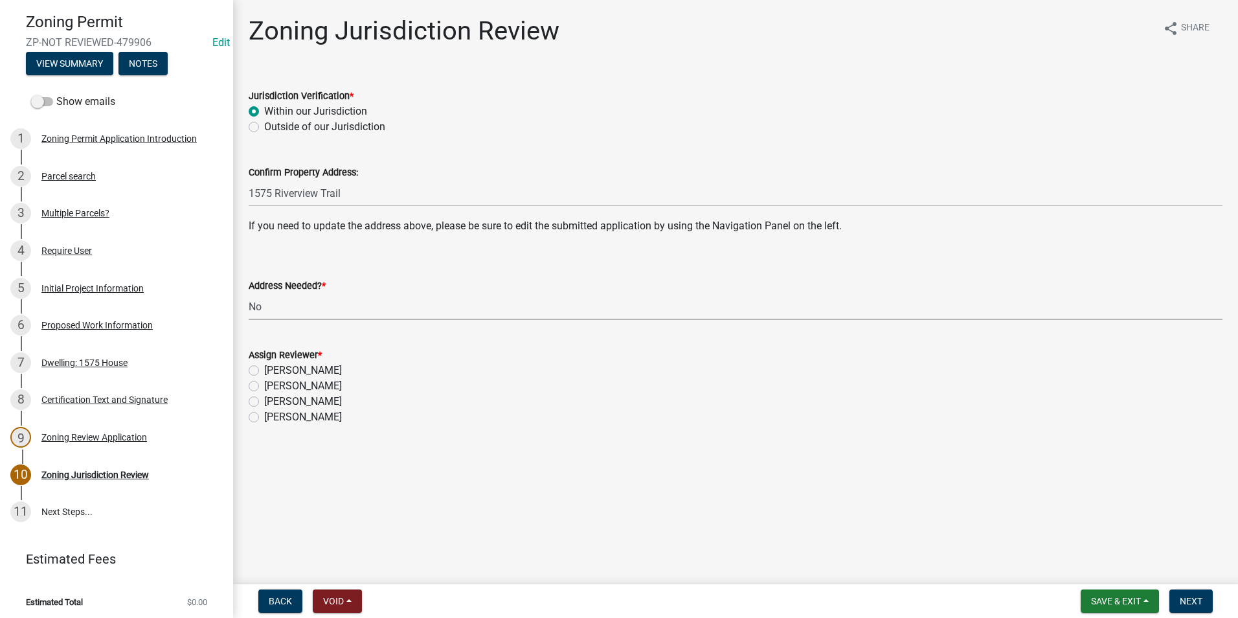
select select "aade736b-b8ba-42e5-ae4c-e00a265c1909"
click at [264, 383] on label "[PERSON_NAME]" at bounding box center [303, 386] width 78 height 16
click at [264, 383] on input "[PERSON_NAME]" at bounding box center [268, 382] width 8 height 8
radio input "true"
click at [1201, 592] on button "Next" at bounding box center [1190, 600] width 43 height 23
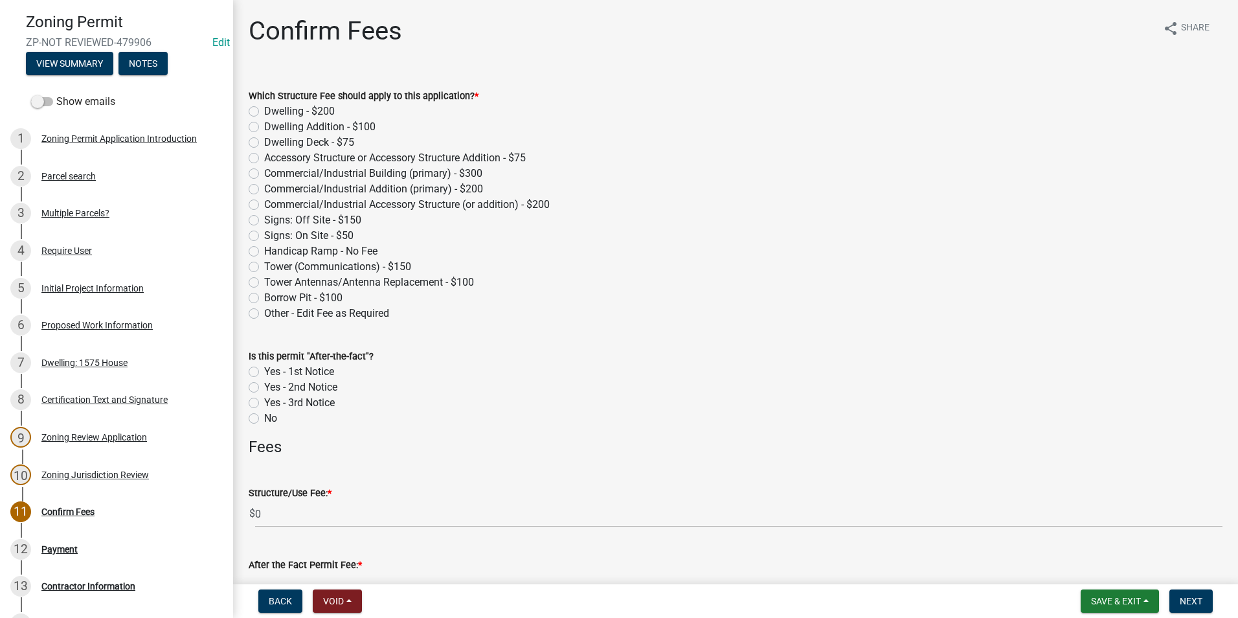
click at [259, 112] on div "Dwelling - $200" at bounding box center [736, 112] width 974 height 16
click at [264, 110] on label "Dwelling - $200" at bounding box center [299, 112] width 71 height 16
click at [264, 110] on input "Dwelling - $200" at bounding box center [268, 108] width 8 height 8
radio input "true"
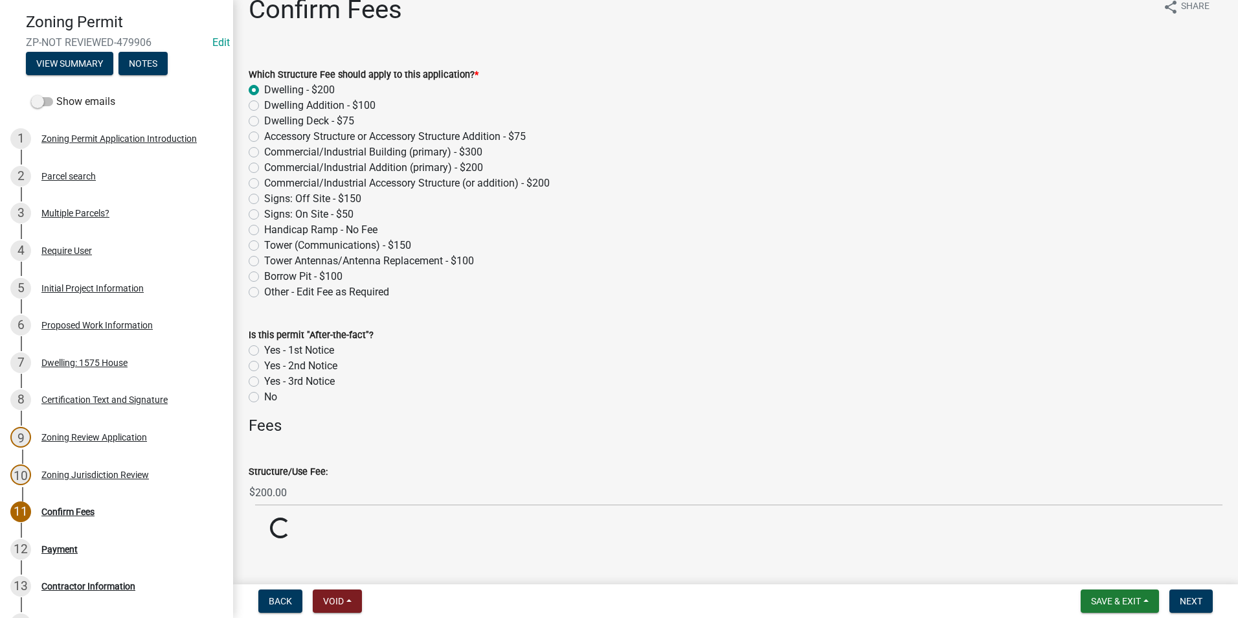
scroll to position [33, 0]
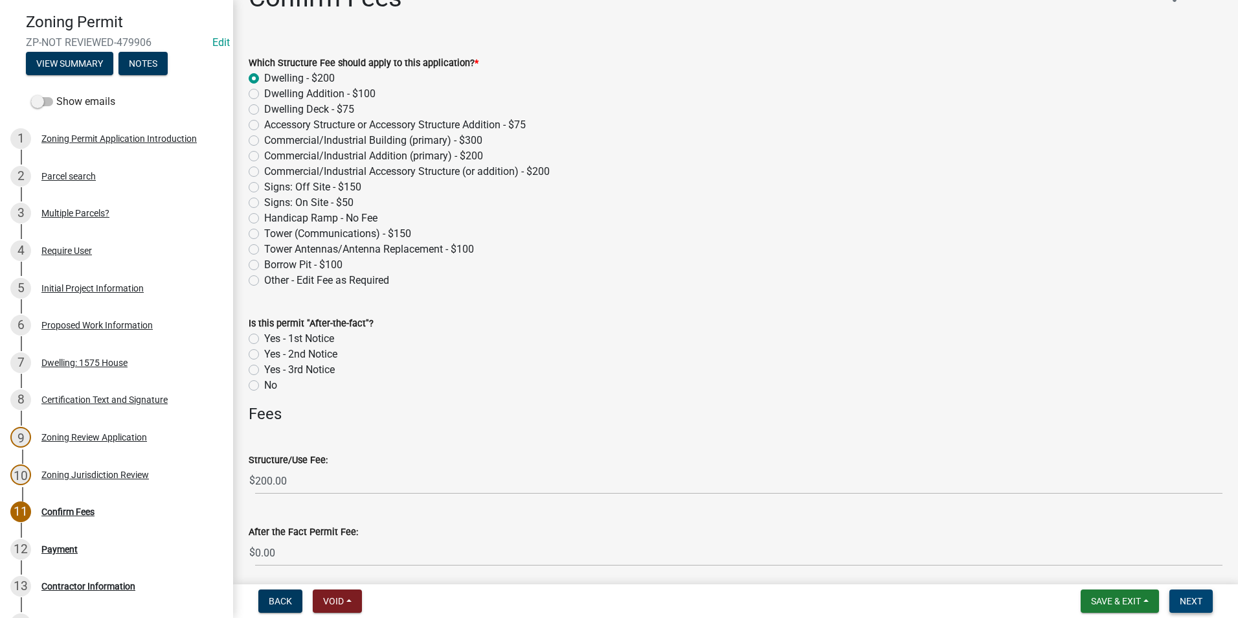
click at [1202, 598] on span "Next" at bounding box center [1191, 601] width 23 height 10
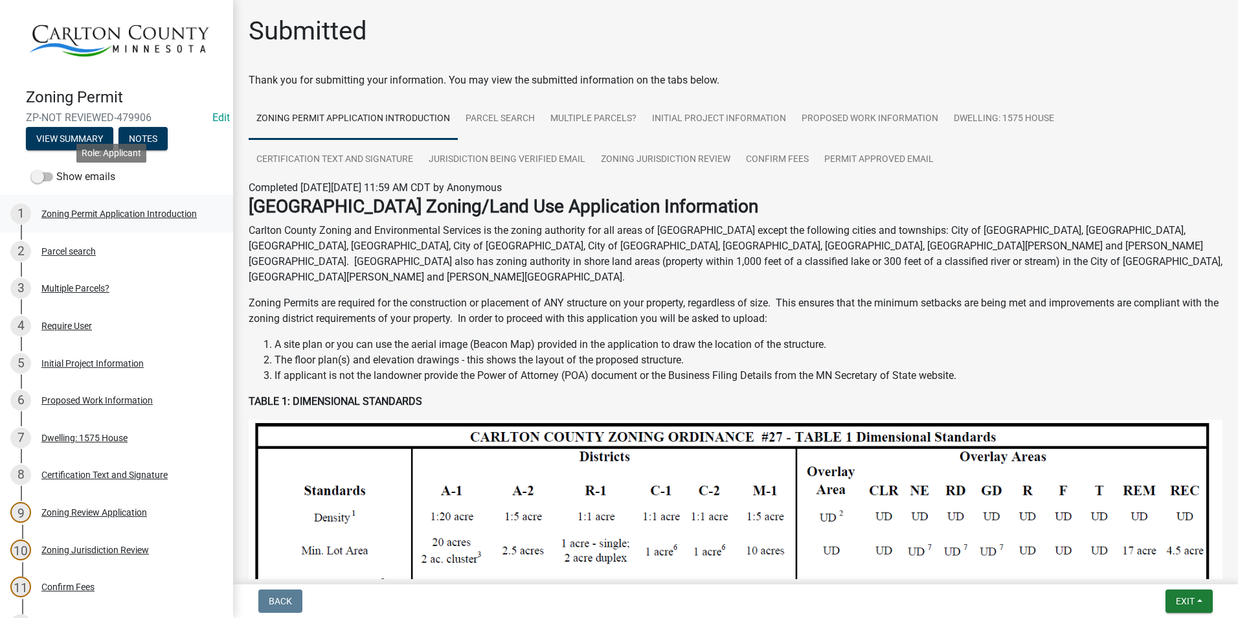
scroll to position [0, 0]
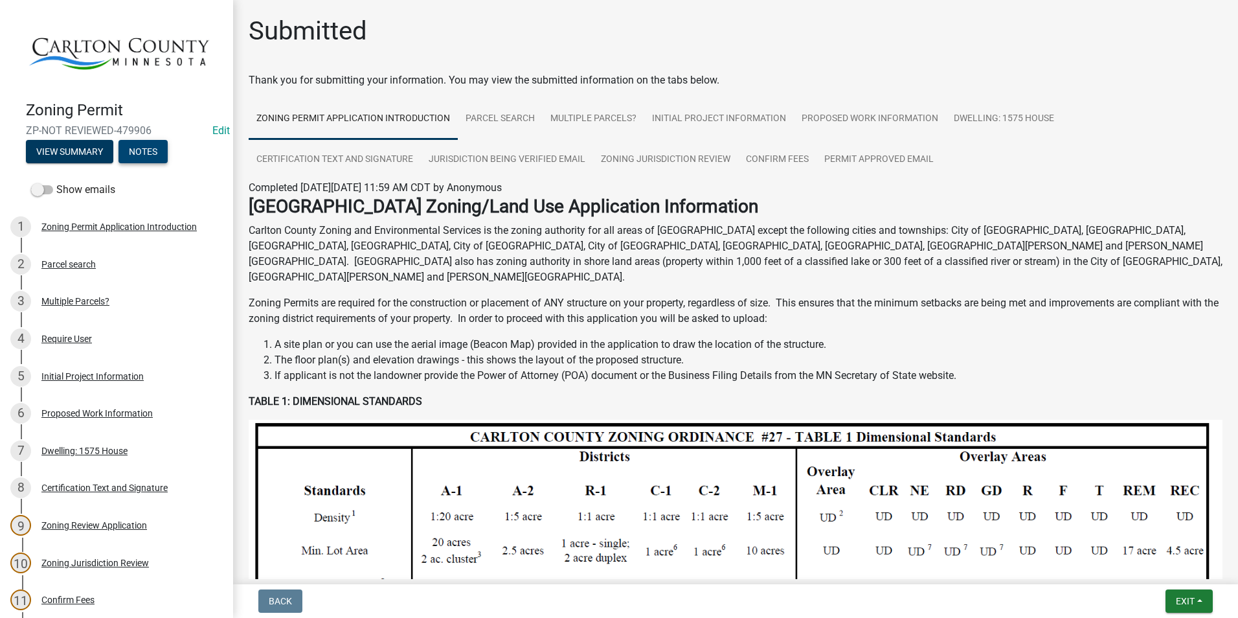
click at [156, 152] on button "Notes" at bounding box center [142, 151] width 49 height 23
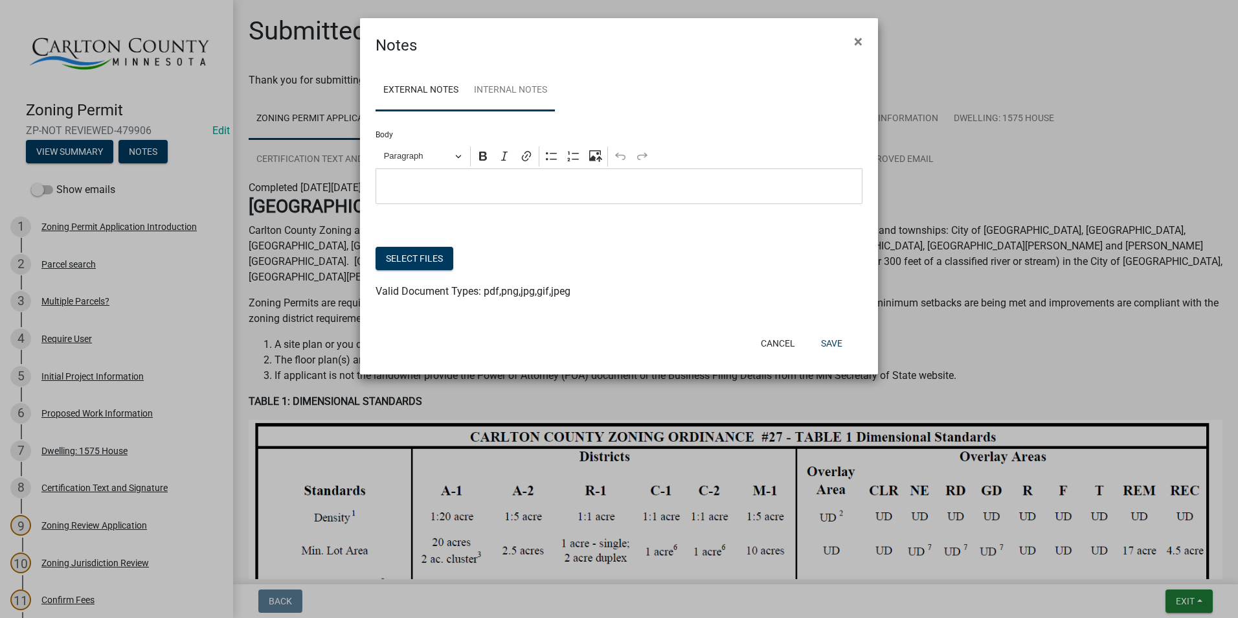
click at [525, 85] on link "Internal Notes" at bounding box center [510, 90] width 89 height 41
click at [447, 183] on p "Editor editing area: main. Press Alt+0 for help." at bounding box center [619, 187] width 473 height 16
click at [845, 336] on button "Save" at bounding box center [832, 343] width 42 height 23
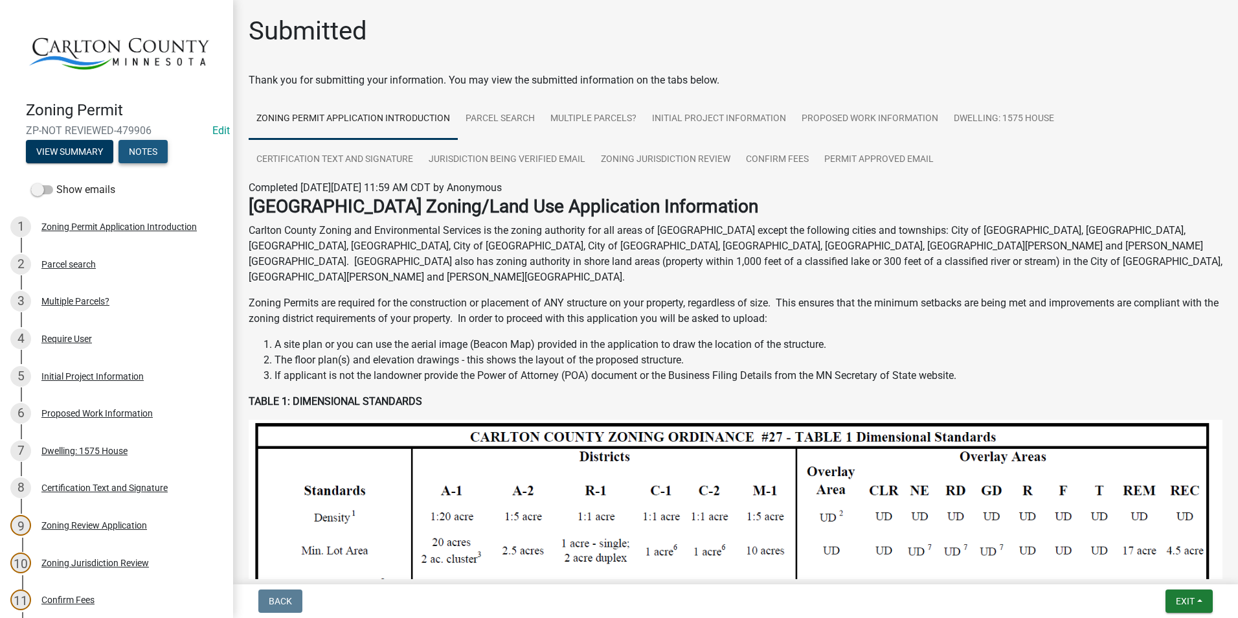
click at [146, 150] on button "Notes" at bounding box center [142, 151] width 49 height 23
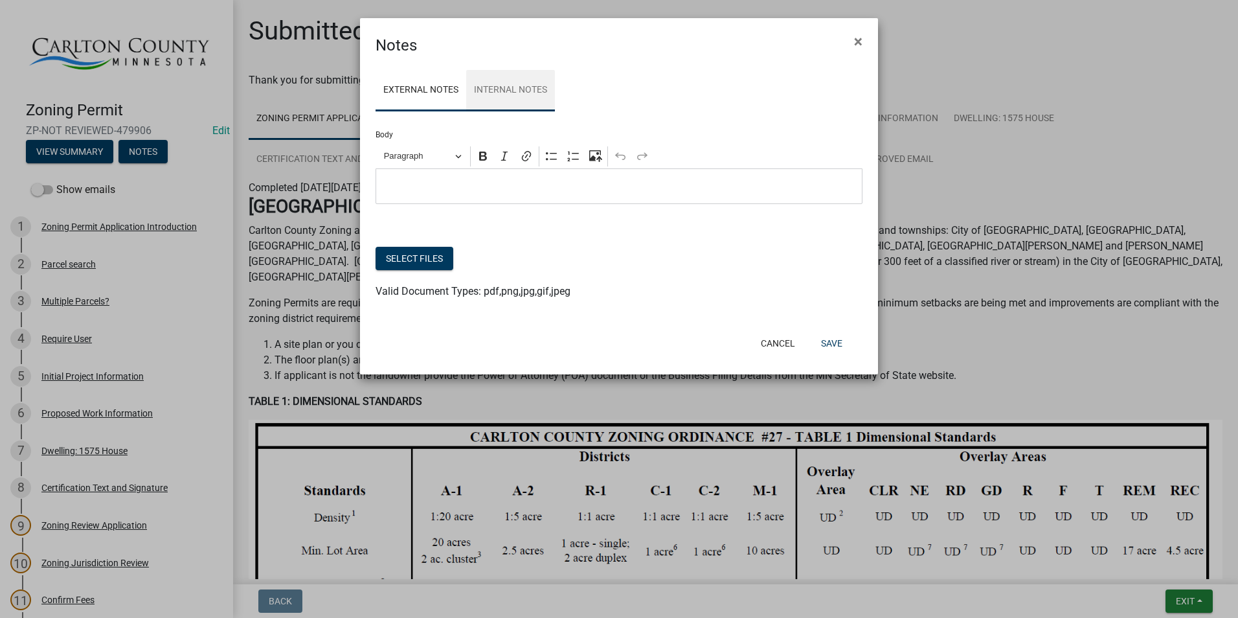
click at [514, 88] on link "Internal Notes" at bounding box center [510, 90] width 89 height 41
click at [833, 342] on button "Save" at bounding box center [832, 343] width 42 height 23
